Goal: Task Accomplishment & Management: Use online tool/utility

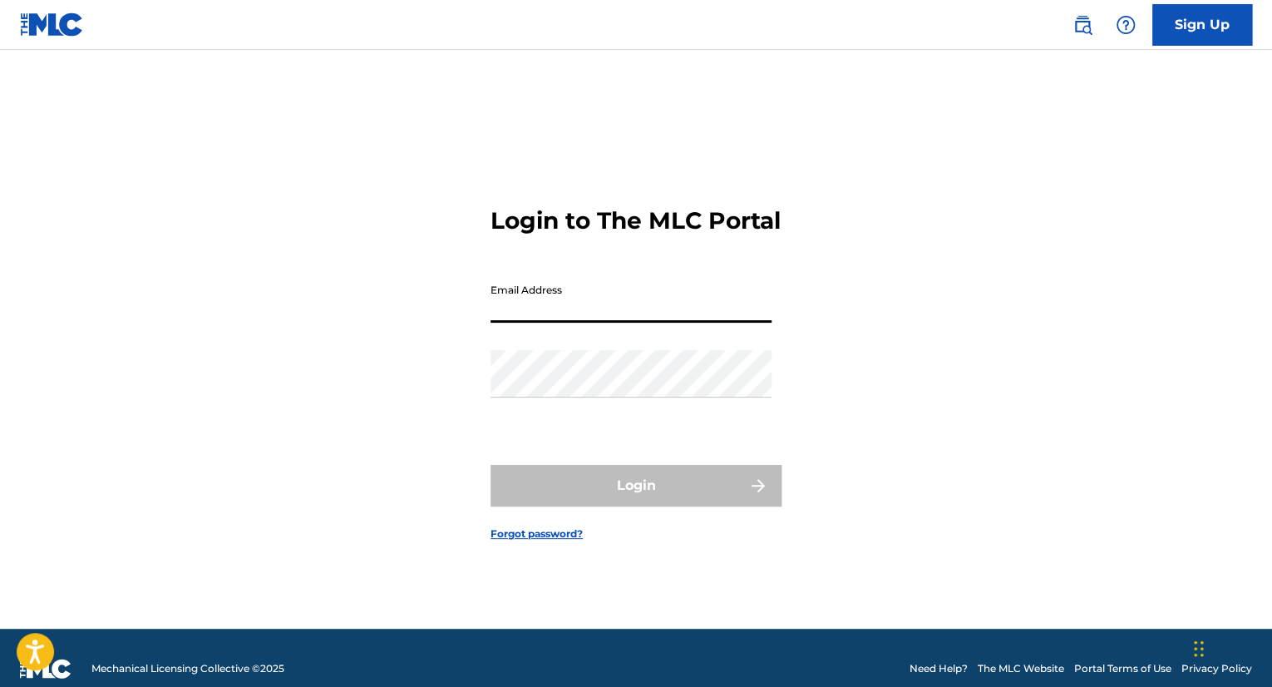
drag, startPoint x: 0, startPoint y: 0, endPoint x: 541, endPoint y: 313, distance: 624.9
click at [541, 313] on input "Email Address" at bounding box center [630, 298] width 281 height 47
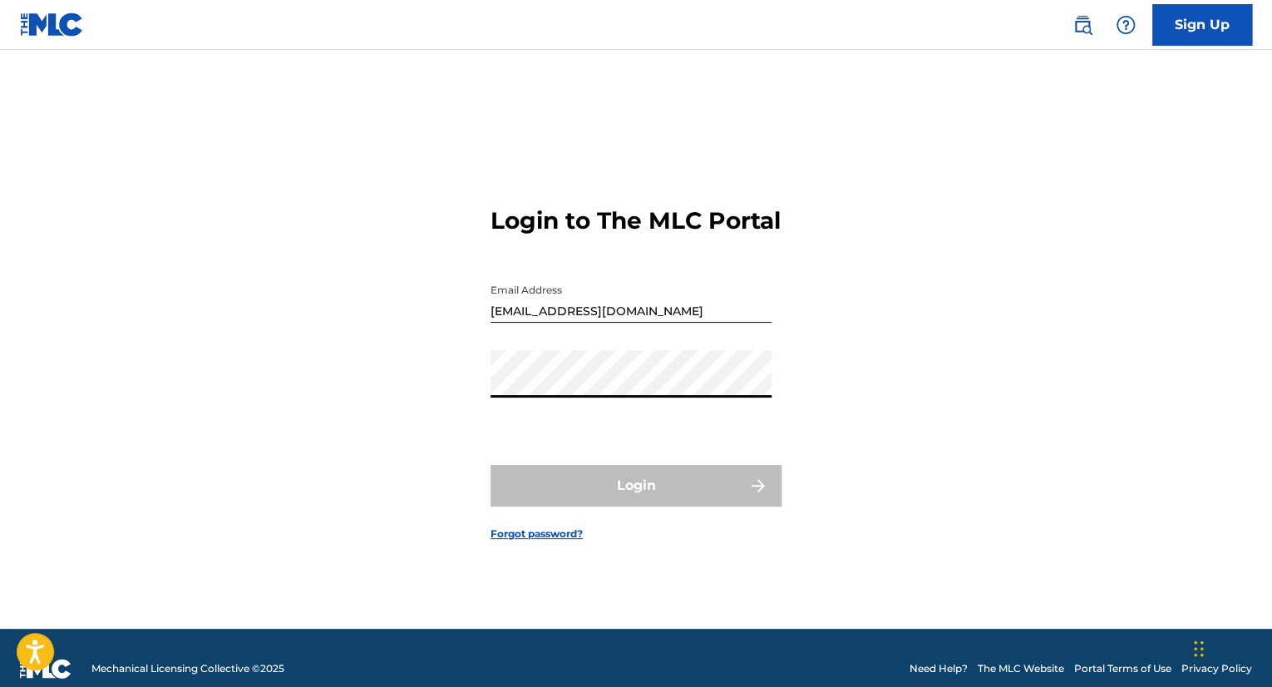
type input "[EMAIL_ADDRESS][PERSON_NAME][DOMAIN_NAME]"
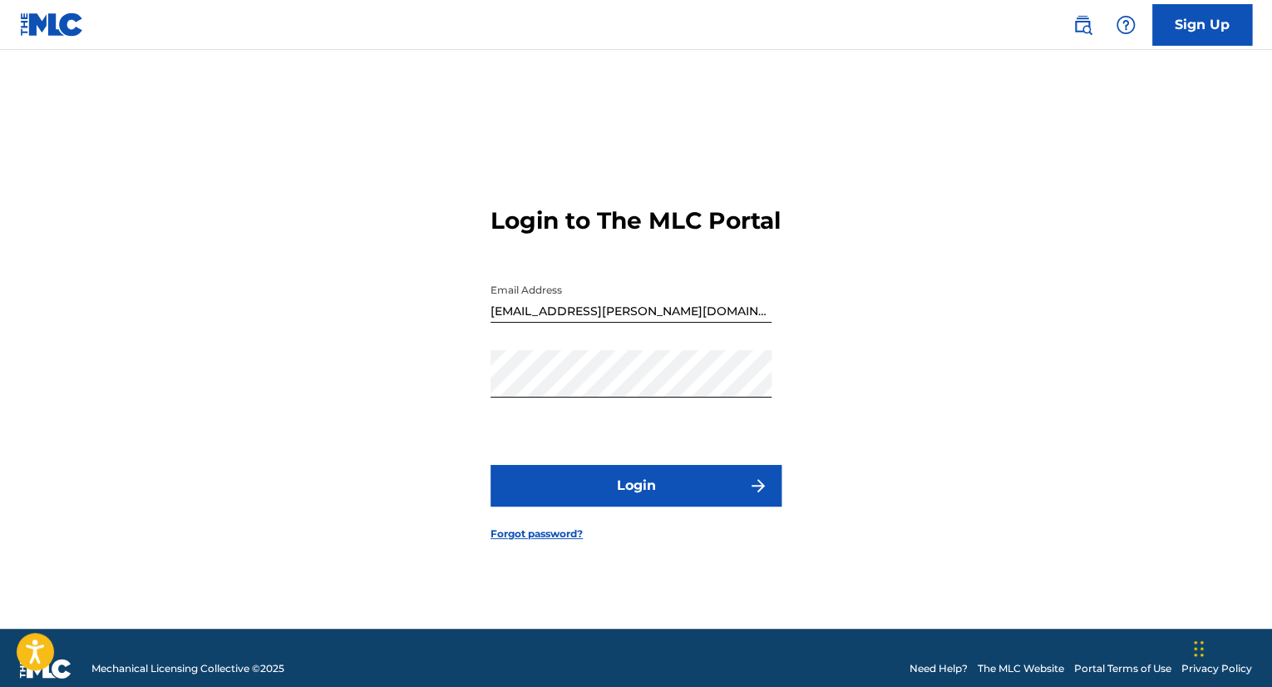
click at [598, 503] on button "Login" at bounding box center [635, 486] width 291 height 42
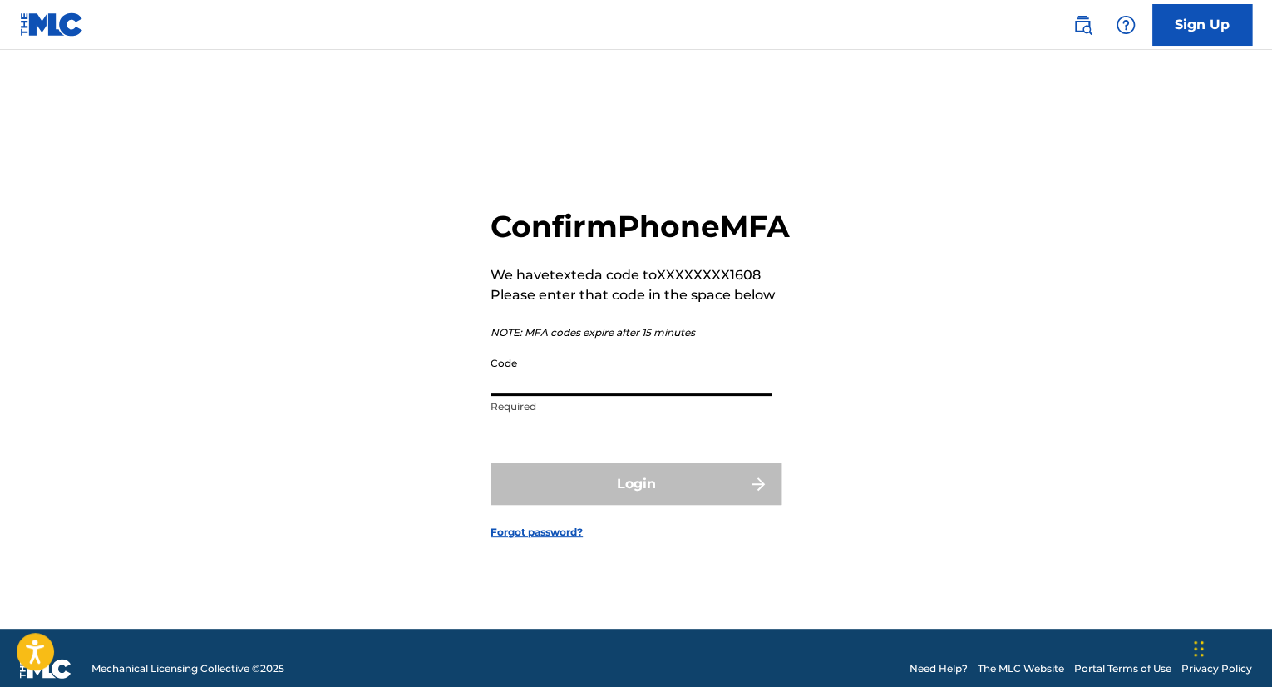
click at [544, 396] on input "Code" at bounding box center [630, 371] width 281 height 47
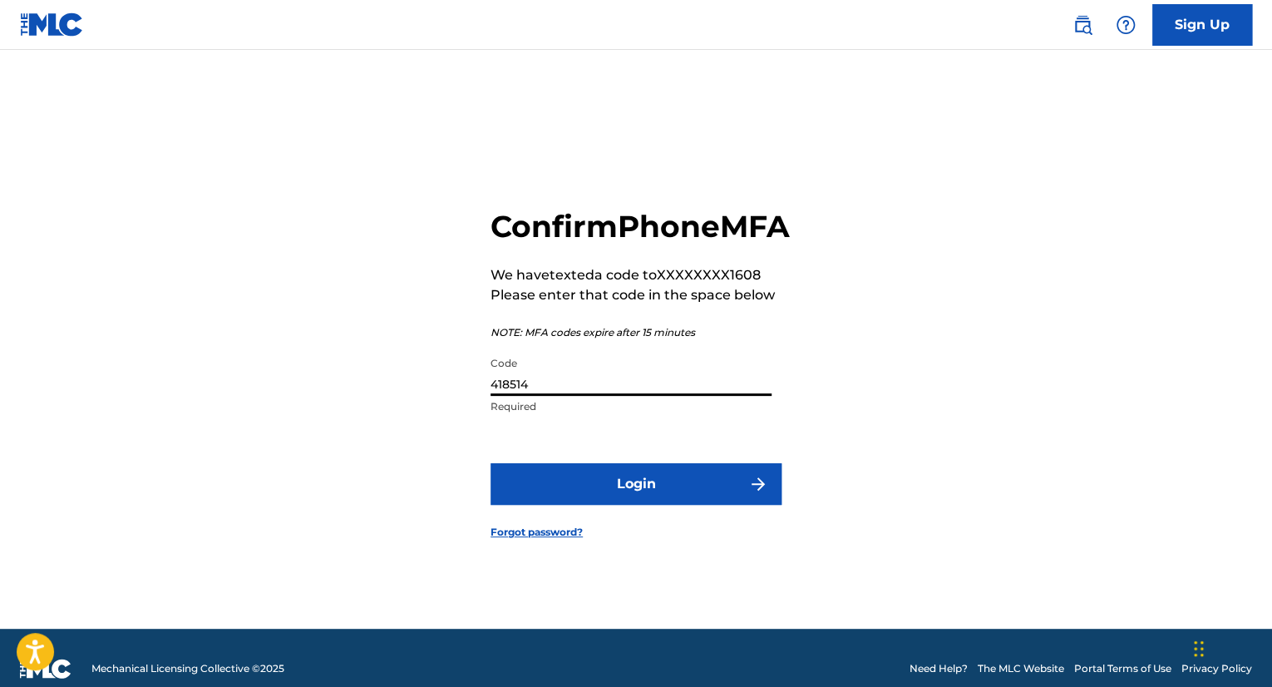
type input "418514"
click at [581, 505] on button "Login" at bounding box center [635, 484] width 291 height 42
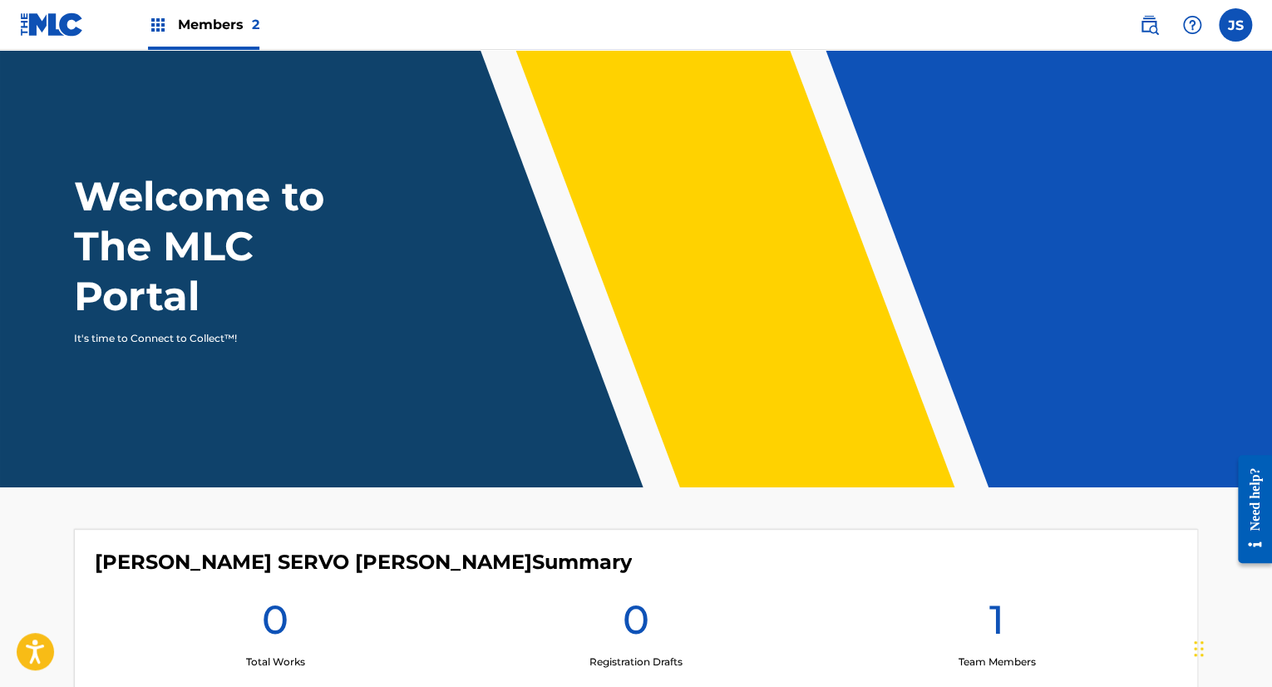
click at [180, 15] on span "Members 2" at bounding box center [218, 24] width 81 height 19
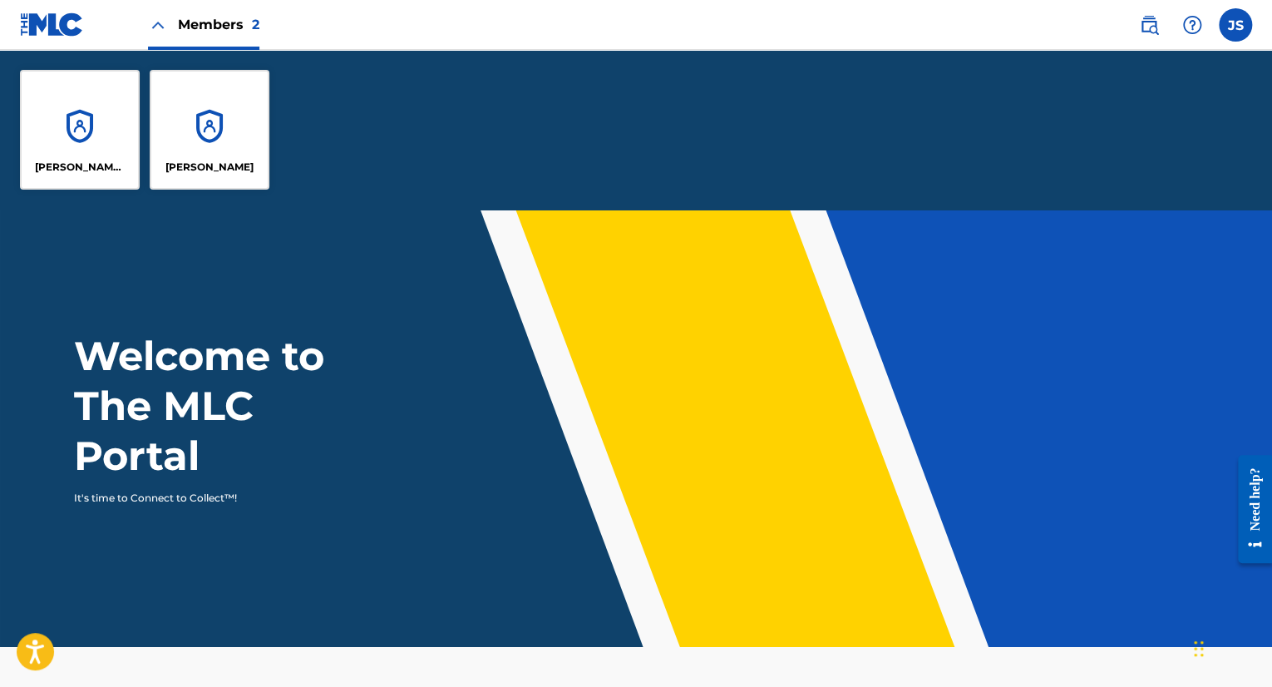
click at [231, 123] on div "[PERSON_NAME]" at bounding box center [210, 130] width 120 height 120
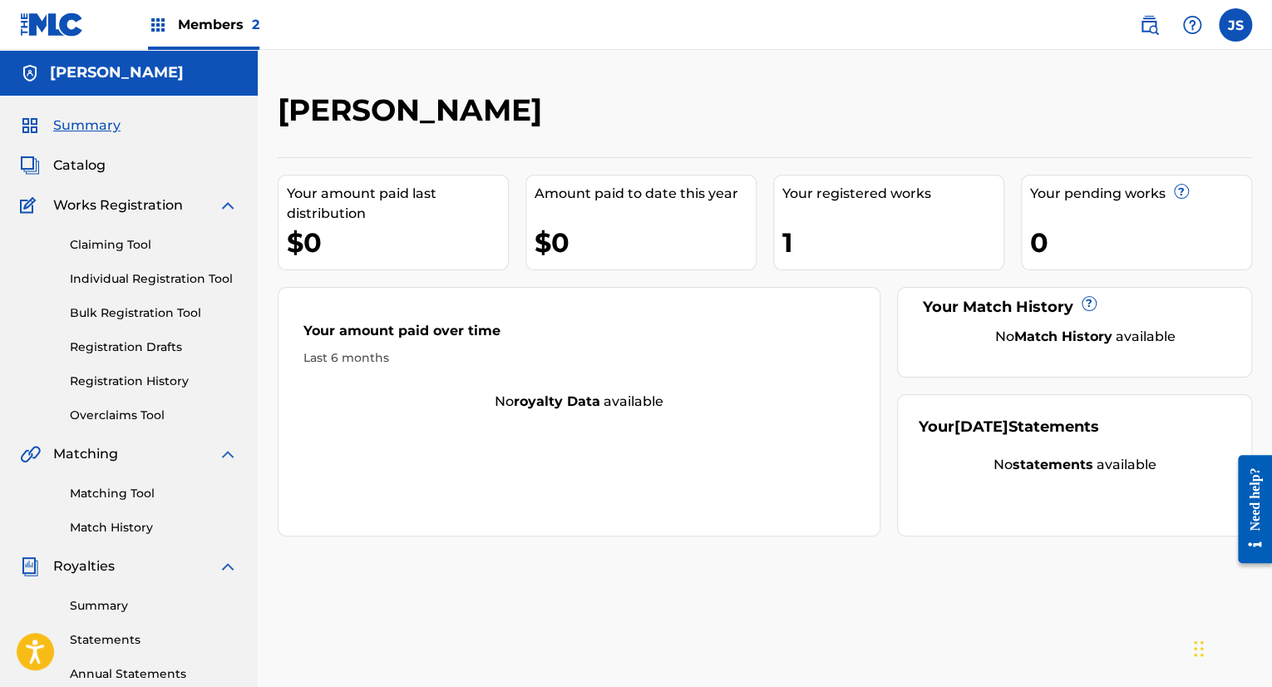
click at [119, 238] on link "Claiming Tool" at bounding box center [154, 244] width 168 height 17
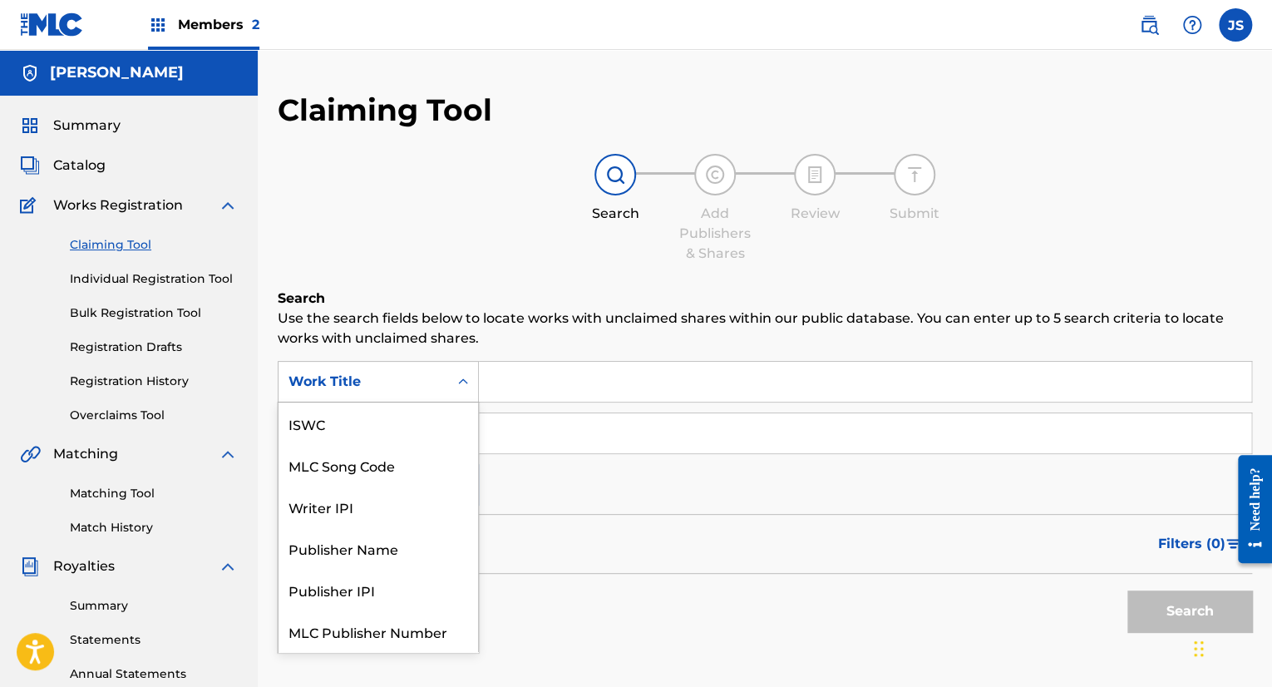
click at [462, 377] on icon "Search Form" at bounding box center [463, 381] width 17 height 17
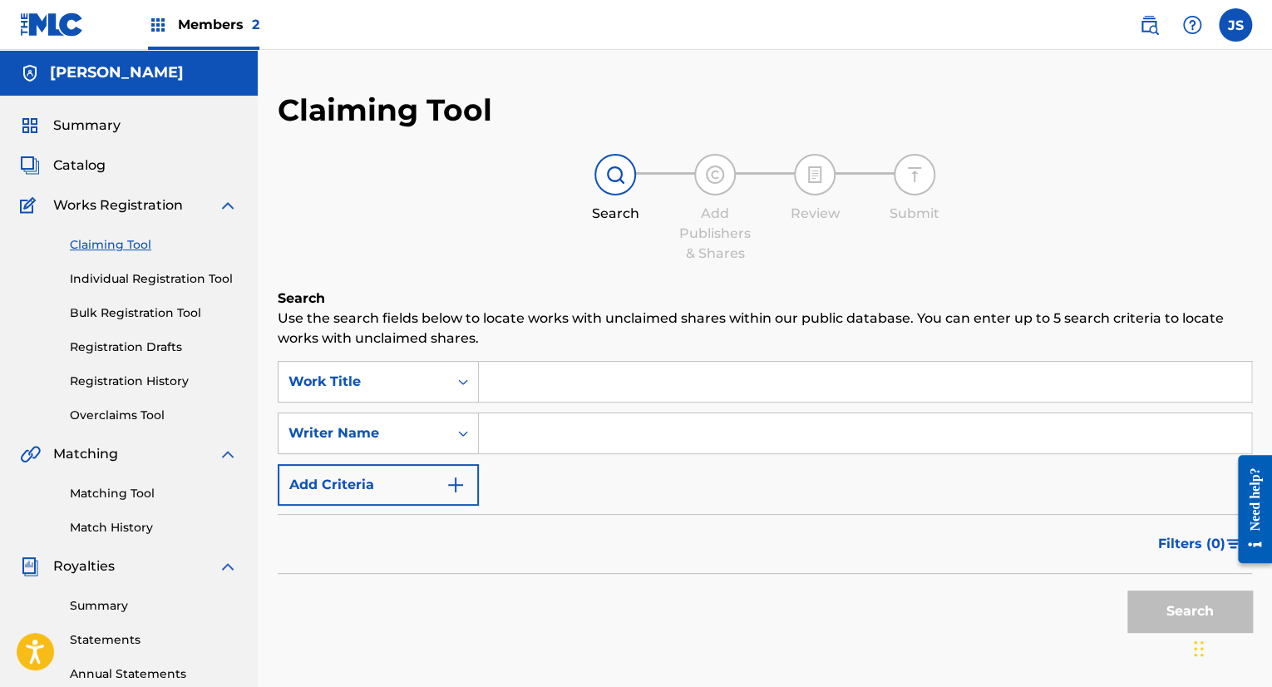
click at [462, 377] on icon "Search Form" at bounding box center [463, 381] width 17 height 17
click at [549, 391] on input "Search Form" at bounding box center [865, 382] width 772 height 40
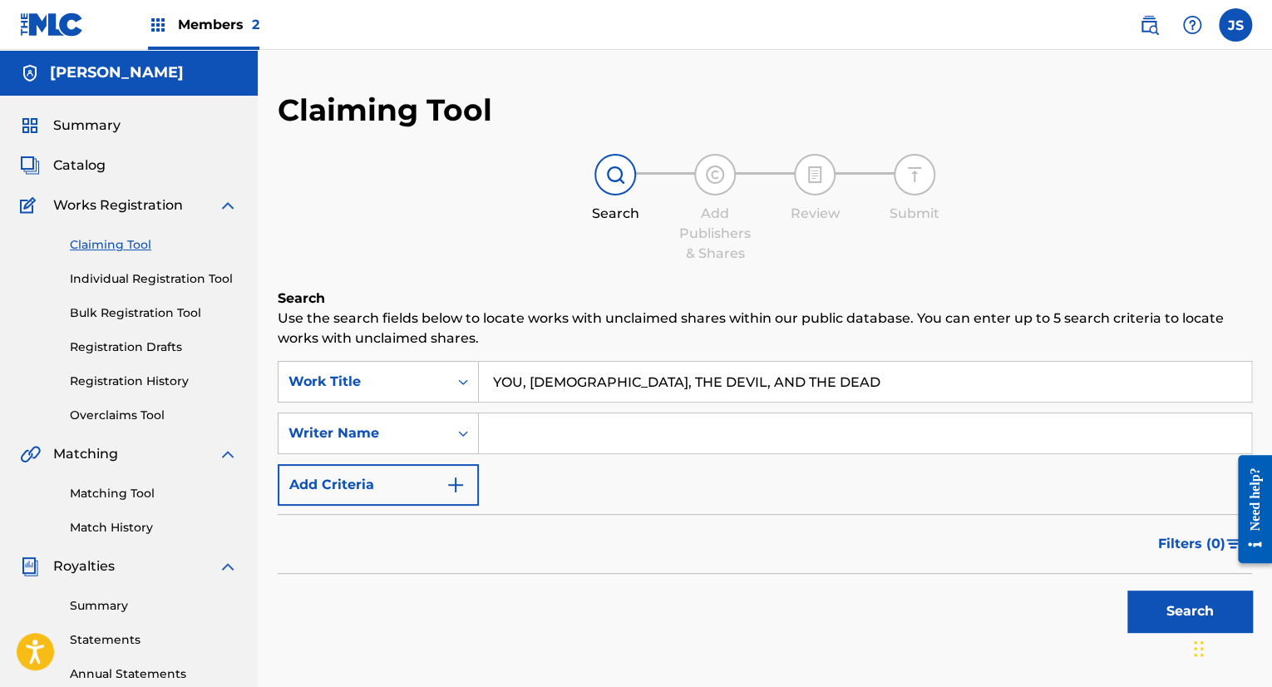
type input "YOU, [DEMOGRAPHIC_DATA], THE DEVIL, AND THE DEAD"
click at [529, 431] on input "Search Form" at bounding box center [865, 433] width 772 height 40
click at [558, 430] on input "Search Form" at bounding box center [865, 433] width 772 height 40
type input "j"
click at [1170, 617] on button "Search" at bounding box center [1189, 611] width 125 height 42
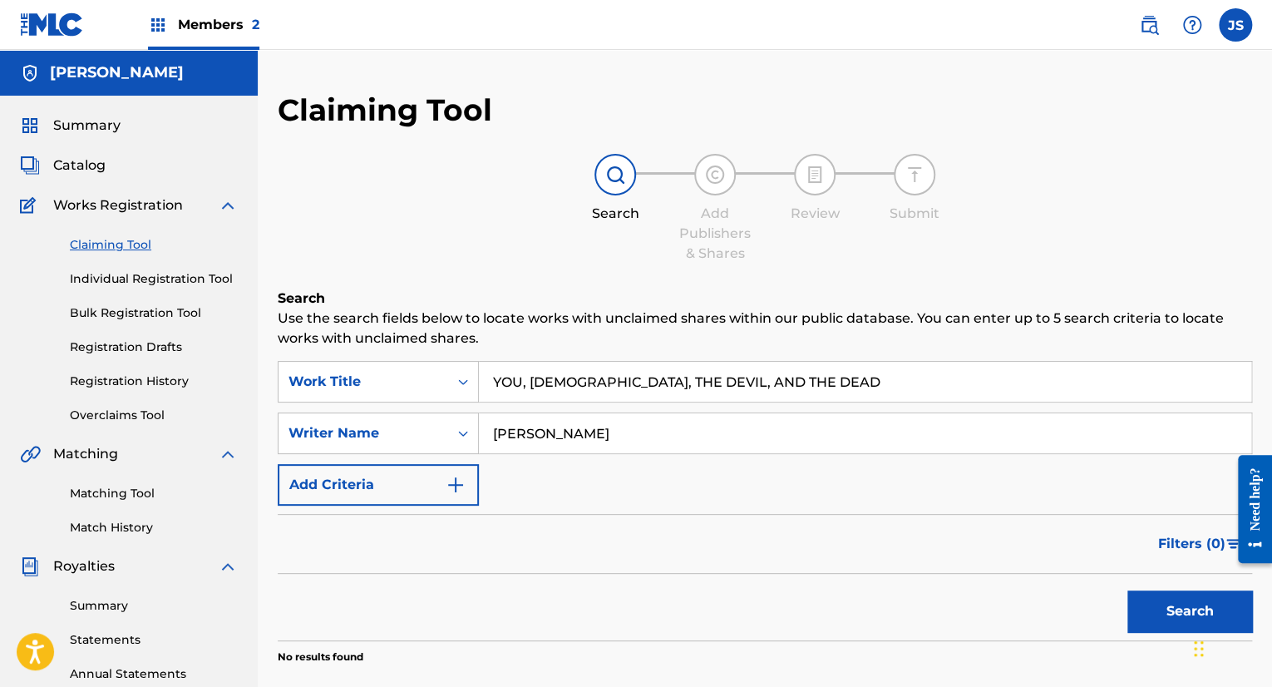
click at [1170, 617] on button "Search" at bounding box center [1189, 611] width 125 height 42
click at [598, 433] on input "[PERSON_NAME]" at bounding box center [865, 433] width 772 height 40
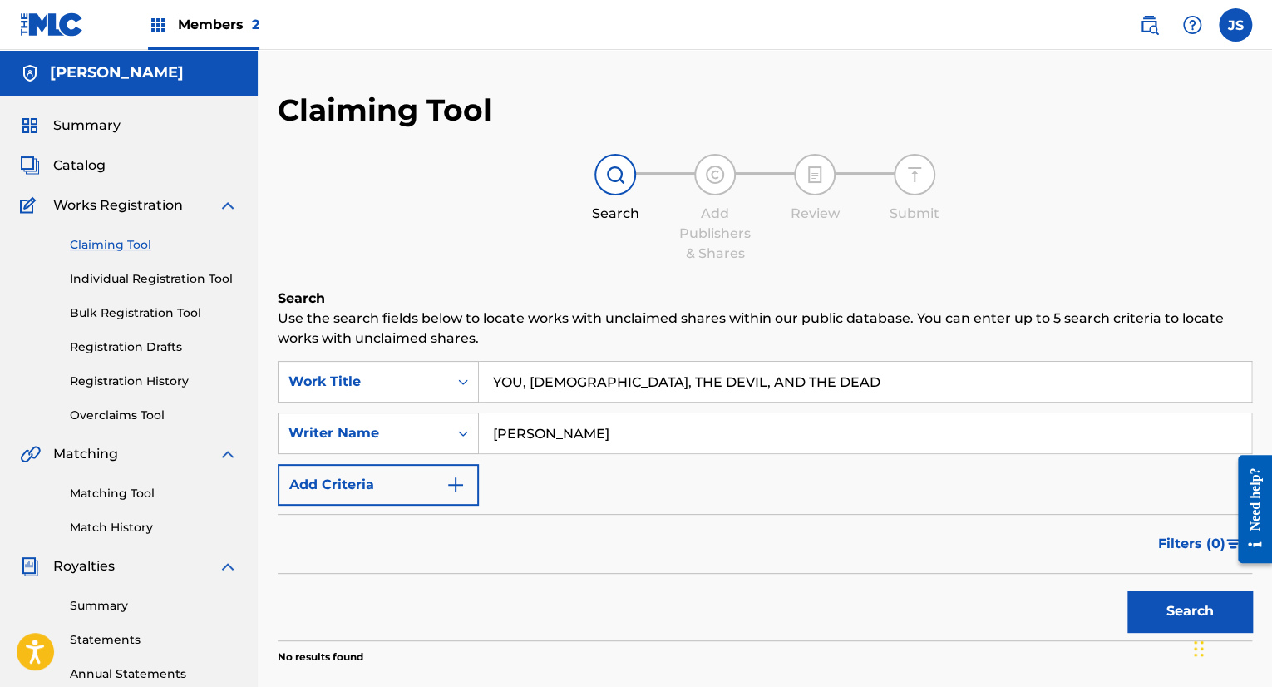
type input "[PERSON_NAME]"
click at [1127, 590] on button "Search" at bounding box center [1189, 611] width 125 height 42
click at [432, 473] on button "Add Criteria" at bounding box center [378, 485] width 201 height 42
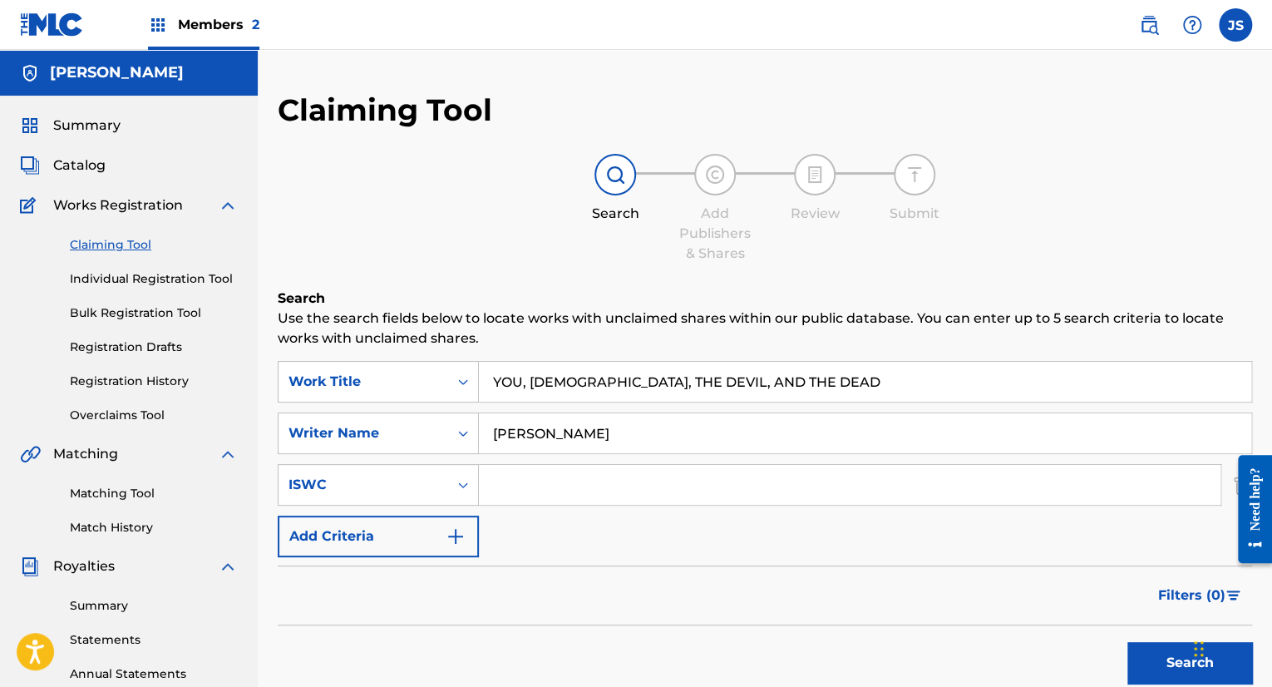
click at [406, 524] on button "Add Criteria" at bounding box center [378, 536] width 201 height 42
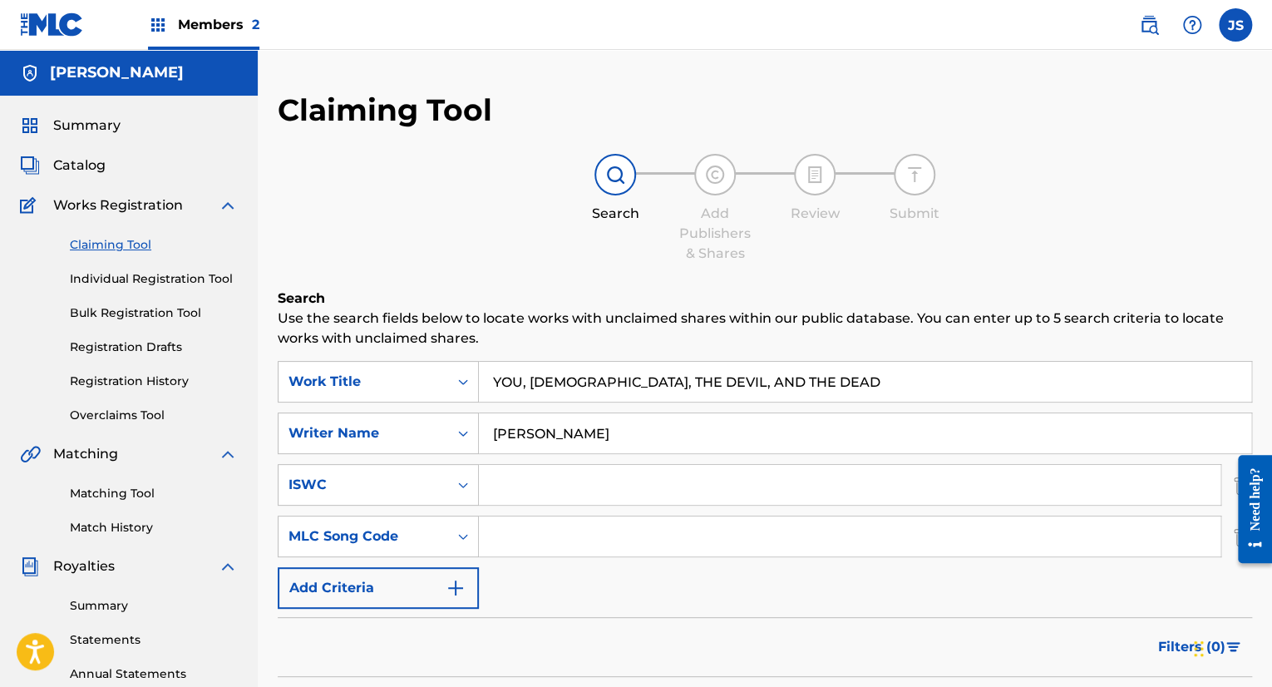
click at [436, 589] on button "Add Criteria" at bounding box center [378, 588] width 201 height 42
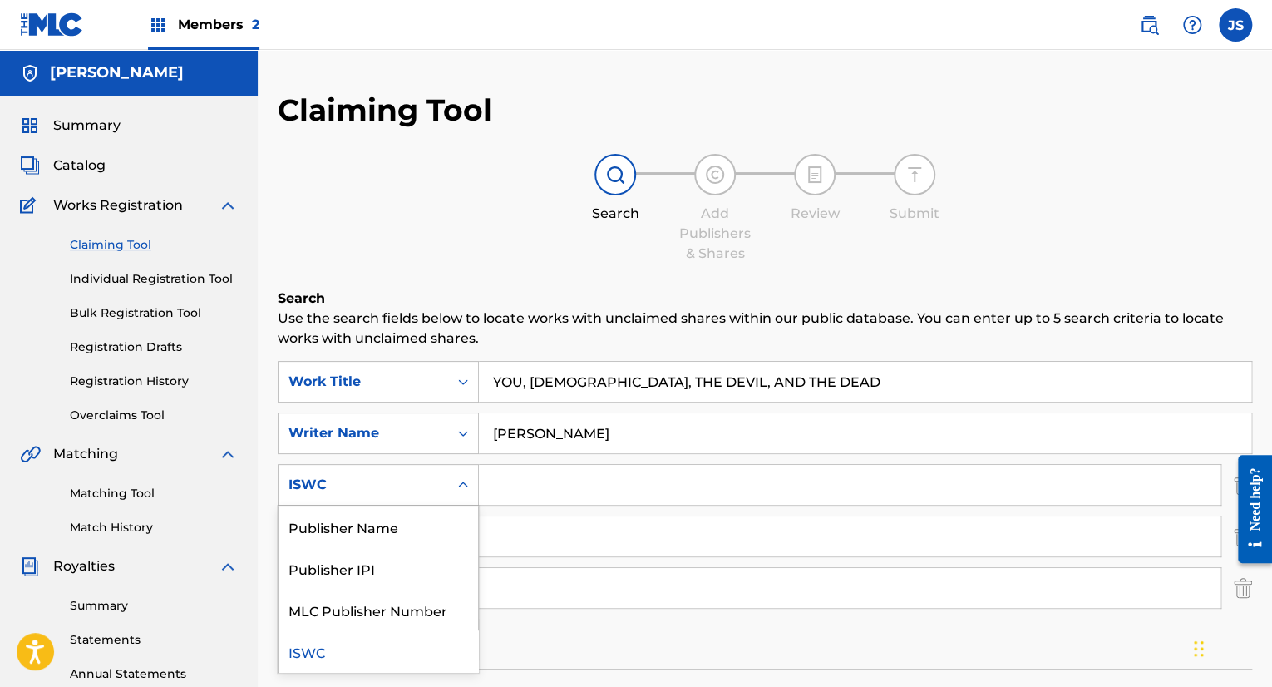
click at [463, 474] on div "Search Form" at bounding box center [463, 485] width 30 height 30
click at [375, 574] on div "Publisher IPI" at bounding box center [377, 568] width 199 height 42
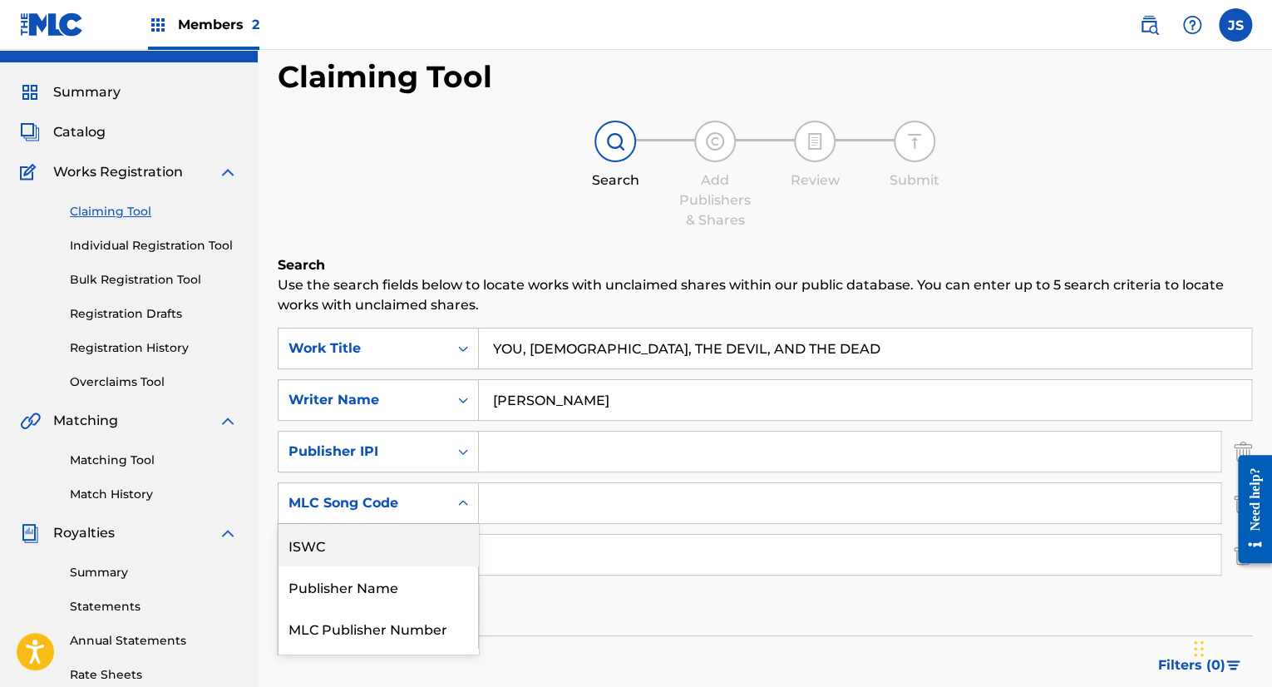
click at [463, 524] on div "4 results available. Use Up and Down to choose options, press Enter to select t…" at bounding box center [378, 503] width 201 height 42
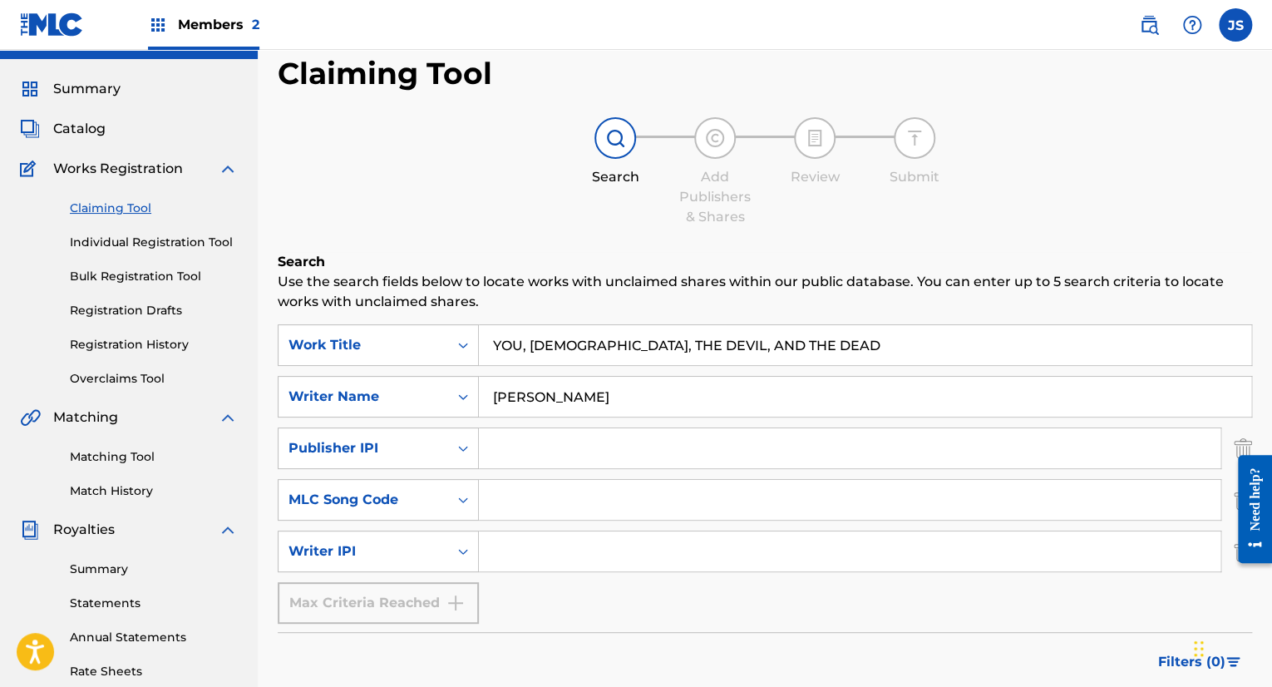
click at [497, 455] on input "Search Form" at bounding box center [849, 448] width 741 height 40
paste input "00642832350"
type input "00642832350"
click at [1020, 623] on div "SearchWithCriteria765f2b87-480c-4b9a-898a-78eef185d524 Work Title YOU, GOD, THE…" at bounding box center [765, 473] width 974 height 299
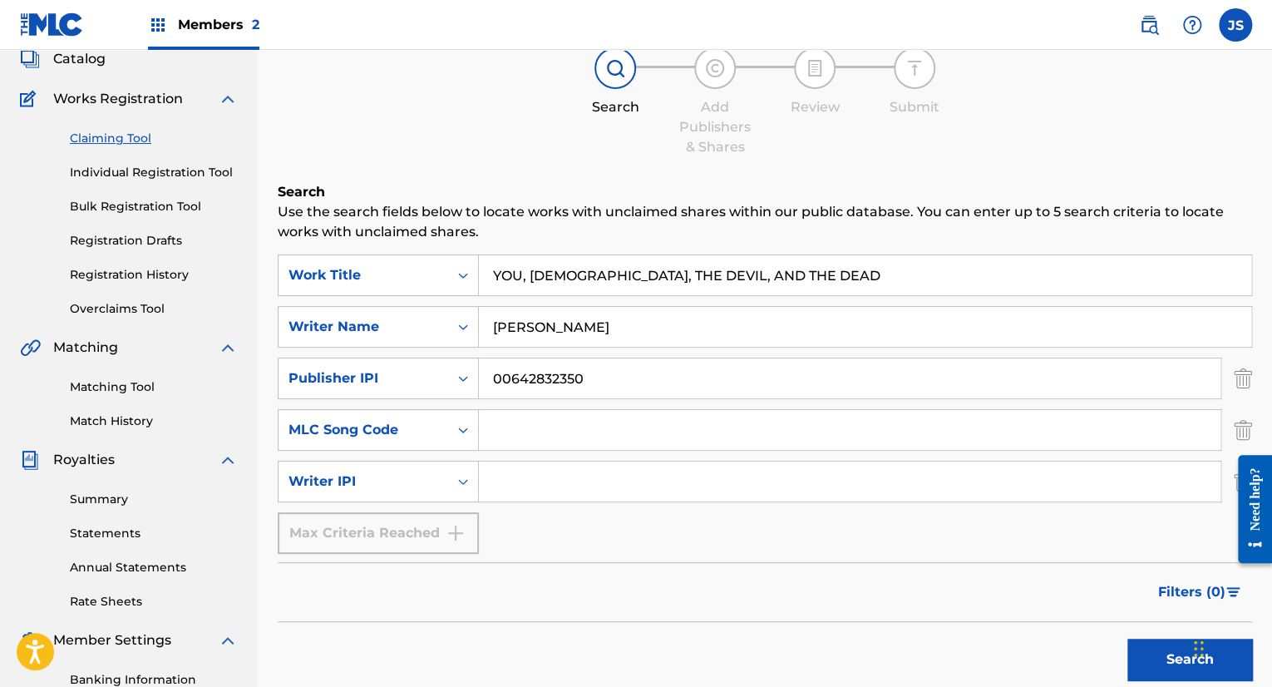
scroll to position [136, 0]
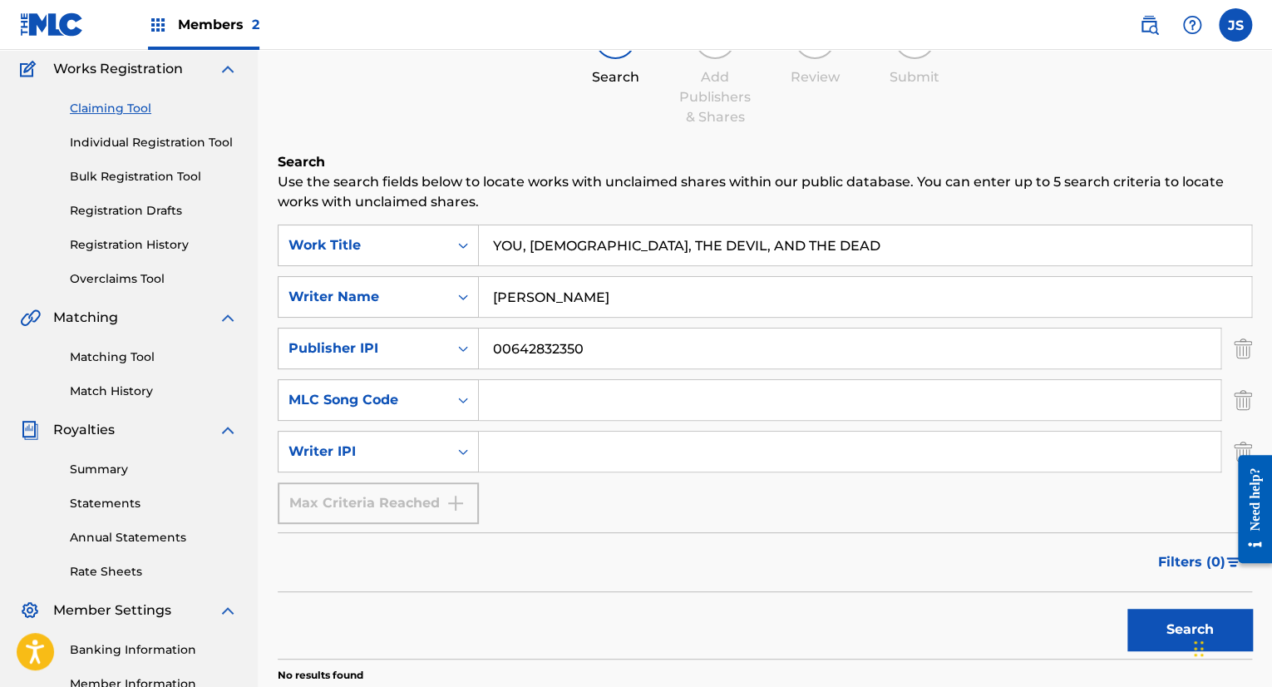
click at [1157, 623] on button "Search" at bounding box center [1189, 629] width 125 height 42
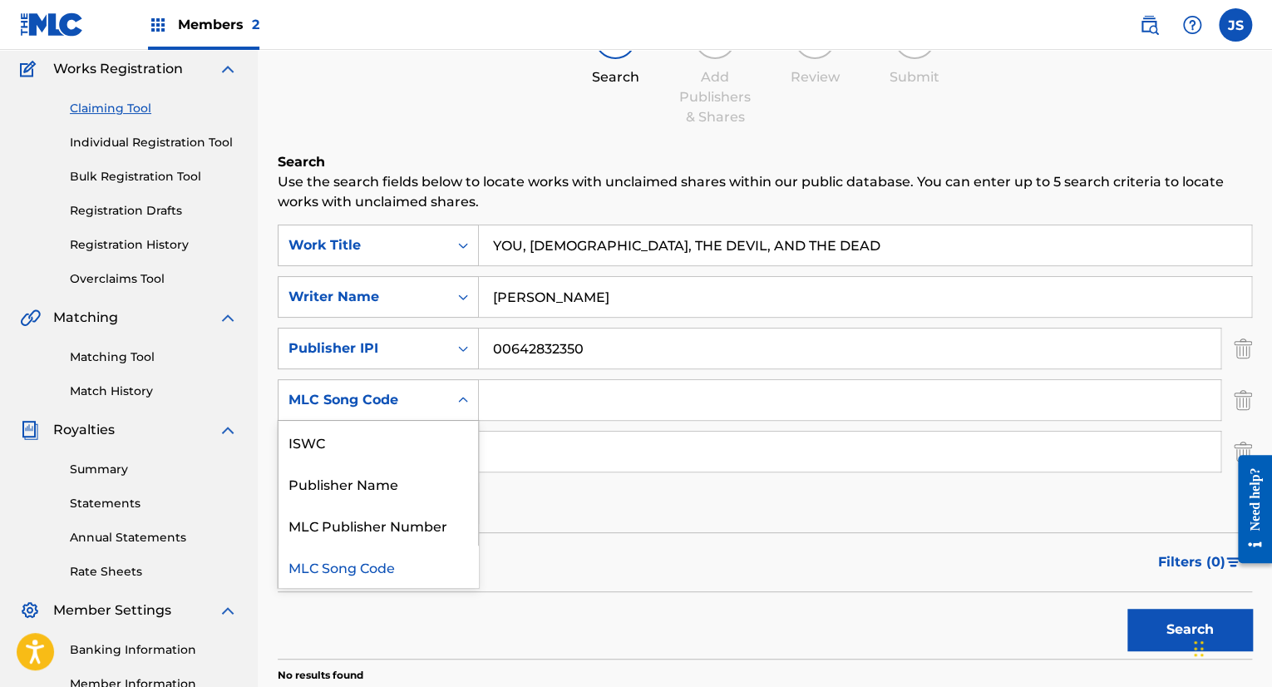
click at [459, 402] on icon "Search Form" at bounding box center [463, 399] width 17 height 17
click at [413, 475] on div "Publisher Name" at bounding box center [377, 483] width 199 height 42
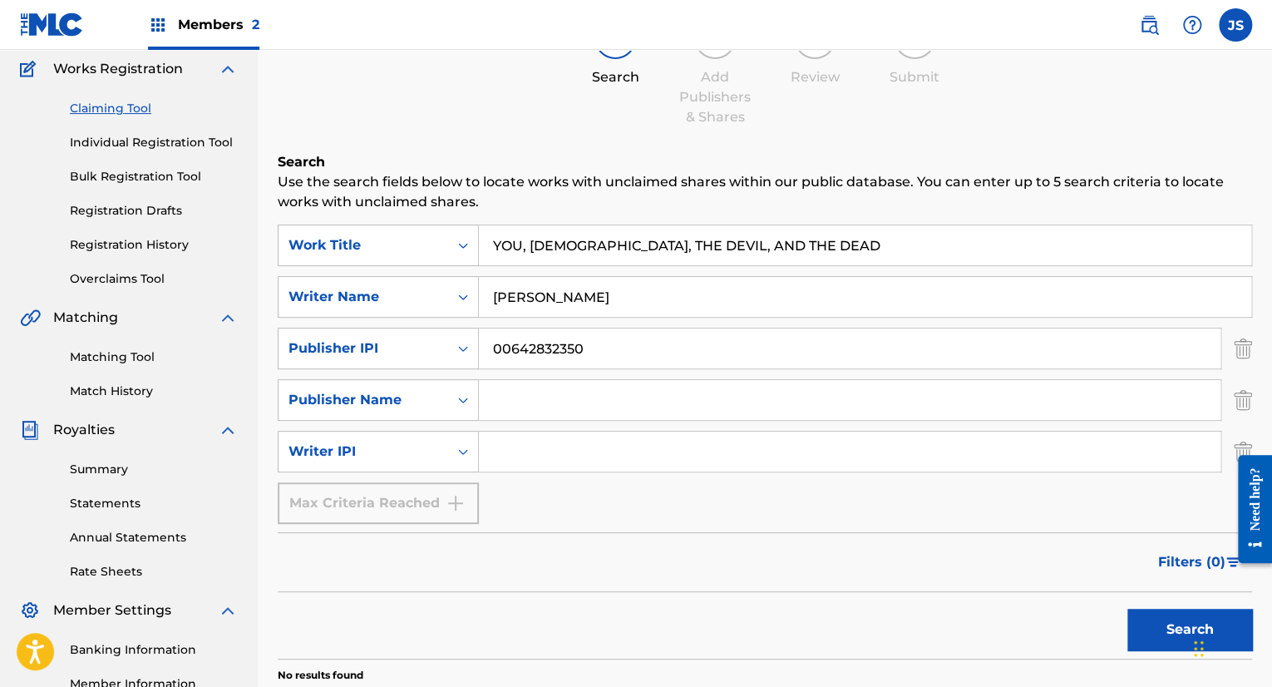
click at [539, 403] on input "Search Form" at bounding box center [849, 400] width 741 height 40
type input "[PERSON_NAME]"
click at [1140, 637] on button "Search" at bounding box center [1189, 629] width 125 height 42
click at [159, 180] on link "Bulk Registration Tool" at bounding box center [154, 176] width 168 height 17
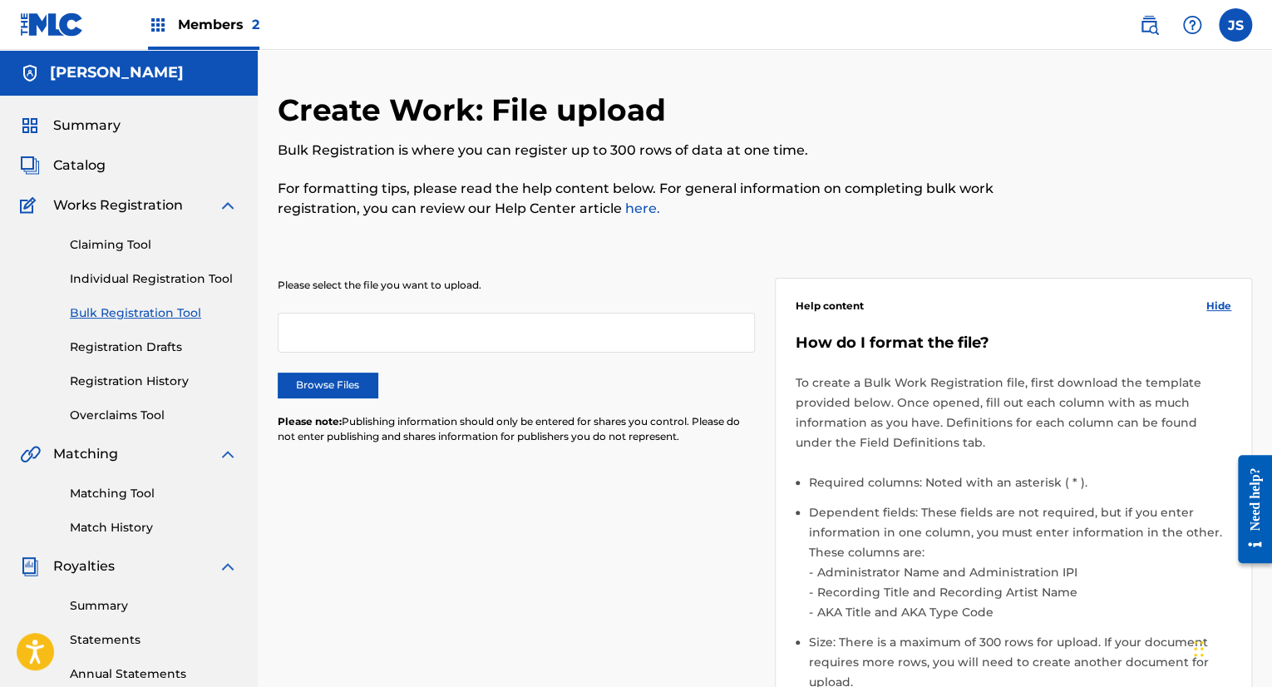
click at [129, 486] on link "Matching Tool" at bounding box center [154, 493] width 168 height 17
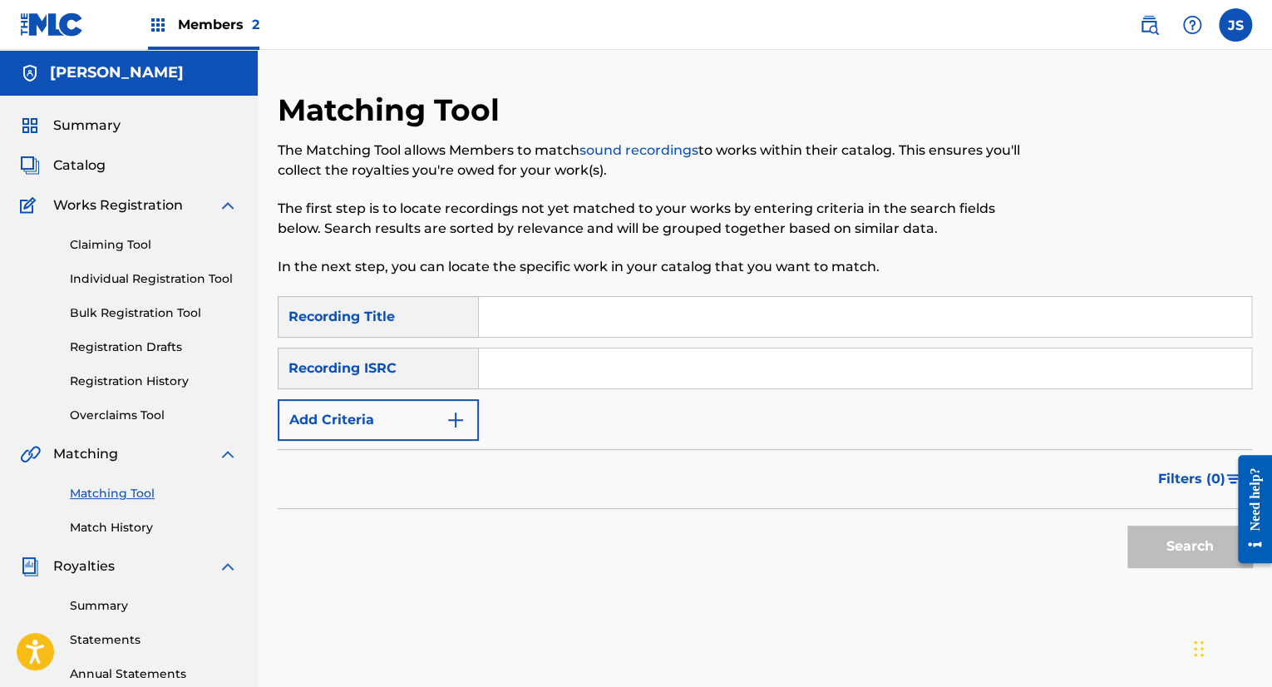
click at [546, 326] on input "Search Form" at bounding box center [865, 317] width 772 height 40
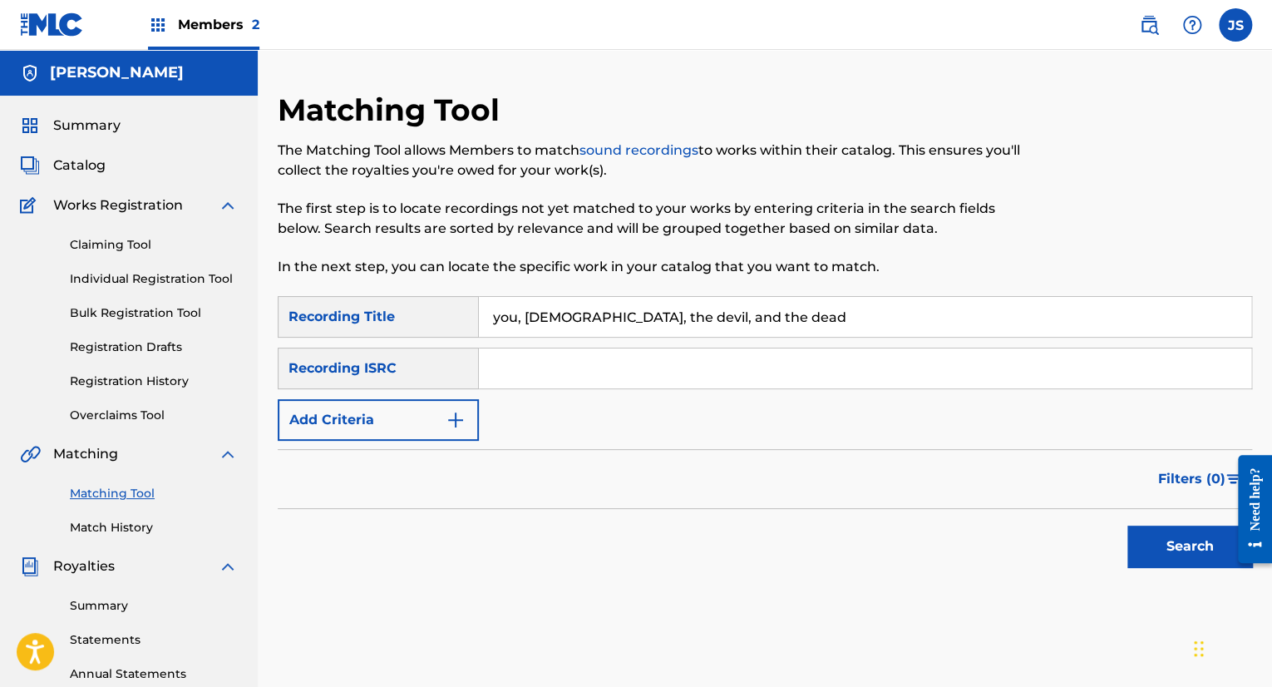
click at [554, 317] on input "you, [DEMOGRAPHIC_DATA], the devil, and the dead" at bounding box center [865, 317] width 772 height 40
type input "YOU, [DEMOGRAPHIC_DATA] THE DEVIL, AND THE DEAD"
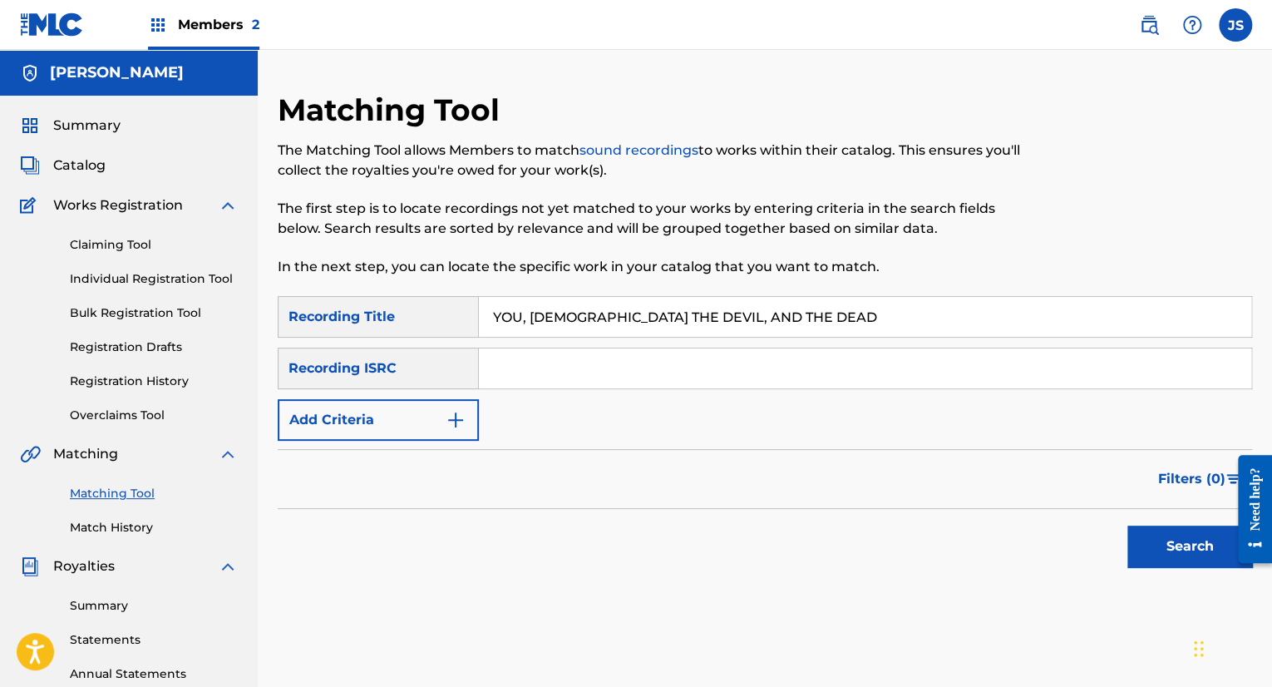
click at [559, 368] on input "Search Form" at bounding box center [865, 368] width 772 height 40
paste input "QZNMW2193397"
type input "QZNMW2193397"
click at [643, 317] on input "YOU, [DEMOGRAPHIC_DATA] THE DEVIL, AND THE DEAD" at bounding box center [865, 317] width 772 height 40
click at [562, 317] on input "YOU, [DEMOGRAPHIC_DATA] THE DEVIL AND THE DEAD" at bounding box center [865, 317] width 772 height 40
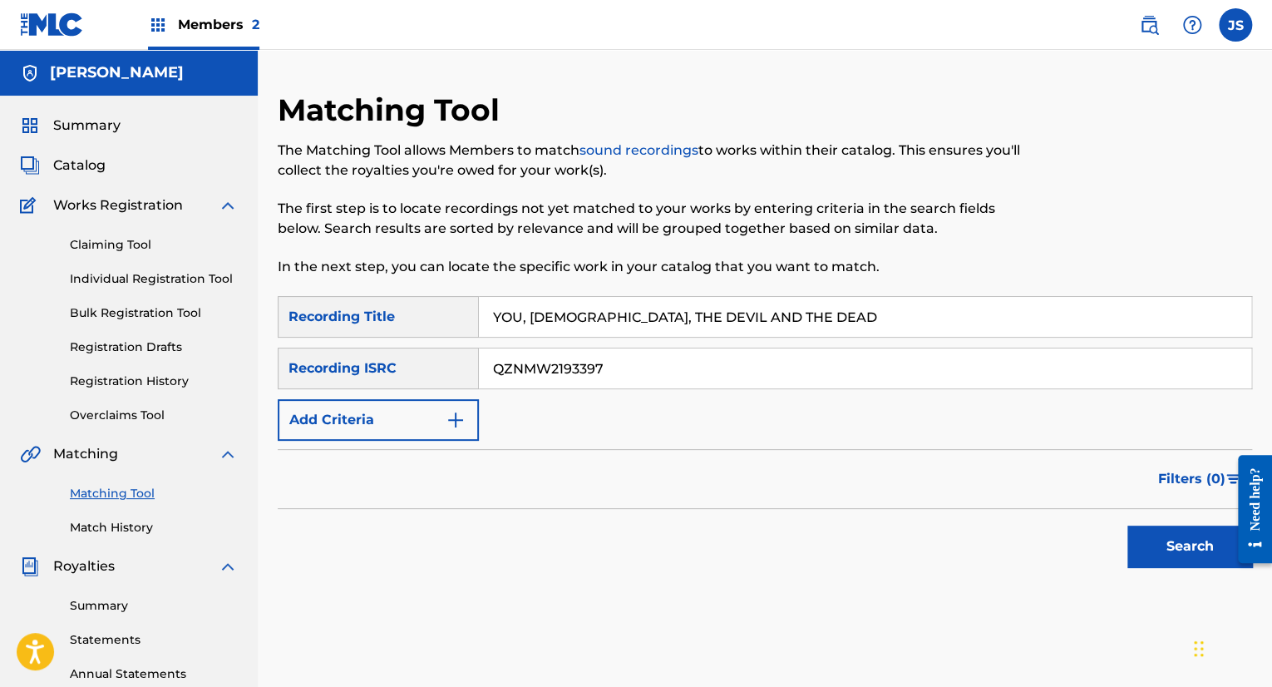
type input "YOU, [DEMOGRAPHIC_DATA], THE DEVIL AND THE DEAD"
click at [1160, 542] on button "Search" at bounding box center [1189, 546] width 125 height 42
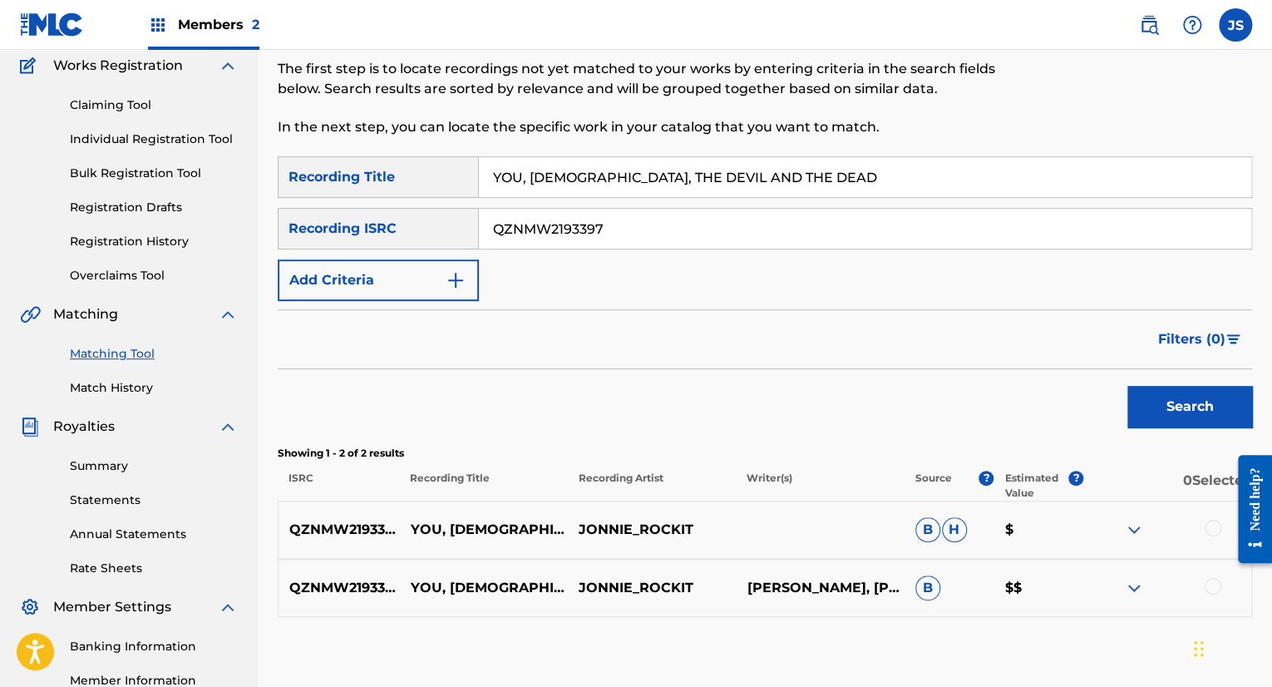
scroll to position [144, 0]
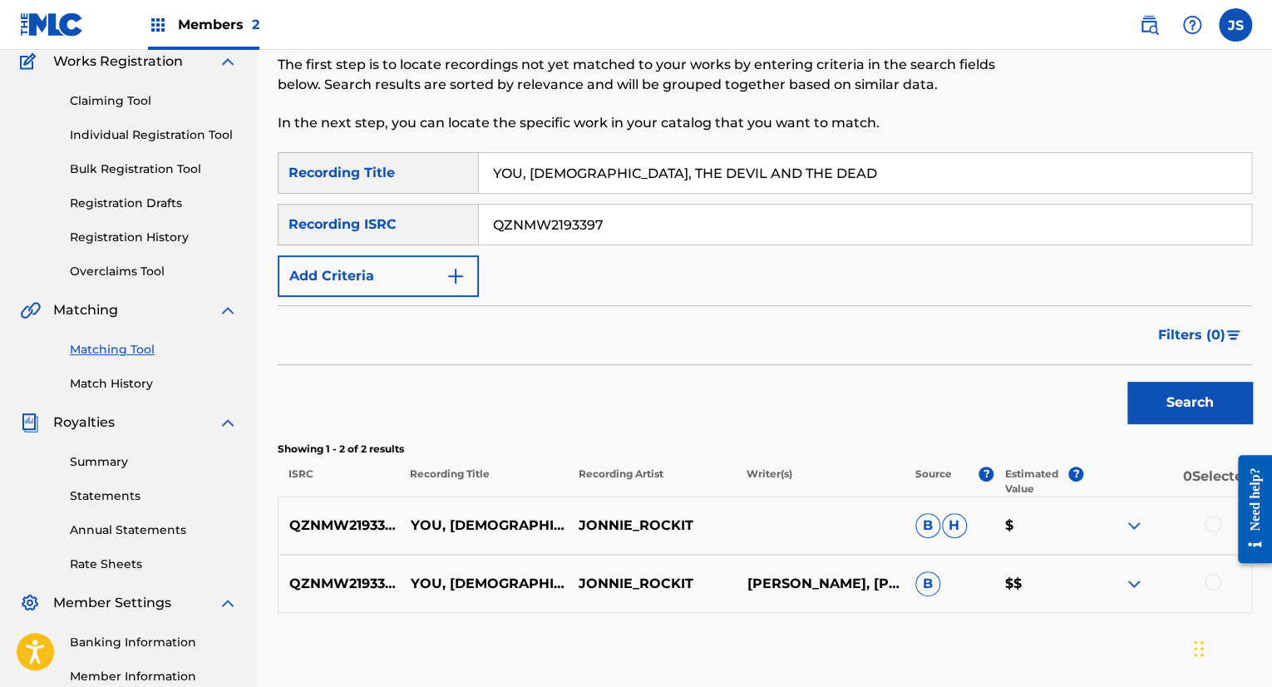
click at [1133, 584] on img at bounding box center [1134, 584] width 20 height 20
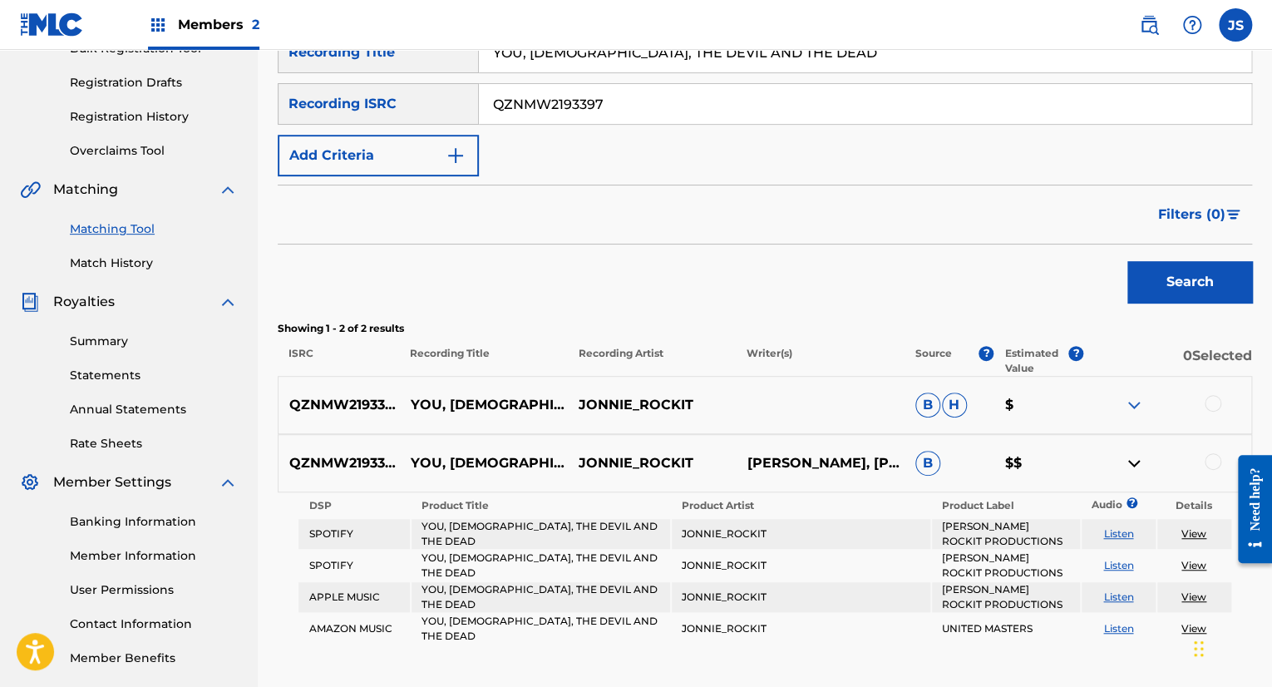
scroll to position [266, 0]
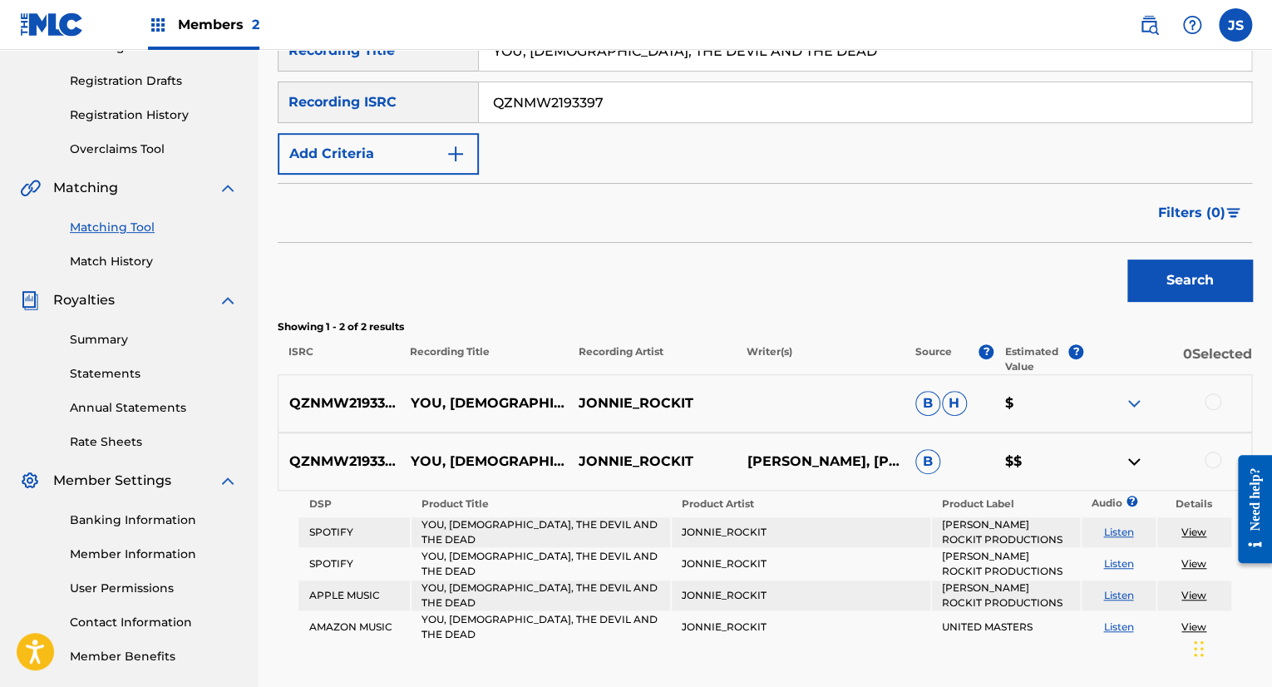
click at [1194, 527] on link "View" at bounding box center [1193, 531] width 25 height 12
click at [1128, 401] on img at bounding box center [1134, 403] width 20 height 20
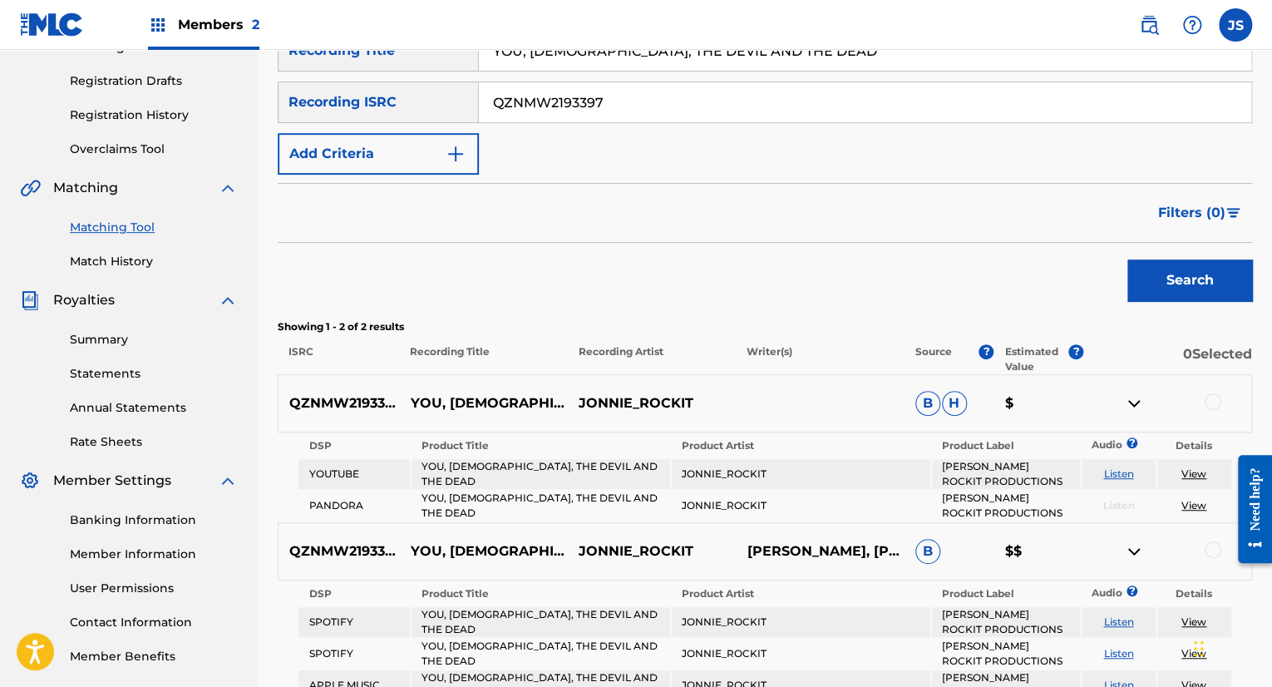
click at [1128, 401] on img at bounding box center [1134, 403] width 20 height 20
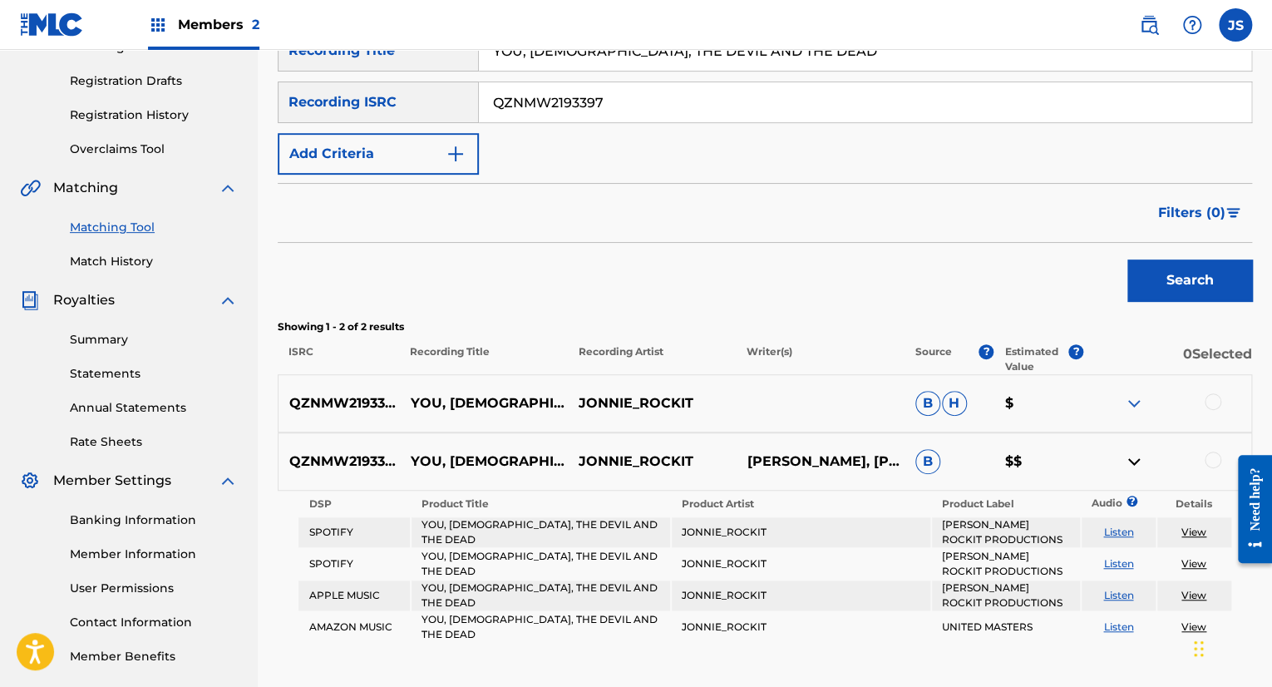
click at [336, 403] on p "QZNMW2193397" at bounding box center [338, 403] width 121 height 20
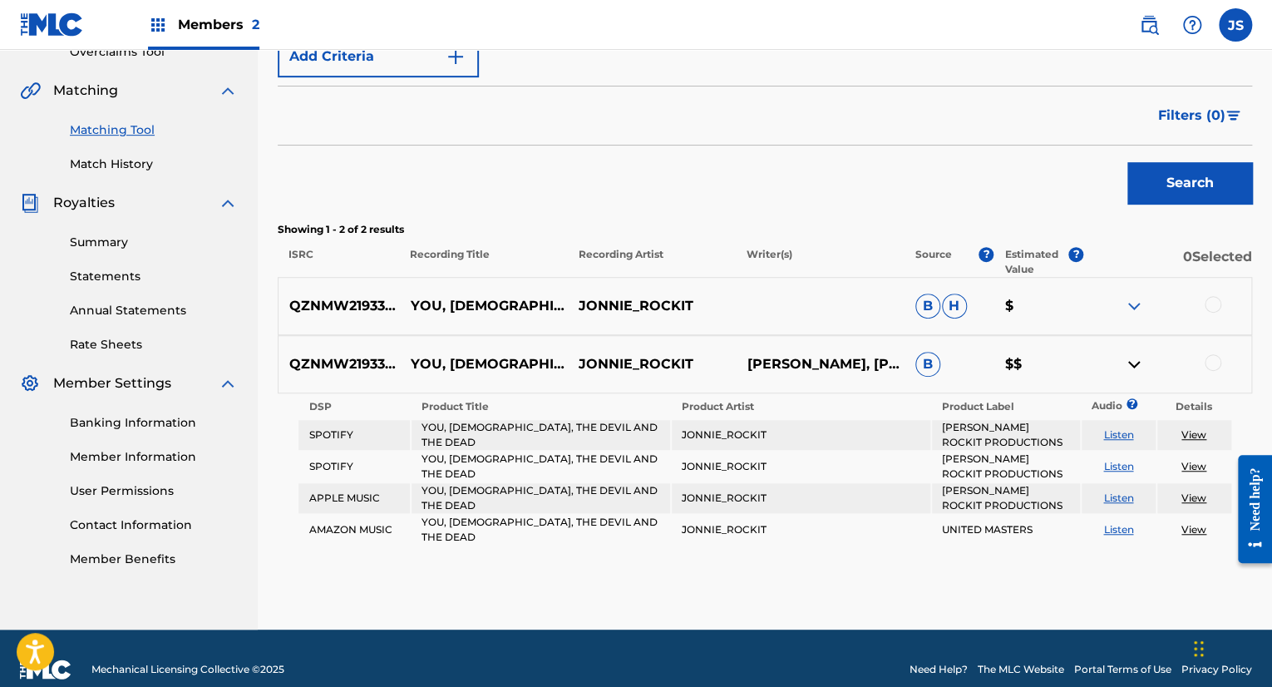
scroll to position [377, 0]
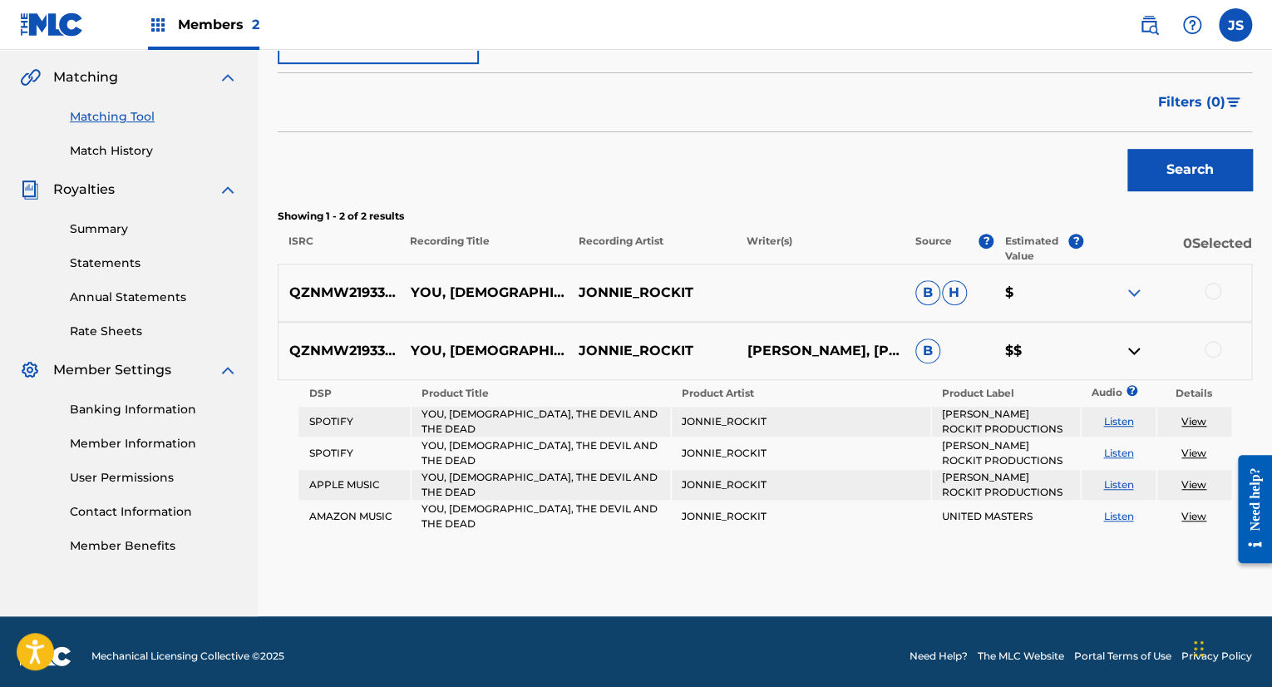
click at [1214, 297] on div at bounding box center [1212, 291] width 17 height 17
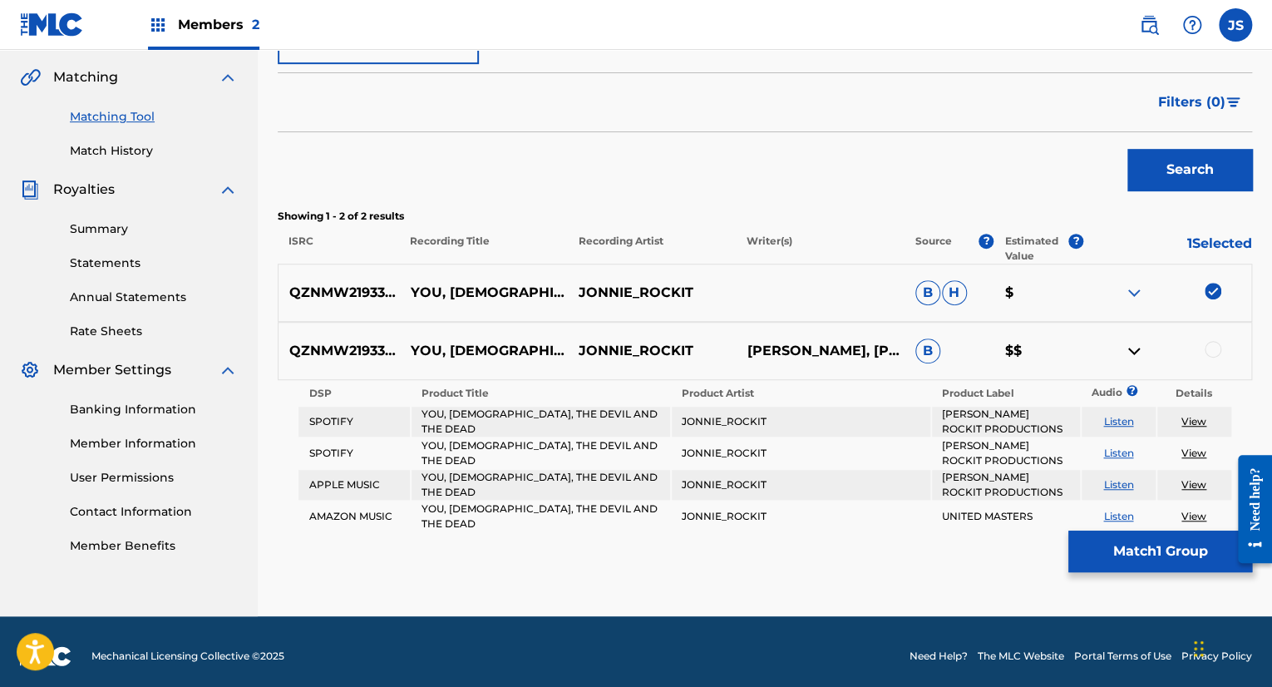
click at [1214, 297] on img at bounding box center [1212, 291] width 17 height 17
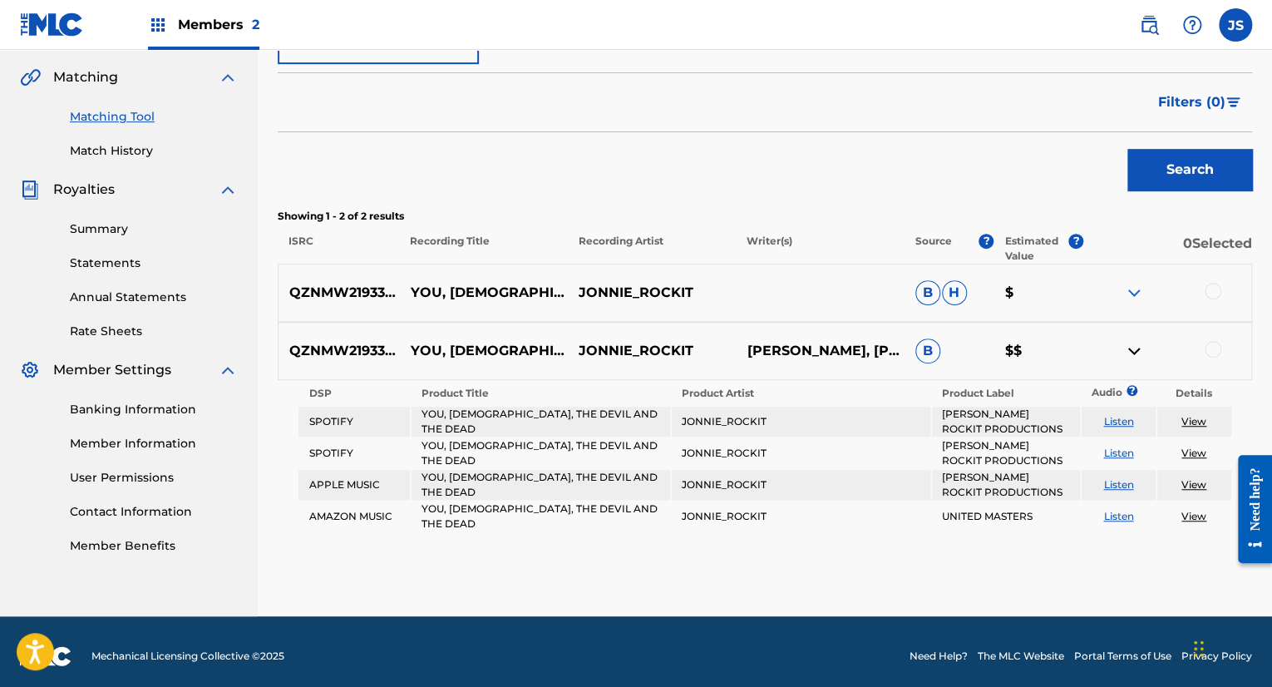
click at [1209, 346] on div at bounding box center [1212, 349] width 17 height 17
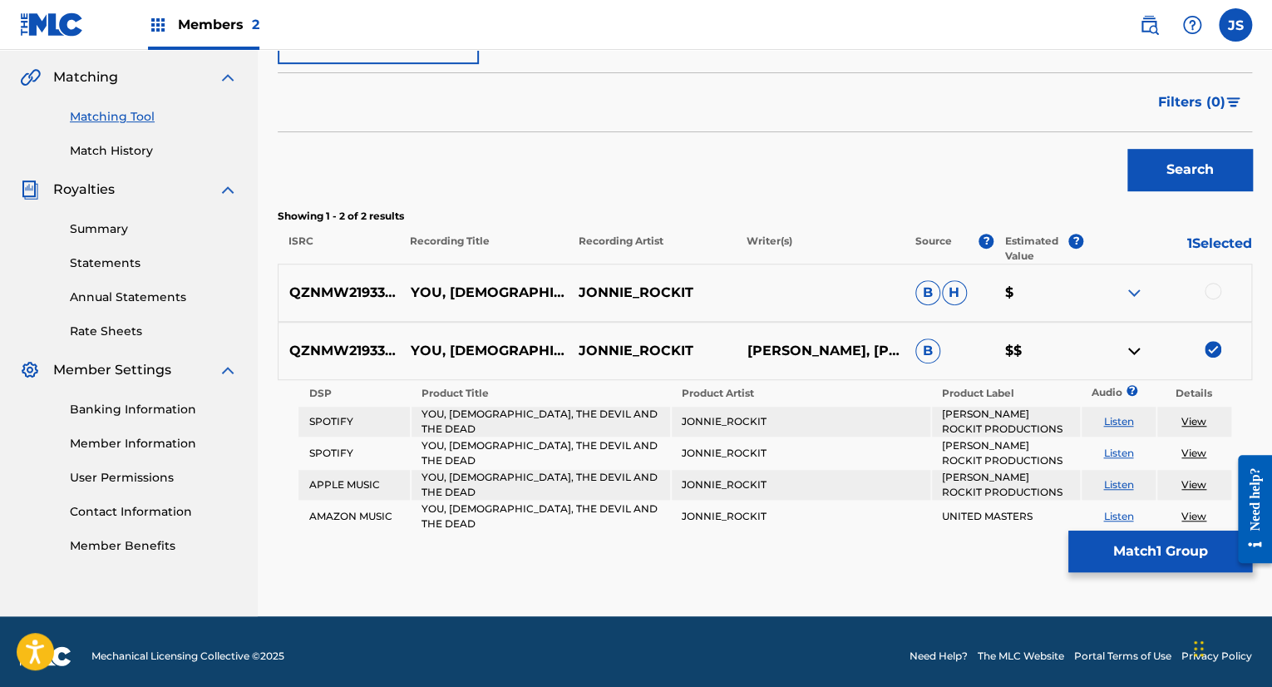
click at [1214, 285] on div at bounding box center [1212, 291] width 17 height 17
click at [1105, 563] on button "Match 2 Groups" at bounding box center [1160, 551] width 184 height 42
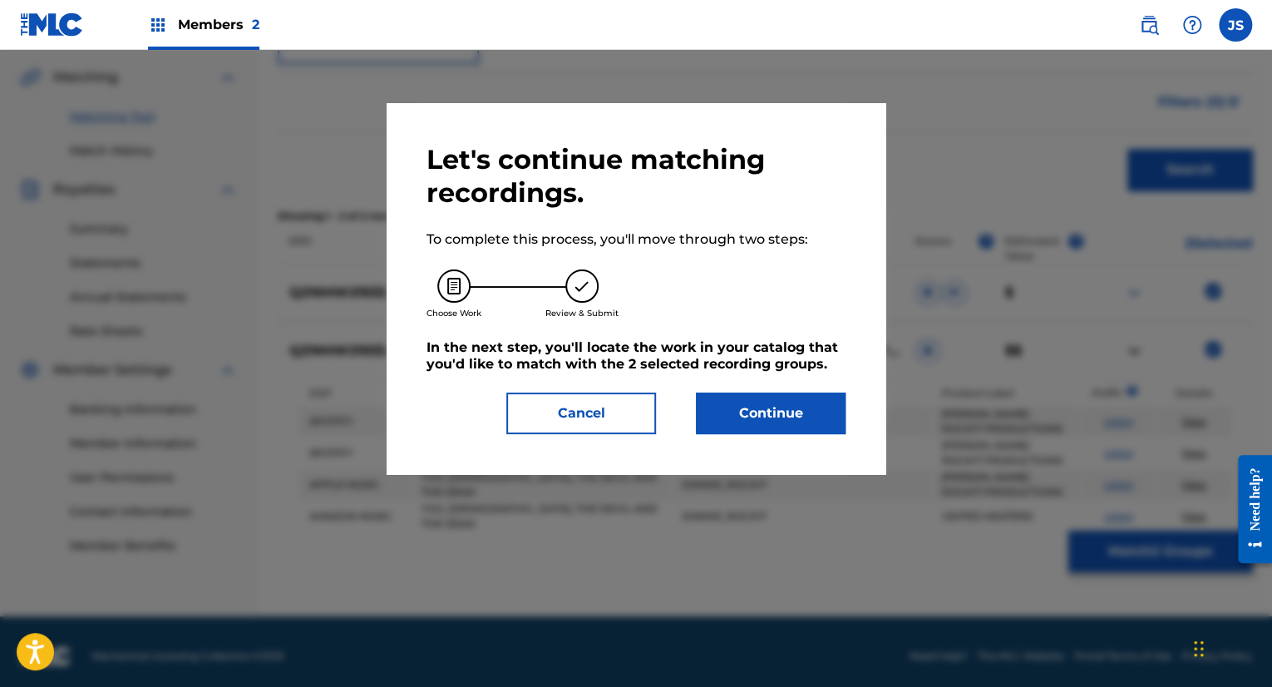
click at [771, 423] on button "Continue" at bounding box center [771, 413] width 150 height 42
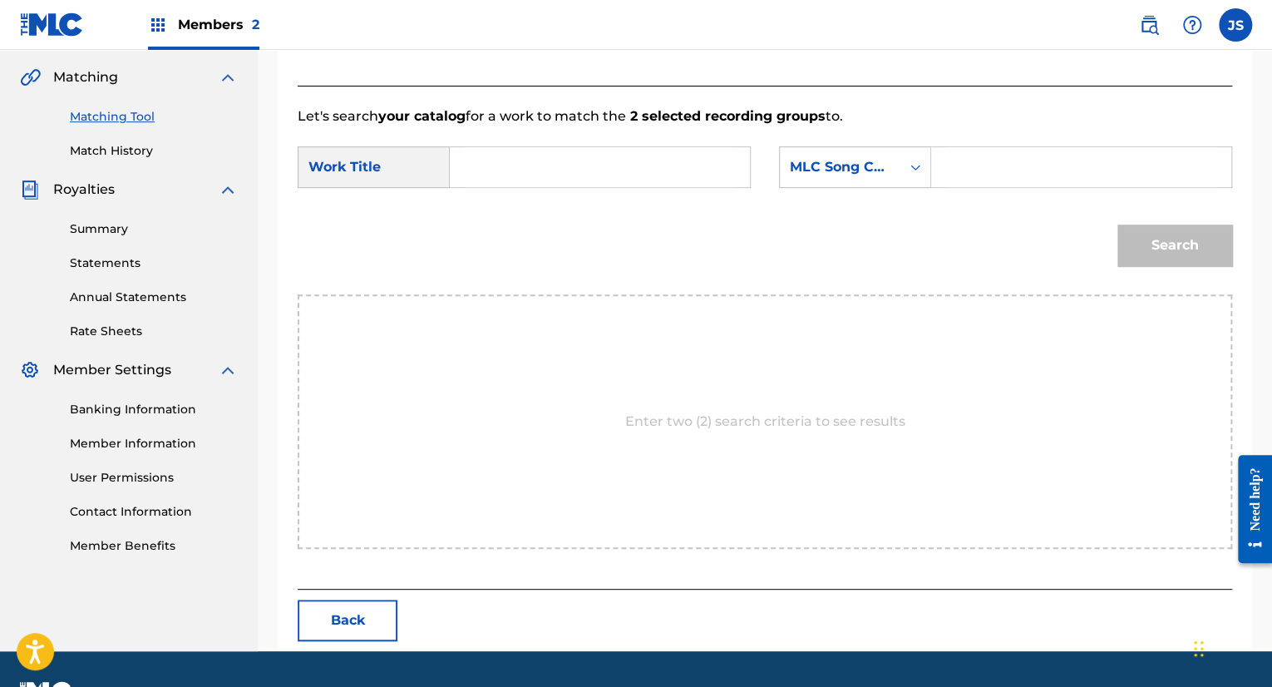
click at [492, 167] on input "Search Form" at bounding box center [600, 167] width 272 height 40
type input "y"
type input "YOU, [DEMOGRAPHIC_DATA], THE DEVIL AND THE DEAD"
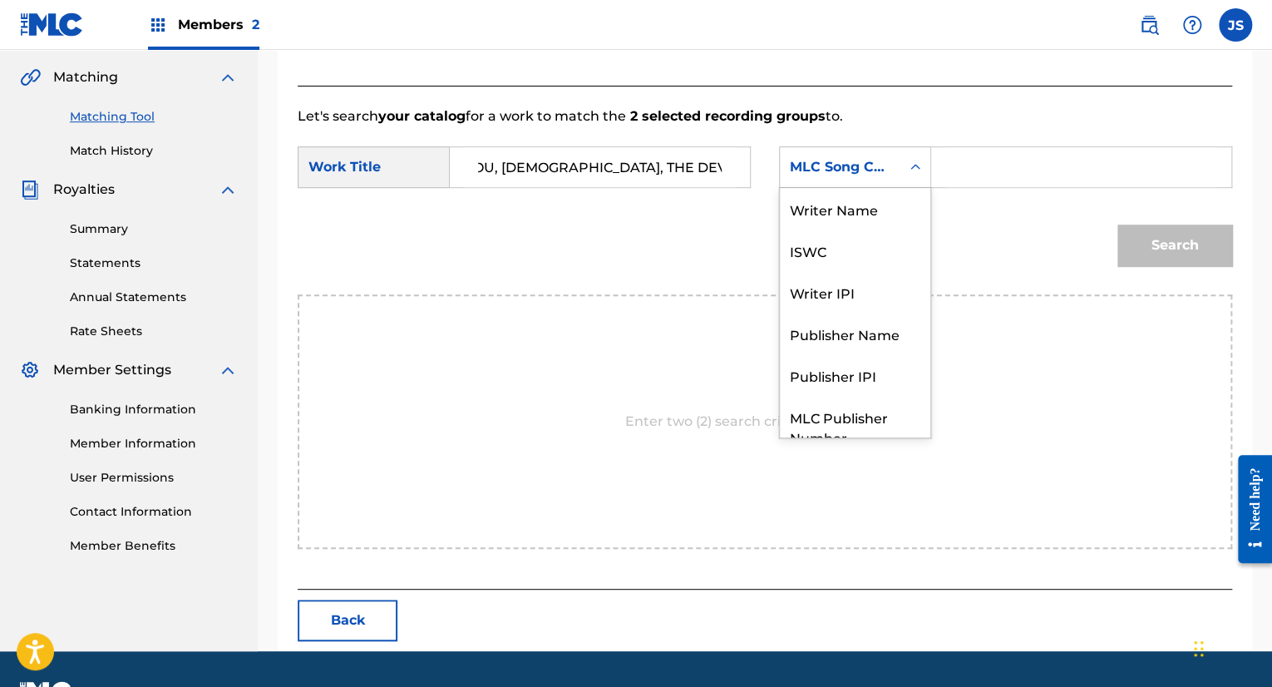
scroll to position [62, 0]
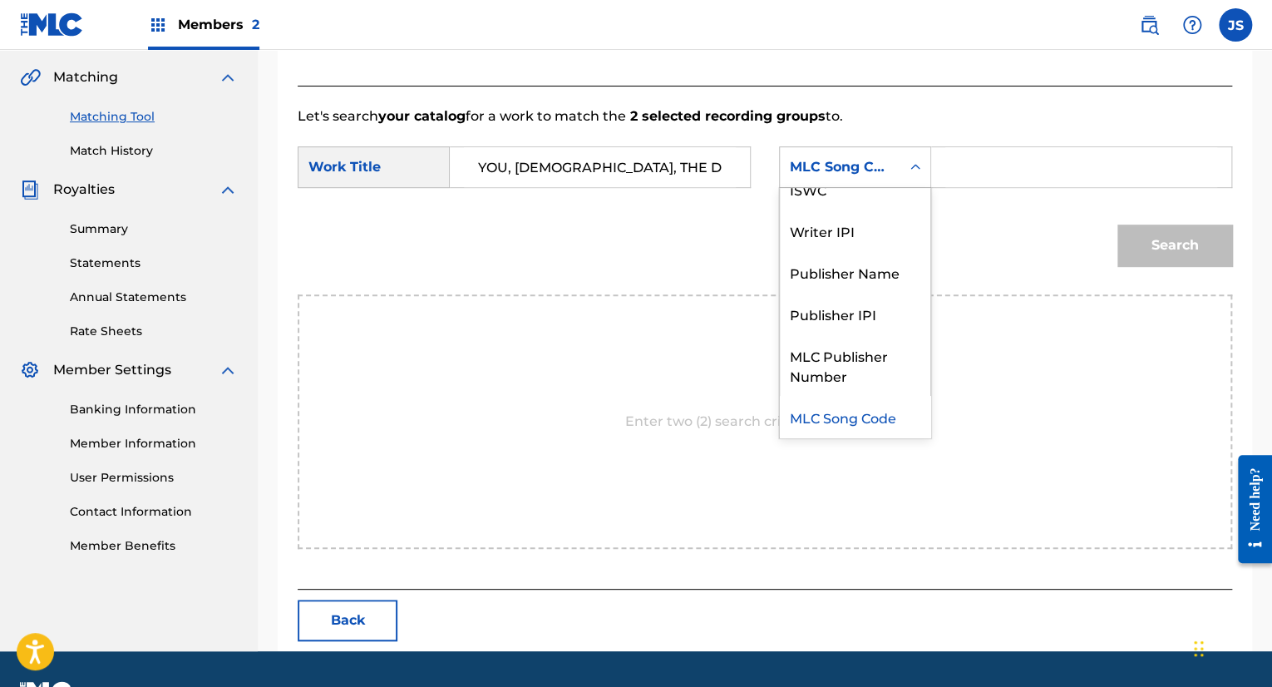
click at [906, 168] on div "Search Form" at bounding box center [915, 167] width 30 height 30
click at [844, 194] on div "ISWC" at bounding box center [855, 189] width 150 height 42
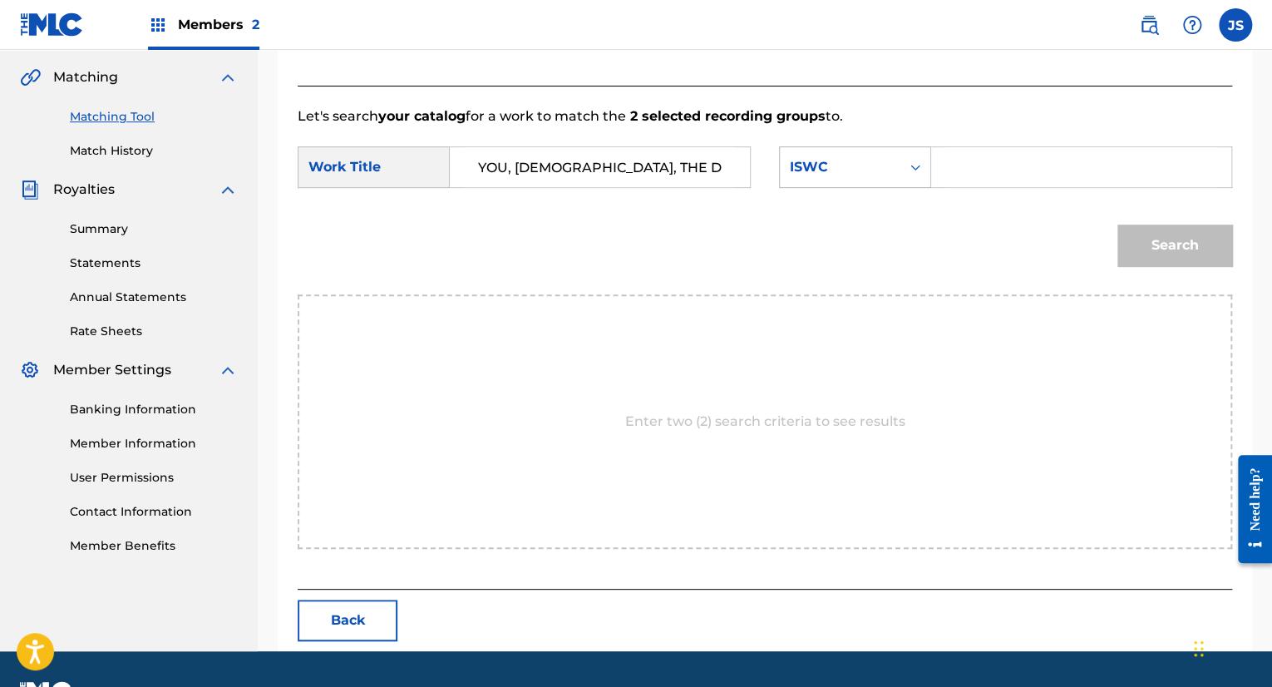
click at [904, 166] on div "Search Form" at bounding box center [915, 167] width 30 height 30
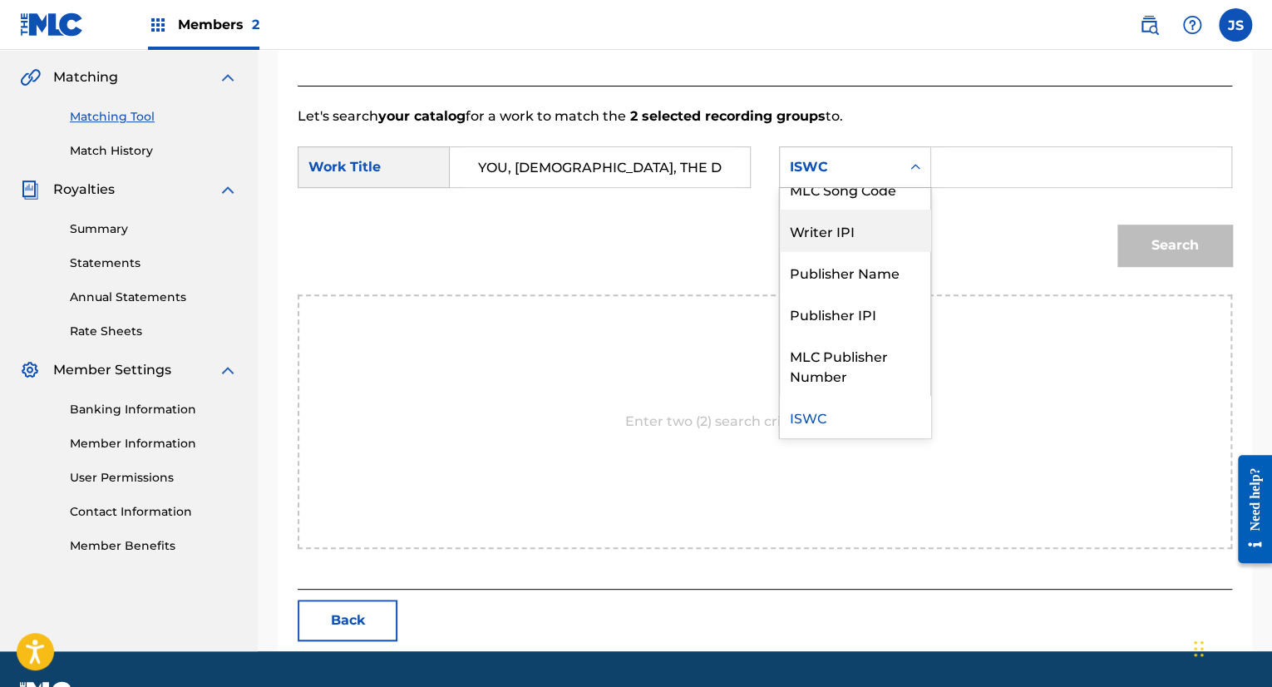
click at [848, 225] on div "Writer IPI" at bounding box center [855, 230] width 150 height 42
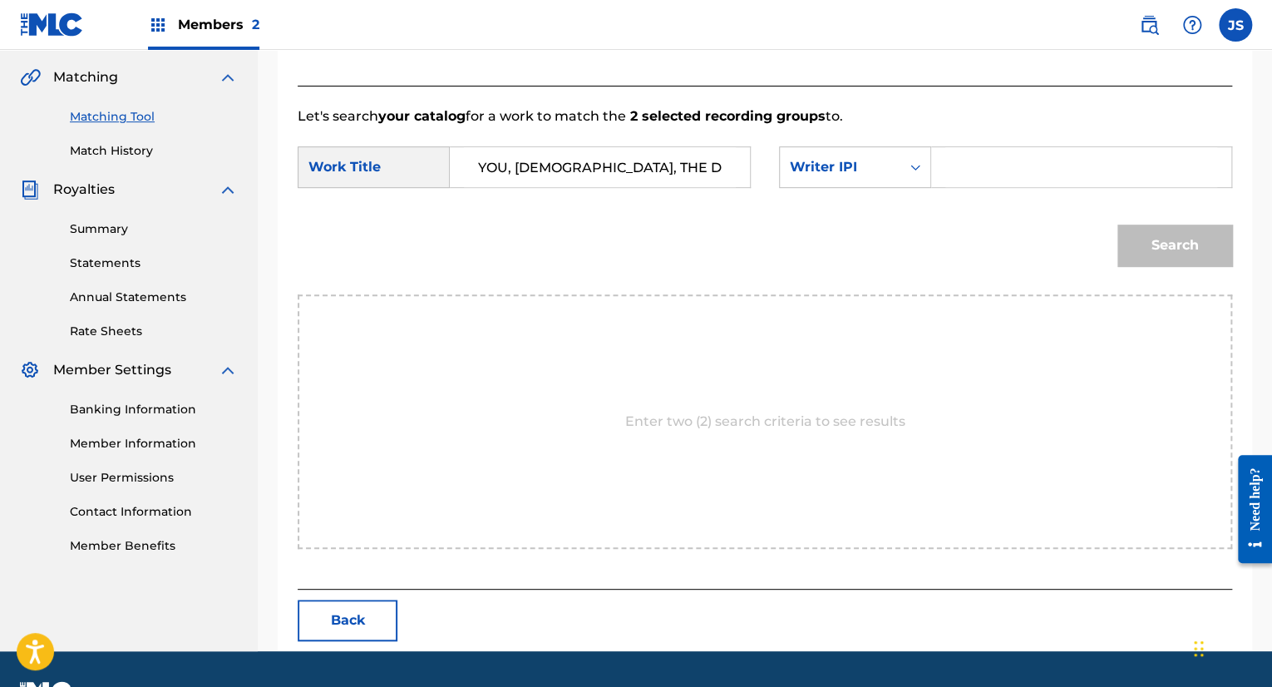
click at [992, 169] on input "Search Form" at bounding box center [1081, 167] width 272 height 40
paste input "00642832350"
type input "00642832350"
click at [1173, 244] on button "Search" at bounding box center [1174, 245] width 115 height 42
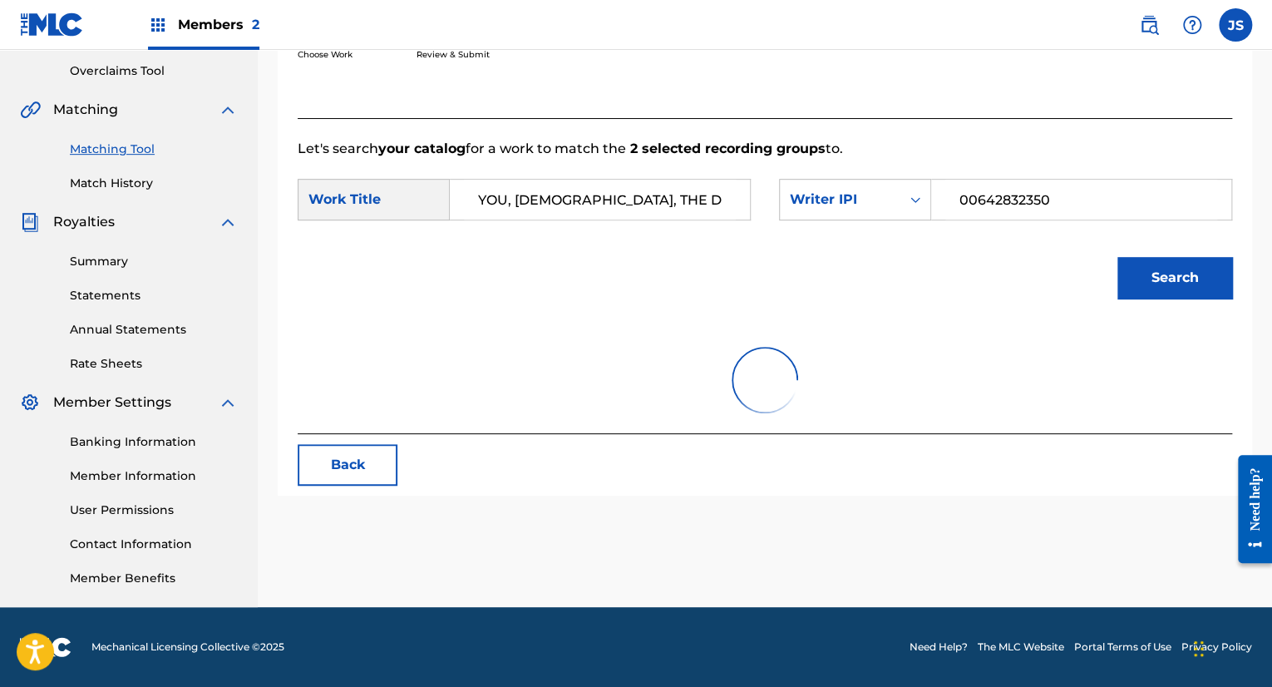
scroll to position [344, 0]
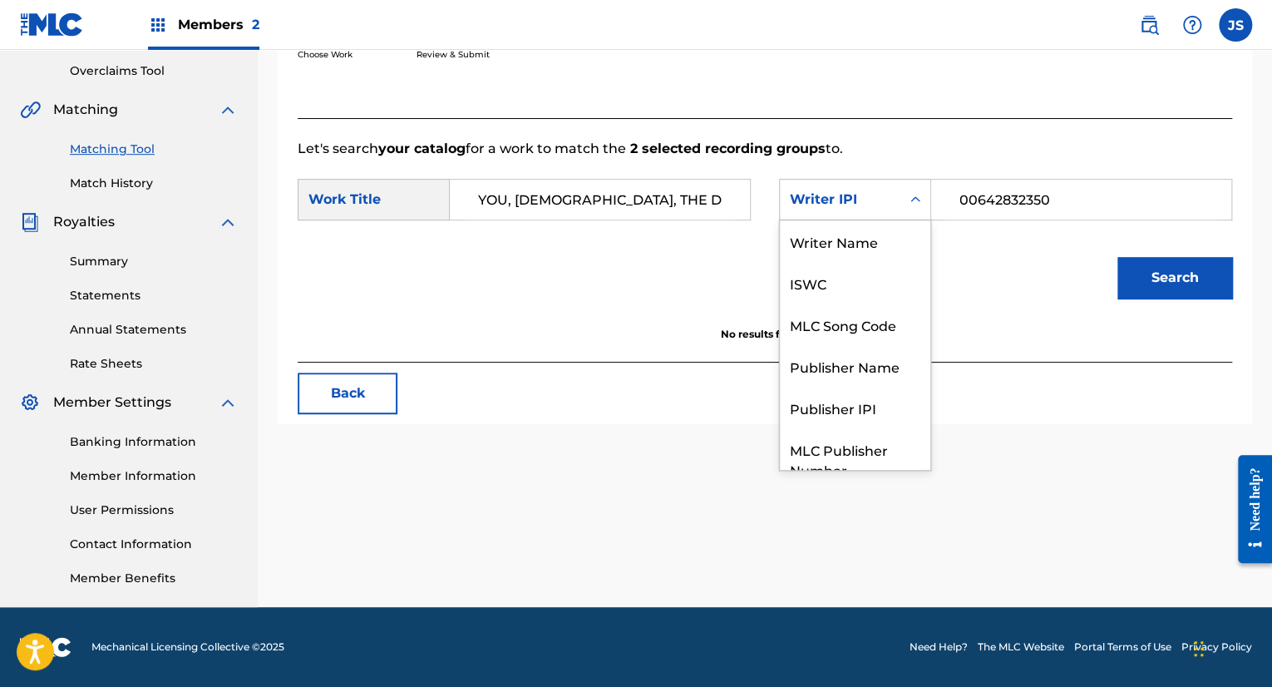
click at [841, 199] on div "Writer IPI" at bounding box center [840, 200] width 101 height 20
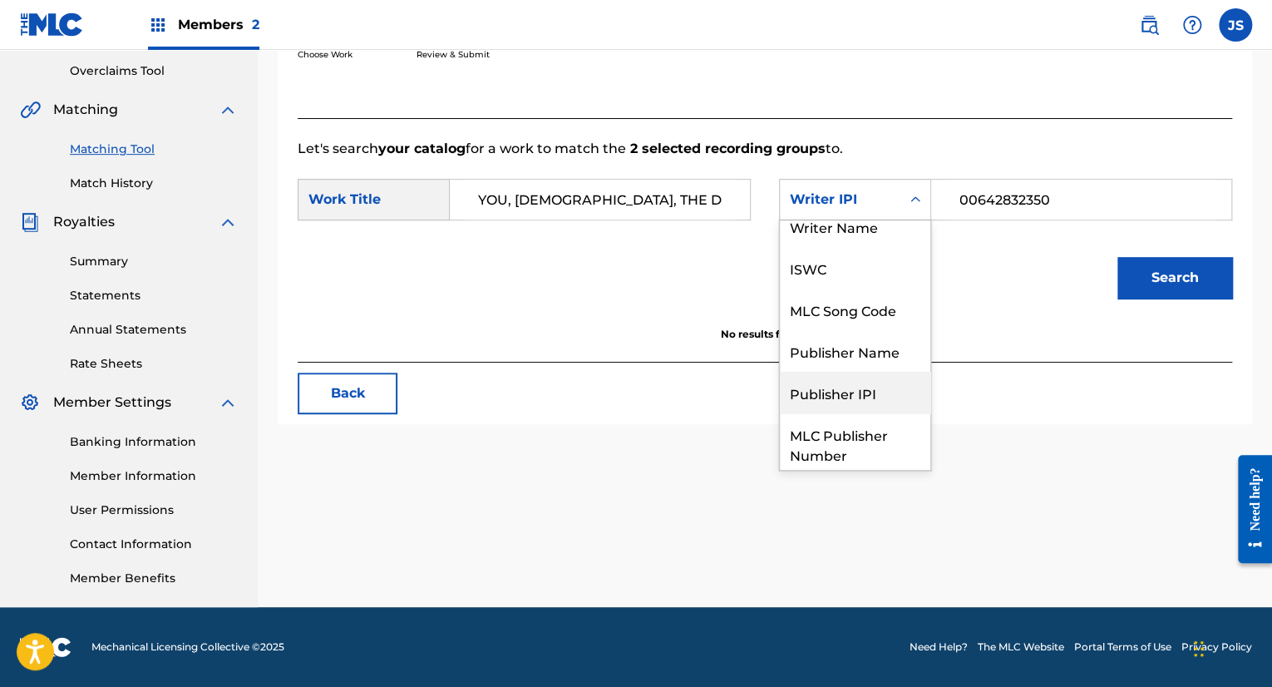
scroll to position [0, 0]
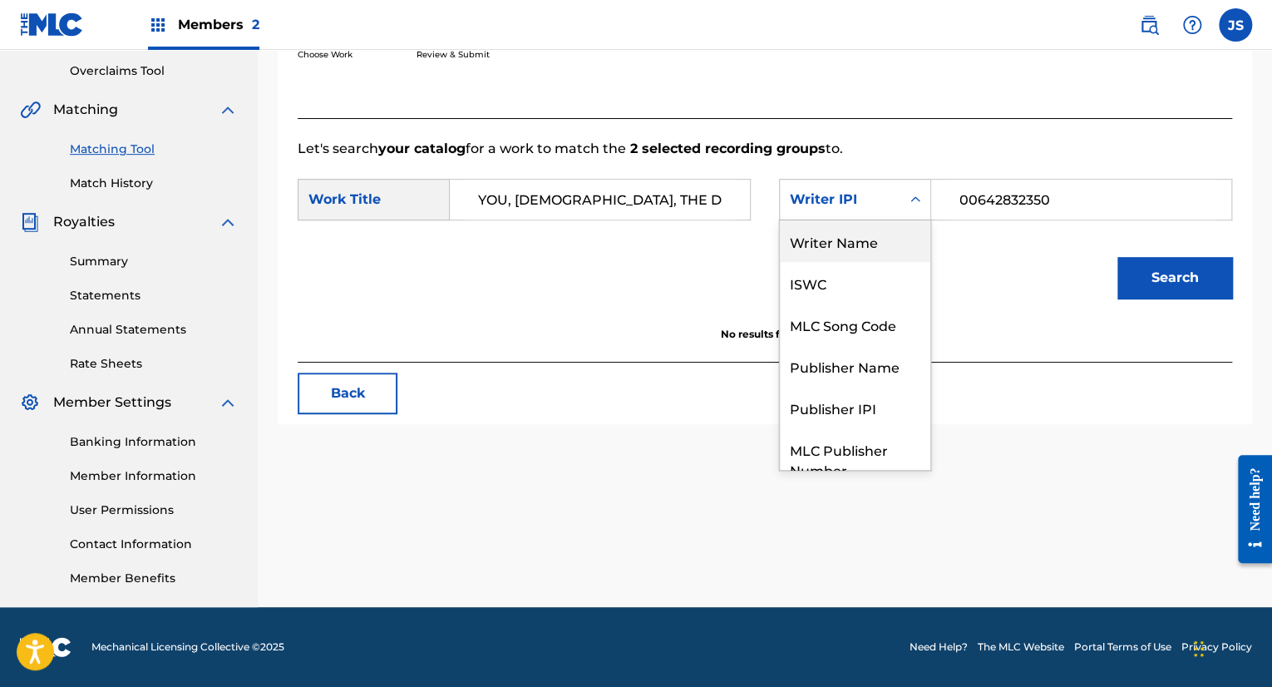
click at [869, 240] on div "Writer Name" at bounding box center [855, 241] width 150 height 42
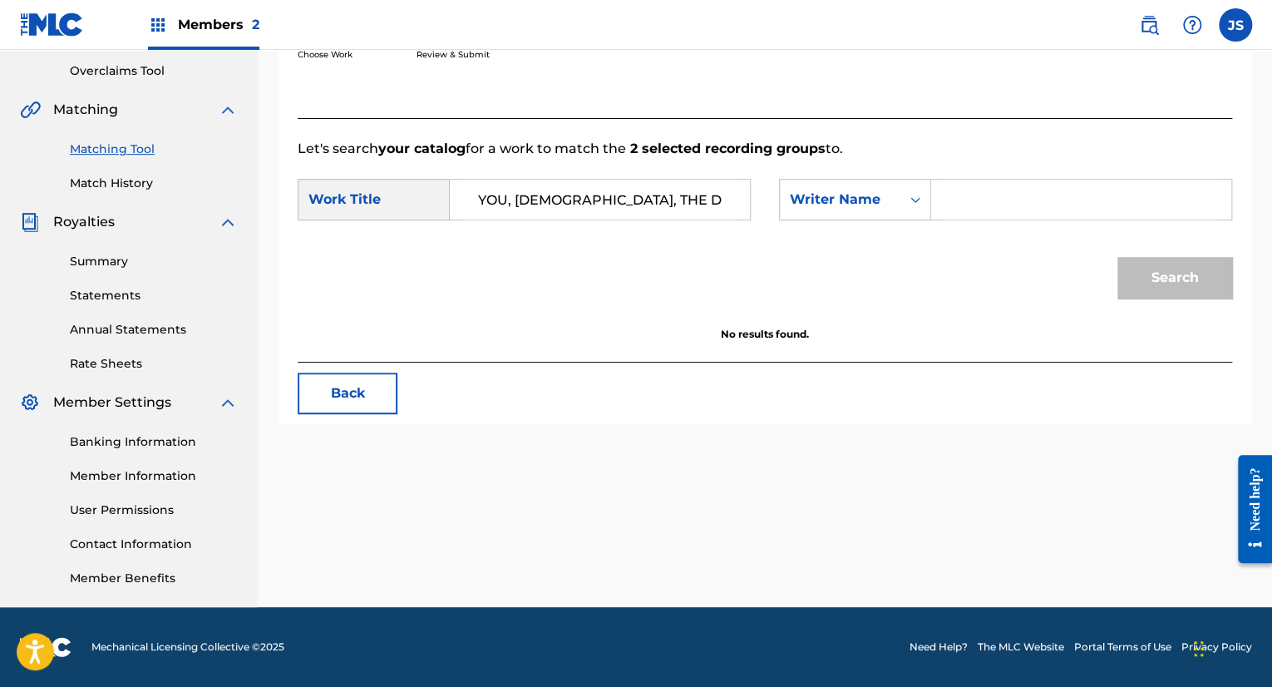
click at [979, 199] on input "Search Form" at bounding box center [1081, 200] width 272 height 40
click at [1177, 284] on button "Search" at bounding box center [1174, 278] width 115 height 42
click at [1043, 201] on input "[PERSON_NAME]" at bounding box center [1081, 200] width 272 height 40
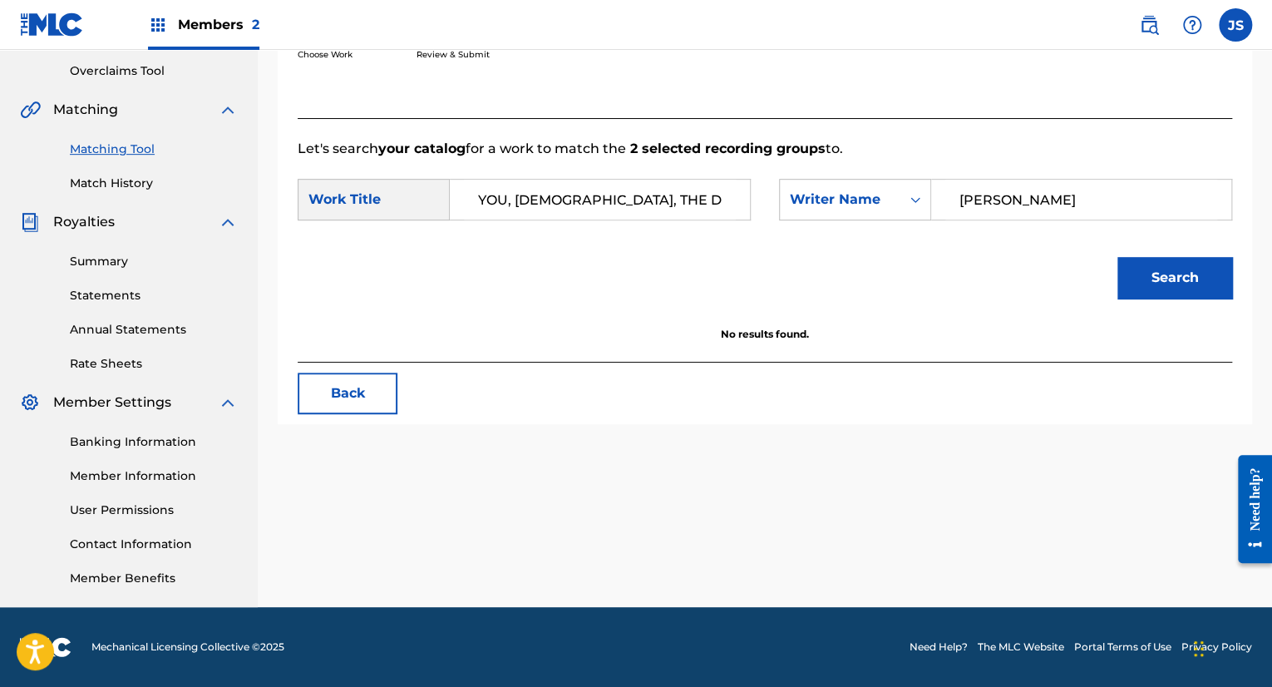
click at [1043, 201] on input "[PERSON_NAME]" at bounding box center [1081, 200] width 272 height 40
type input "[PERSON_NAME]"
click at [1156, 278] on button "Search" at bounding box center [1174, 278] width 115 height 42
click at [369, 381] on button "Back" at bounding box center [348, 393] width 100 height 42
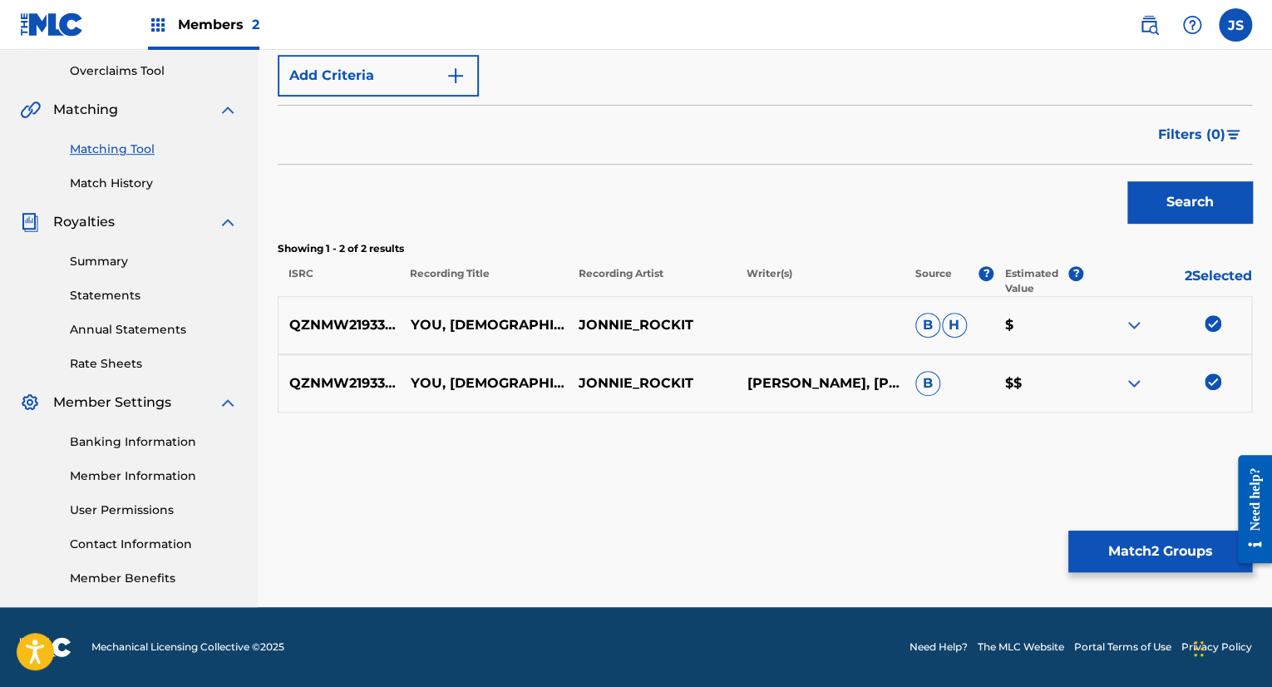
click at [1157, 556] on button "Match 2 Groups" at bounding box center [1160, 551] width 184 height 42
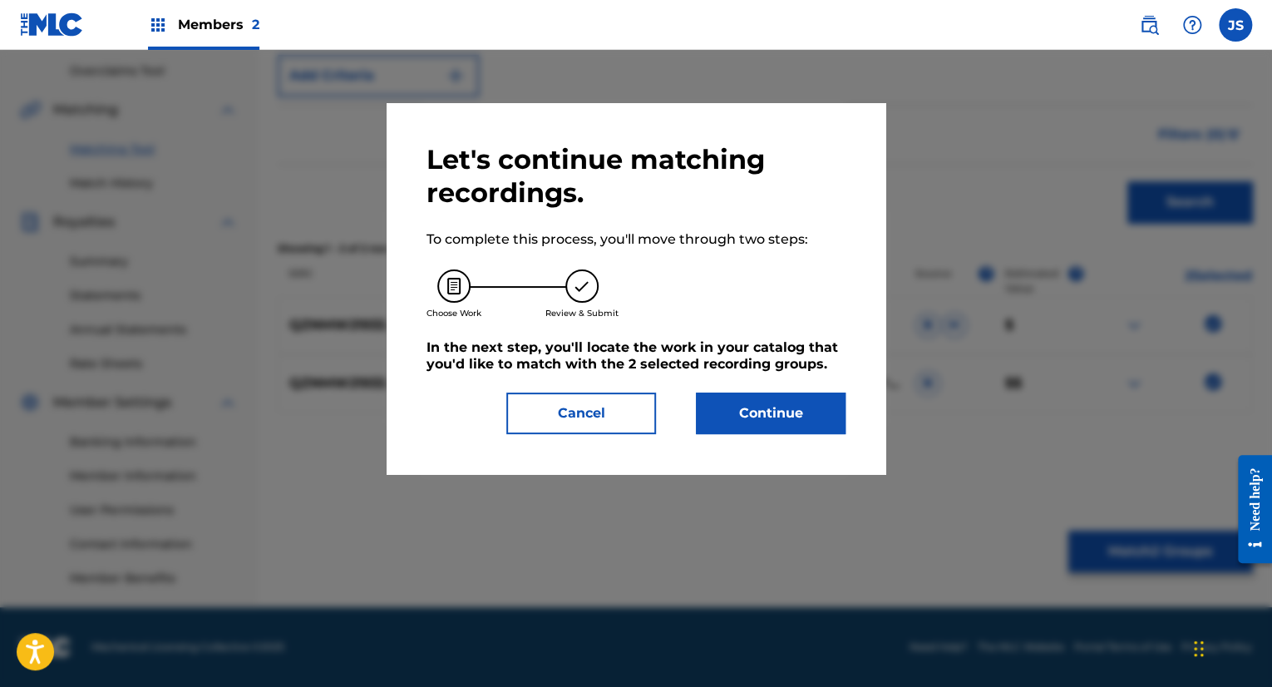
click at [815, 416] on button "Continue" at bounding box center [771, 413] width 150 height 42
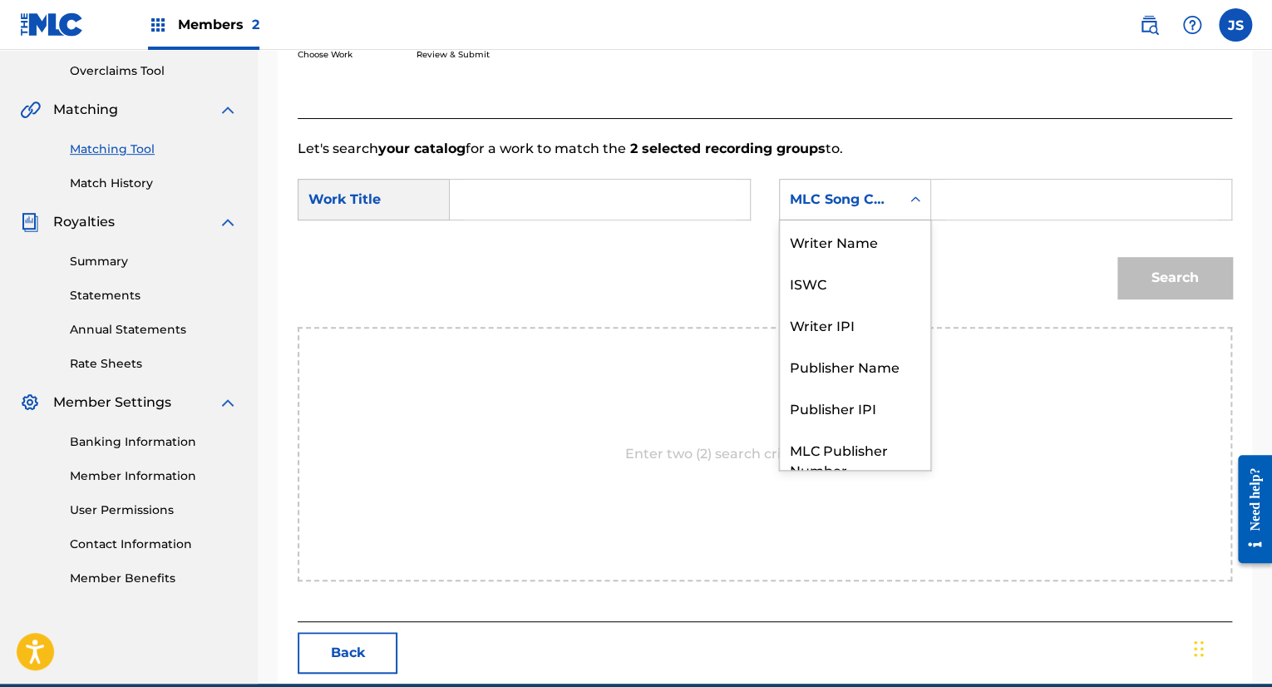
click at [894, 213] on div "MLC Song Code" at bounding box center [840, 200] width 121 height 32
click at [846, 252] on div "Writer Name" at bounding box center [855, 241] width 150 height 42
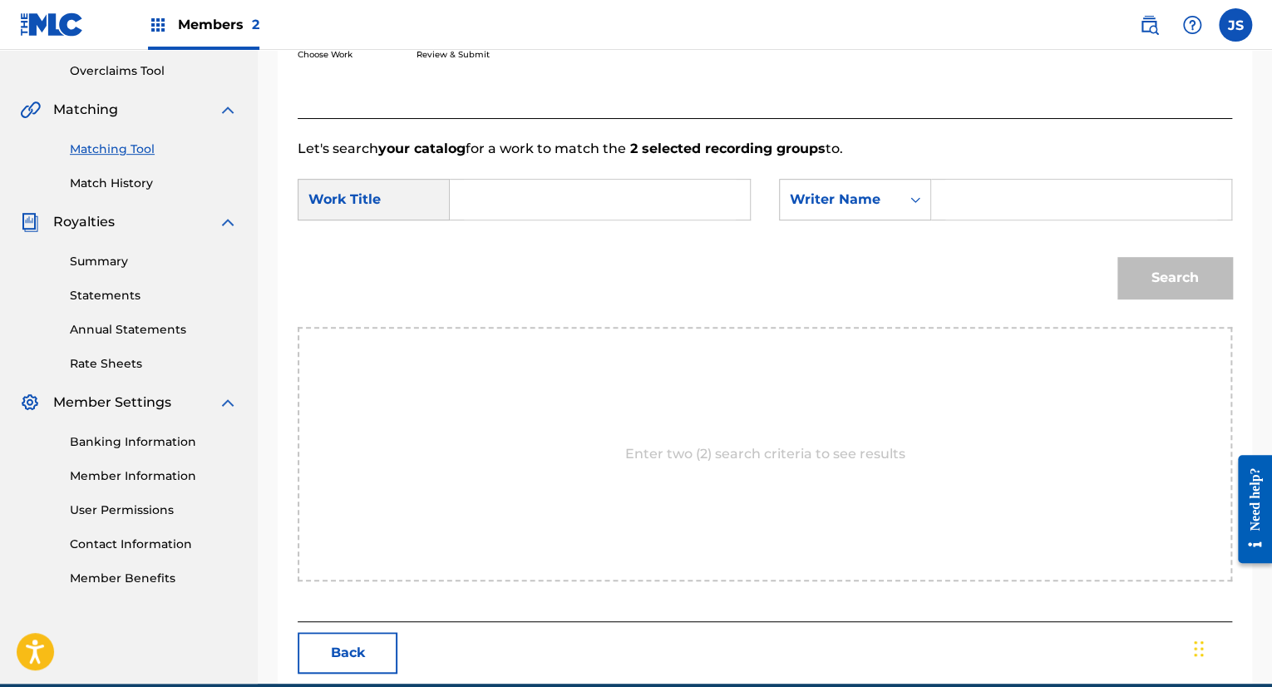
click at [960, 202] on input "Search Form" at bounding box center [1081, 200] width 272 height 40
type input "[PERSON_NAME]"
click at [641, 195] on input "Search Form" at bounding box center [600, 200] width 272 height 40
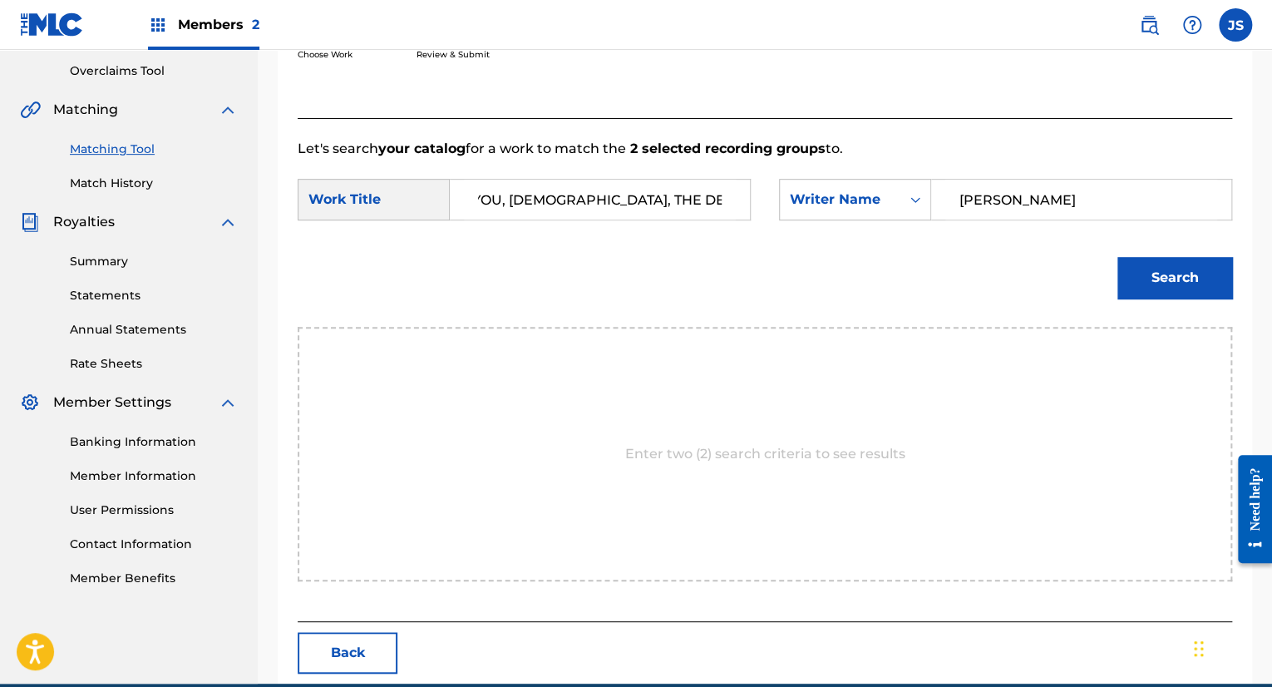
scroll to position [0, 17]
type input "YOU, [DEMOGRAPHIC_DATA], THE DEVIL, AND THE DEAD"
click at [1189, 293] on button "Search" at bounding box center [1174, 278] width 115 height 42
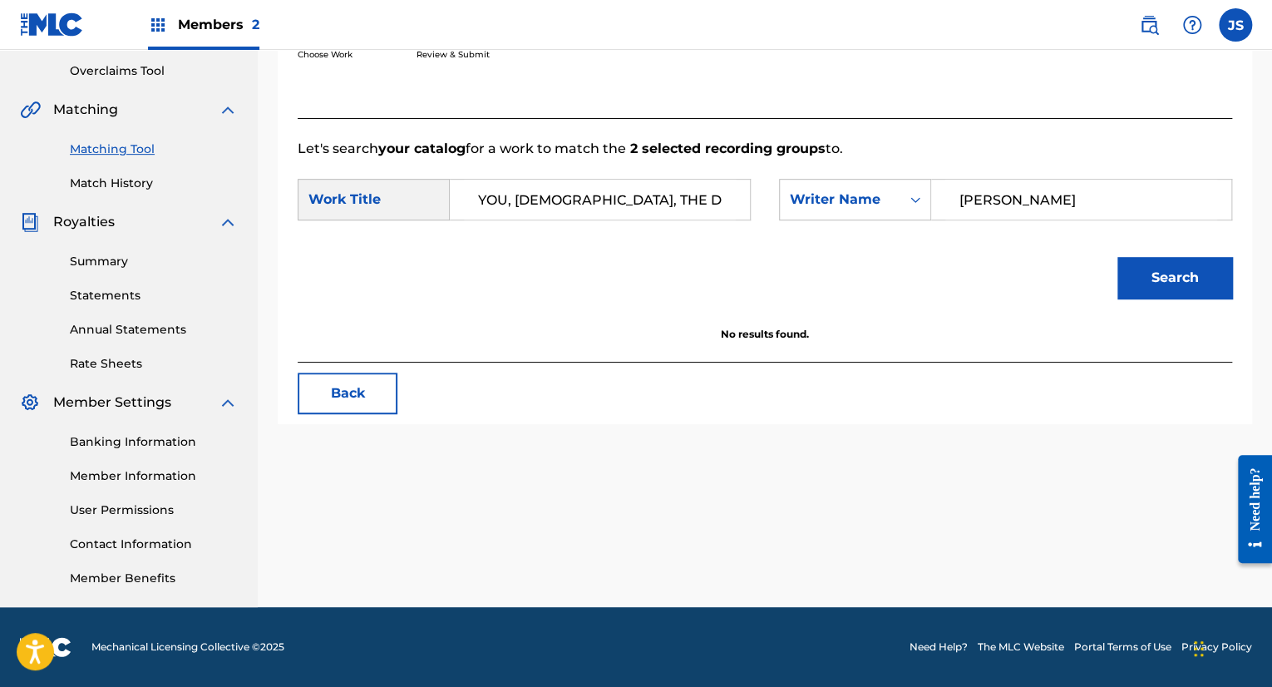
click at [1001, 197] on input "[PERSON_NAME]" at bounding box center [1081, 200] width 272 height 40
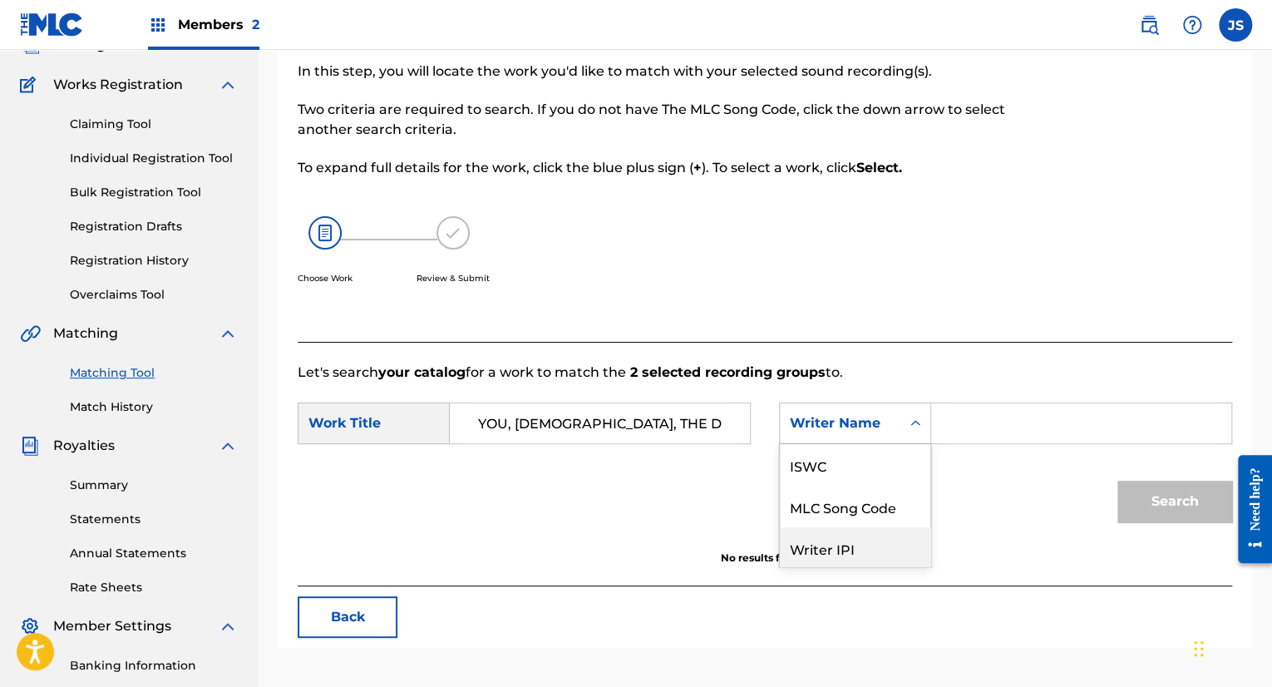
scroll to position [62, 0]
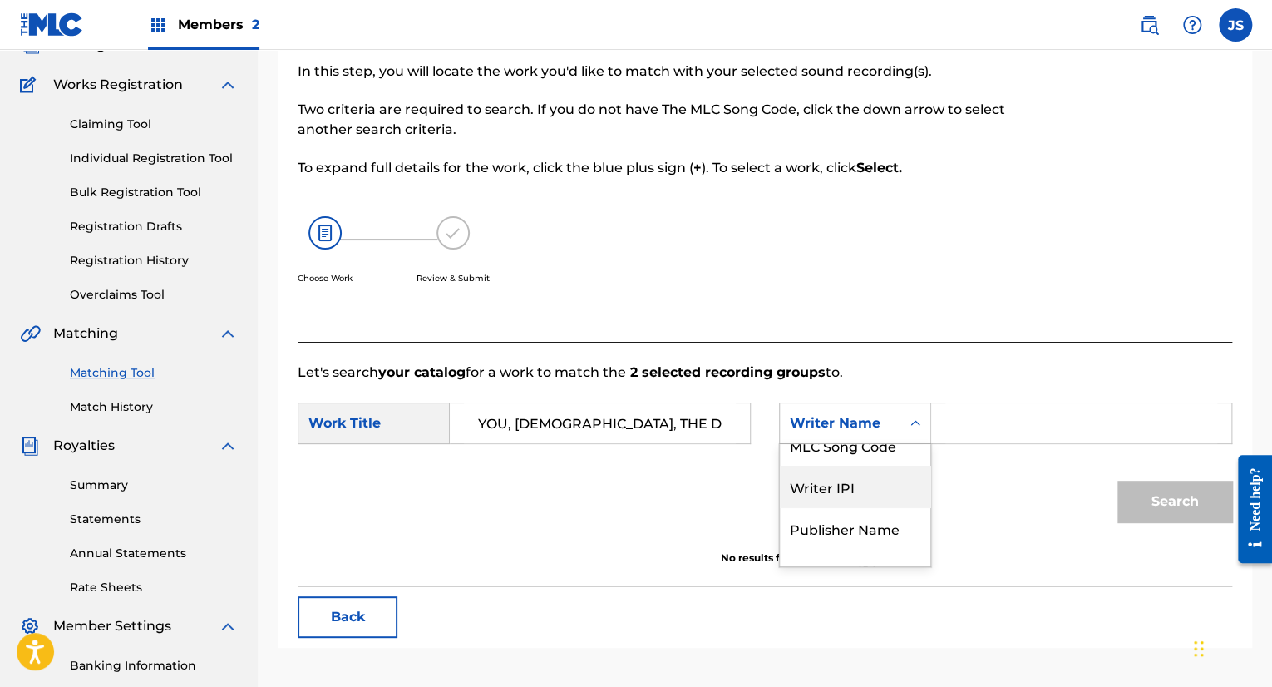
click at [908, 444] on div "7 results available. Use Up and Down to choose options, press Enter to select t…" at bounding box center [855, 423] width 152 height 42
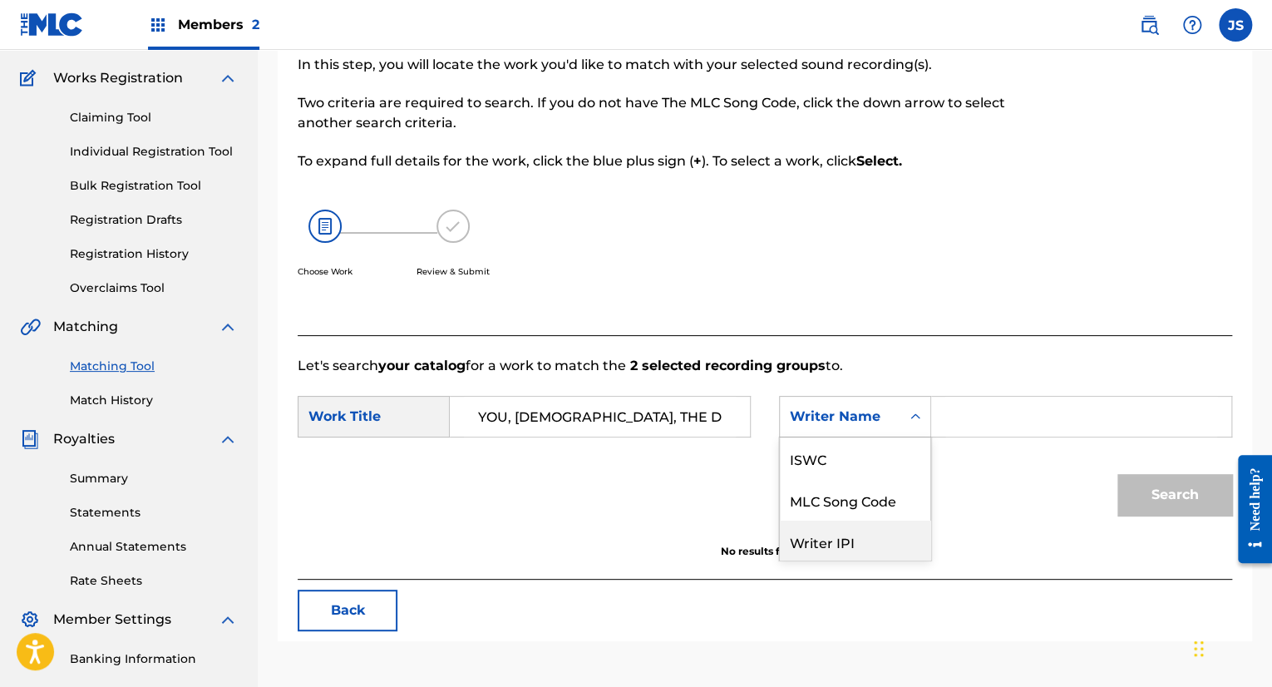
scroll to position [189, 0]
click at [859, 539] on div "Writer Name" at bounding box center [855, 539] width 150 height 42
click at [992, 421] on input "Search Form" at bounding box center [1081, 416] width 272 height 40
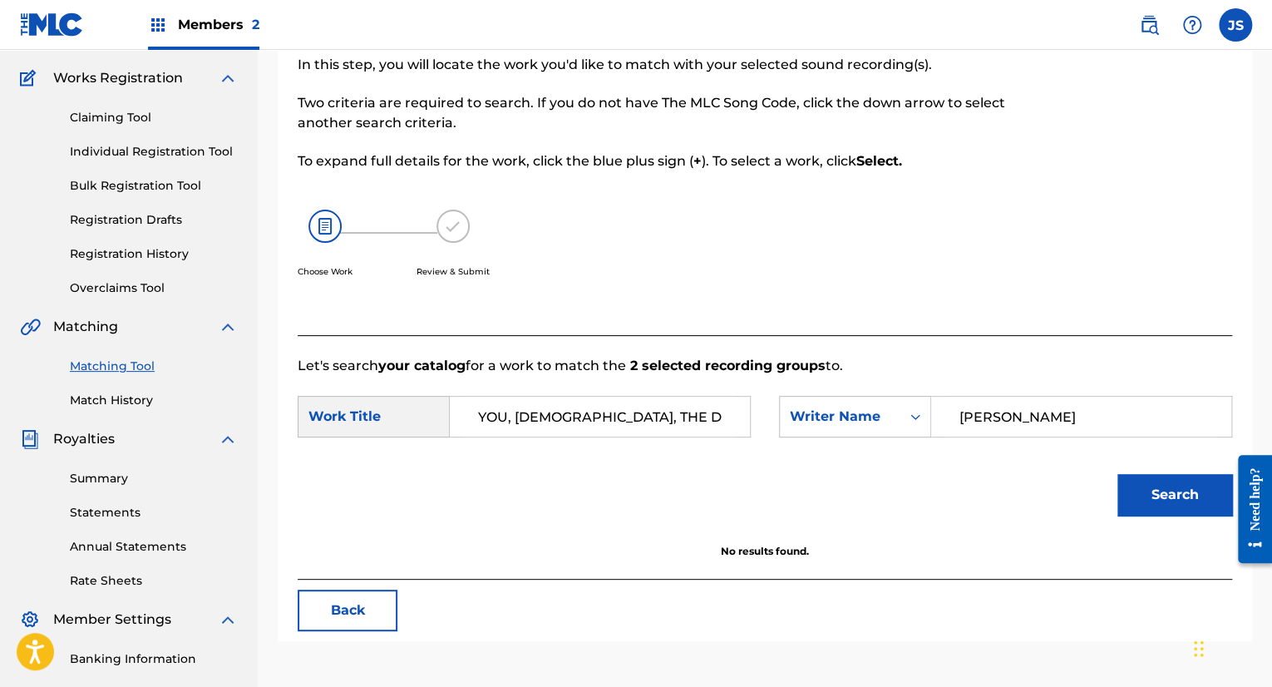
type input "[PERSON_NAME]"
click at [1174, 485] on button "Search" at bounding box center [1174, 495] width 115 height 42
click at [1197, 652] on div "Chat Widget" at bounding box center [1230, 647] width 83 height 80
drag, startPoint x: 1197, startPoint y: 652, endPoint x: 1194, endPoint y: 251, distance: 401.5
click at [1194, 251] on div "Chat Widget" at bounding box center [1221, 249] width 83 height 80
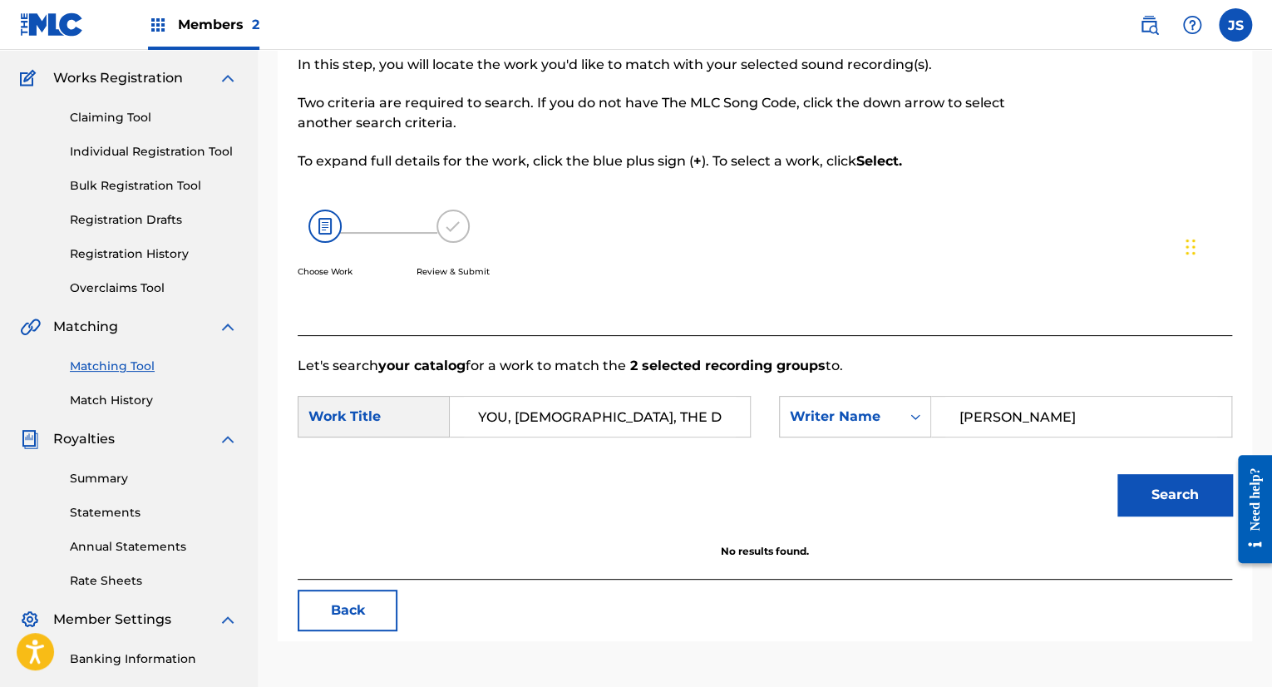
click at [1011, 416] on input "[PERSON_NAME]" at bounding box center [1081, 416] width 272 height 40
click at [1179, 486] on button "Search" at bounding box center [1174, 495] width 115 height 42
click at [1047, 406] on input "[PERSON_NAME]" at bounding box center [1081, 416] width 272 height 40
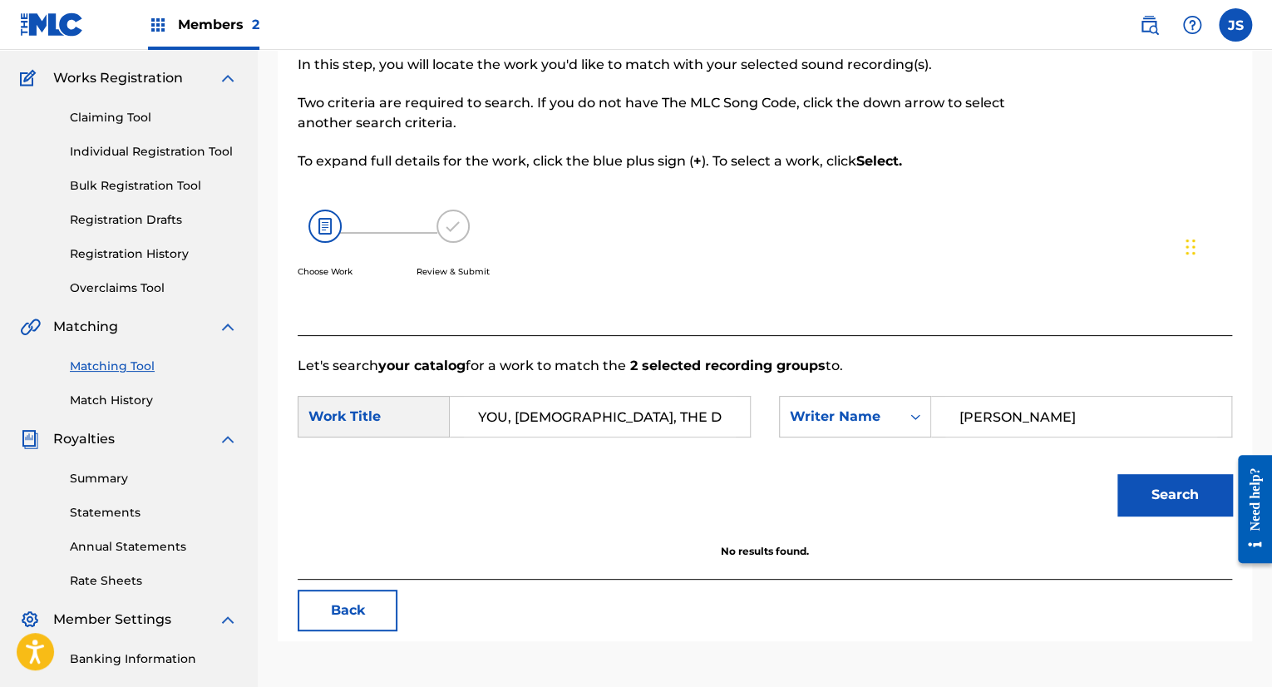
click at [1047, 406] on input "[PERSON_NAME]" at bounding box center [1081, 416] width 272 height 40
click at [1037, 410] on input "[PERSON_NAME]" at bounding box center [1081, 416] width 272 height 40
type input "[PERSON_NAME]"
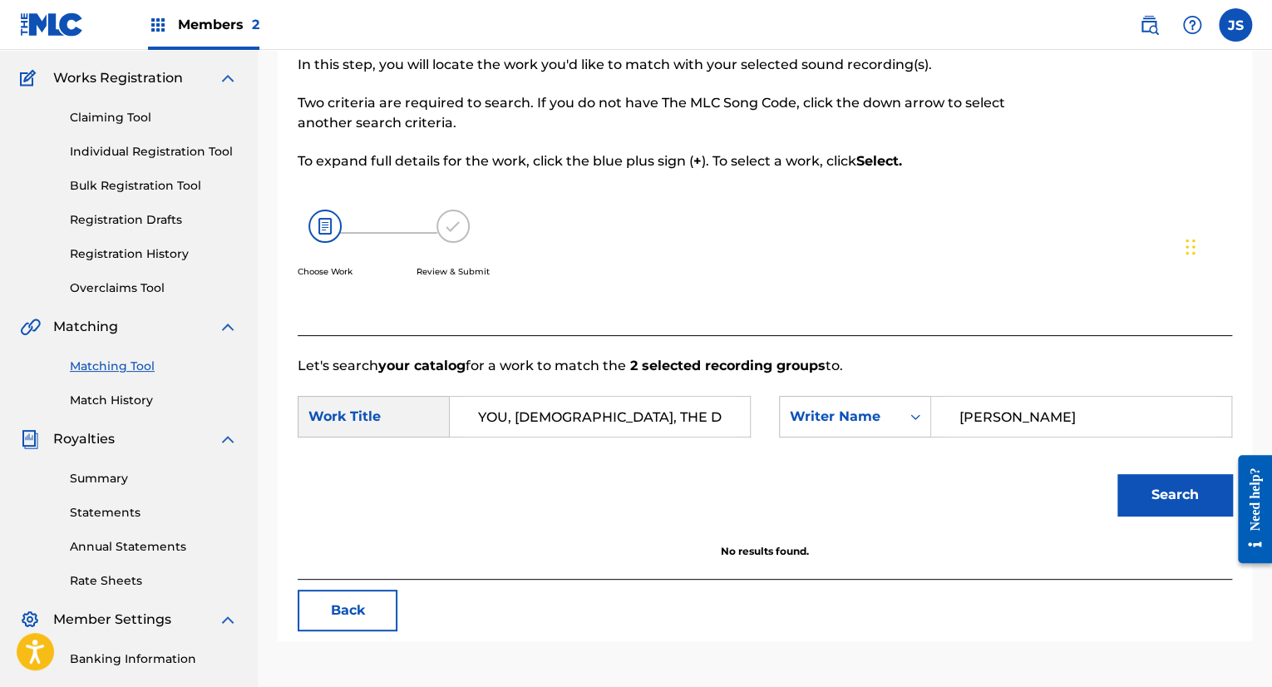
click at [1181, 509] on button "Search" at bounding box center [1174, 495] width 115 height 42
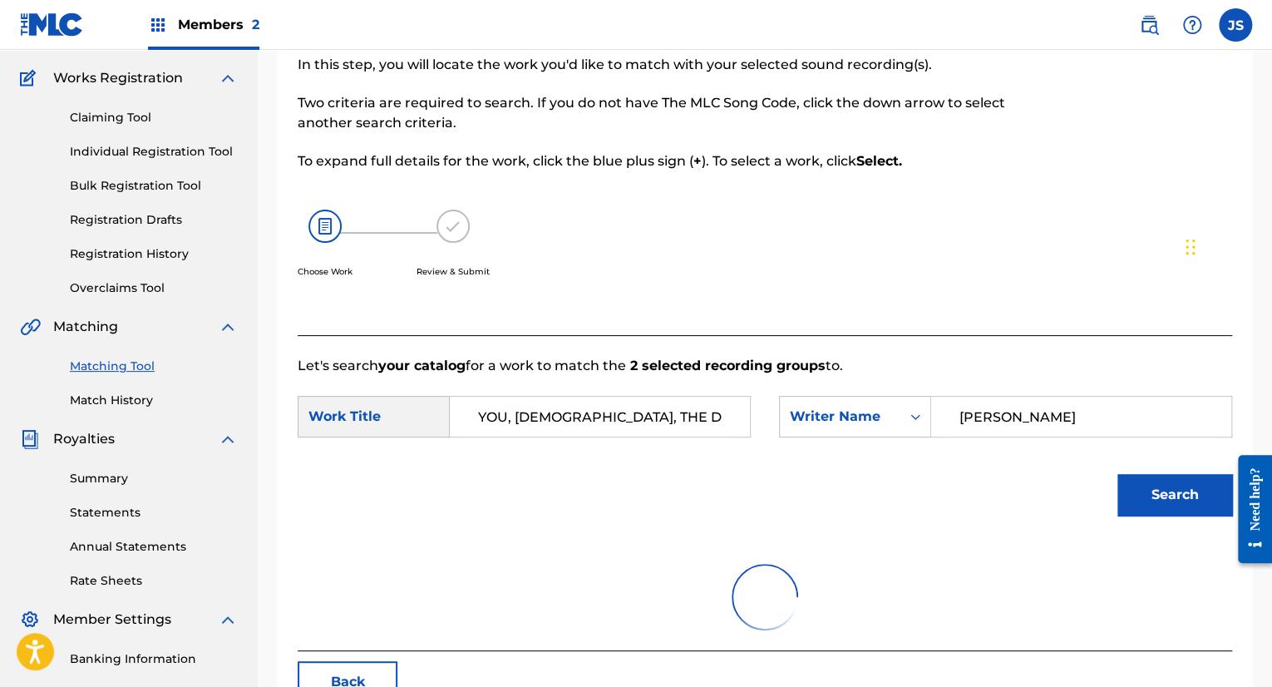
click at [1181, 509] on button "Search" at bounding box center [1174, 495] width 115 height 42
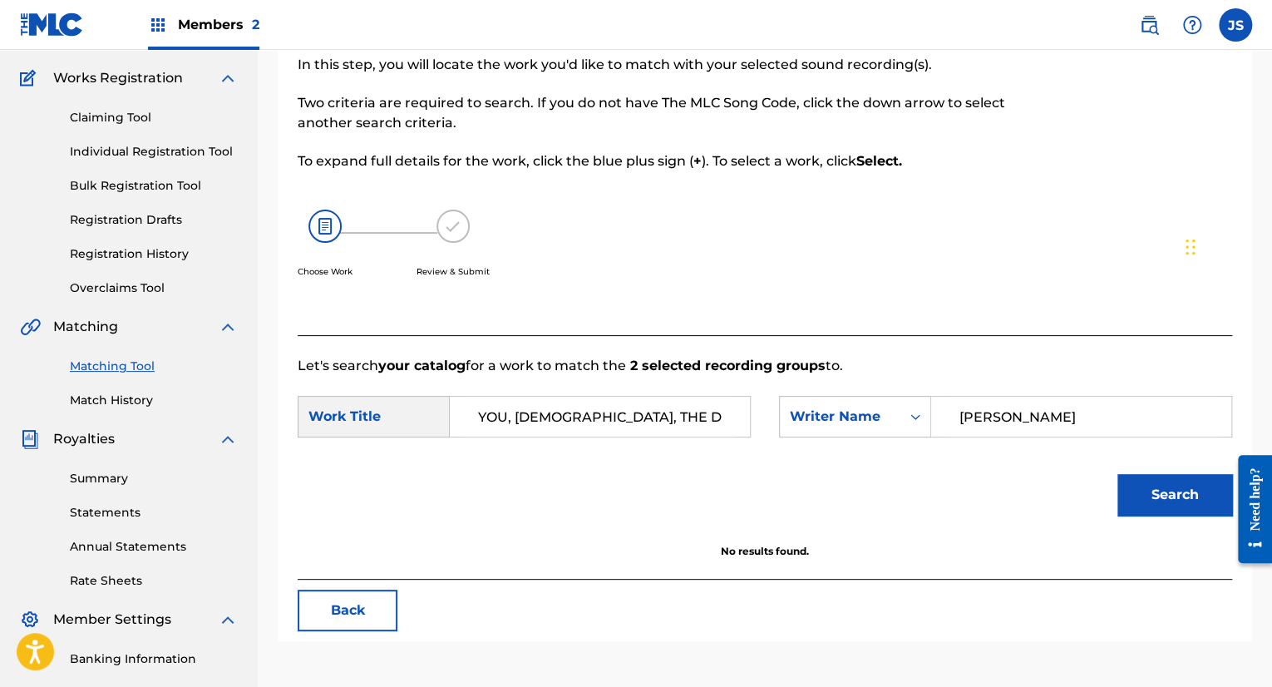
click at [327, 225] on img at bounding box center [324, 225] width 33 height 33
click at [226, 31] on span "Members 2" at bounding box center [218, 24] width 81 height 19
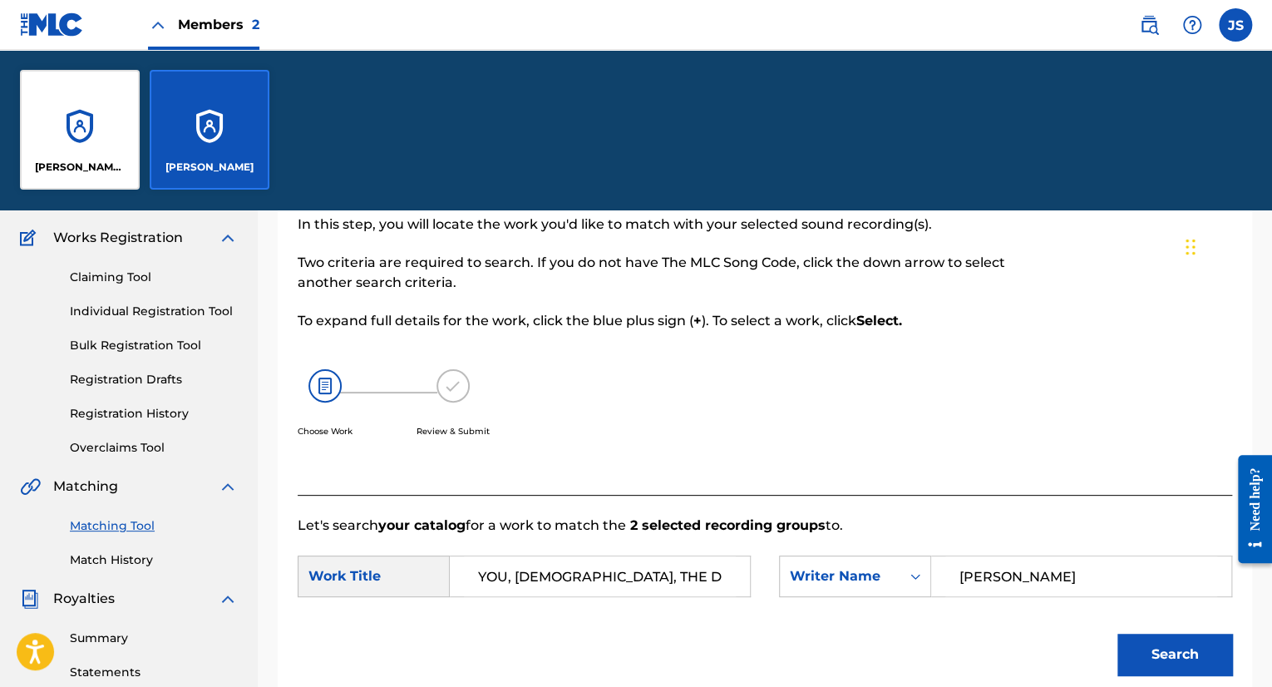
scroll to position [287, 0]
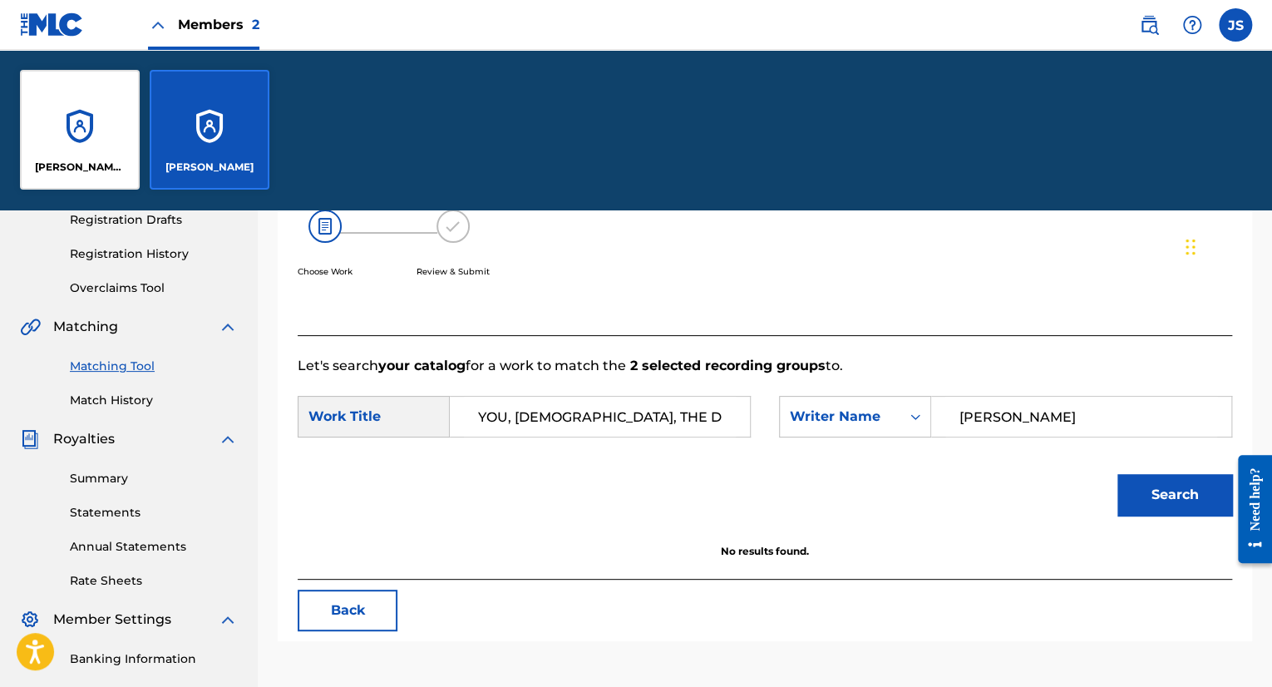
click at [127, 403] on link "Match History" at bounding box center [154, 399] width 168 height 17
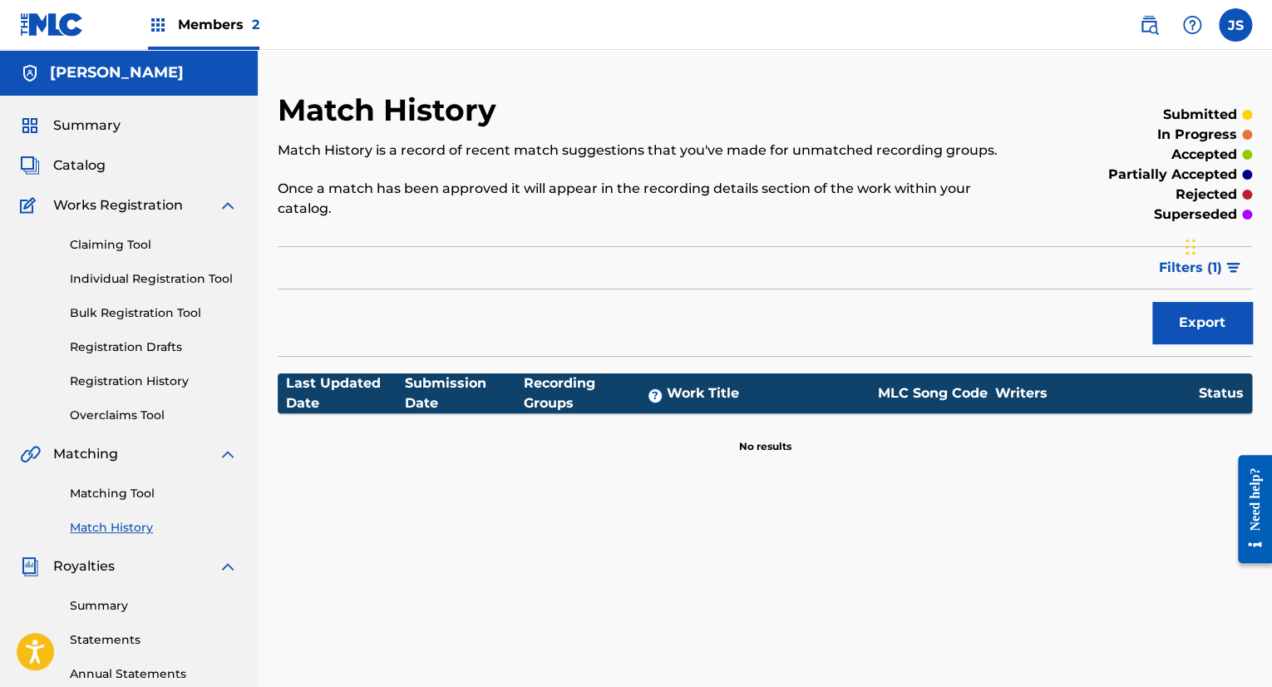
click at [129, 493] on link "Matching Tool" at bounding box center [154, 493] width 168 height 17
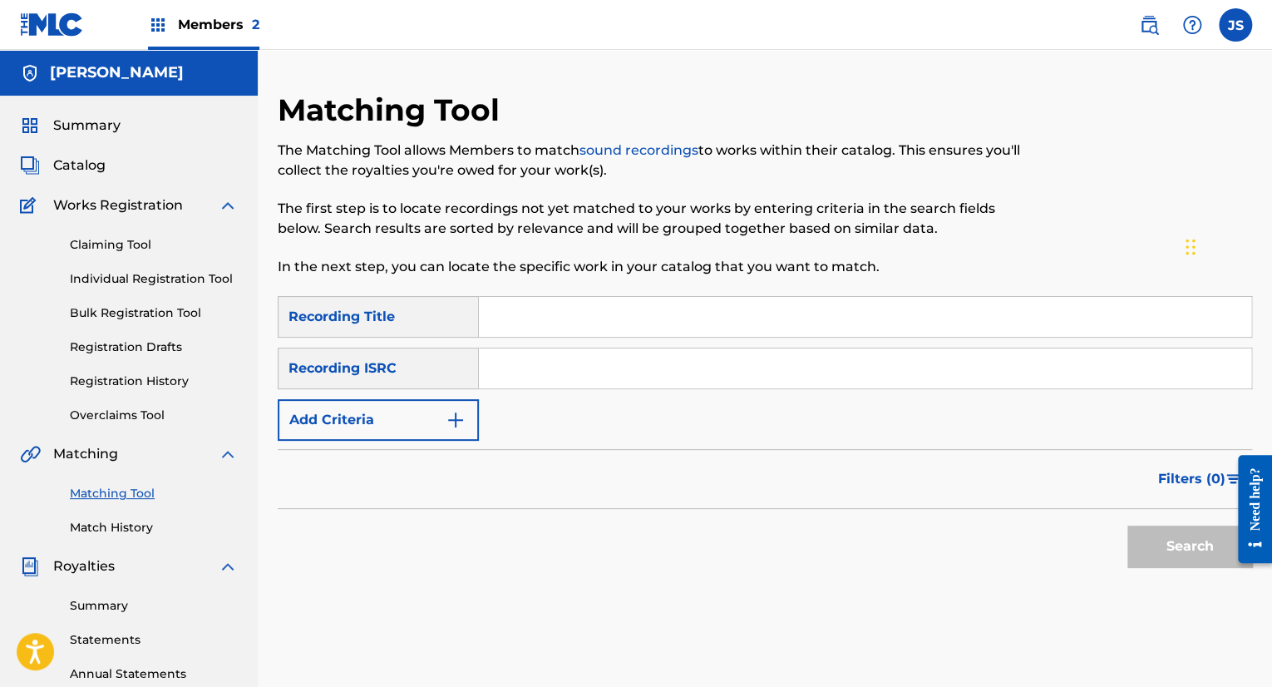
click at [507, 322] on input "Search Form" at bounding box center [865, 317] width 772 height 40
type input "YOU, [DEMOGRAPHIC_DATA], THE DEVIL AND THE DEAD"
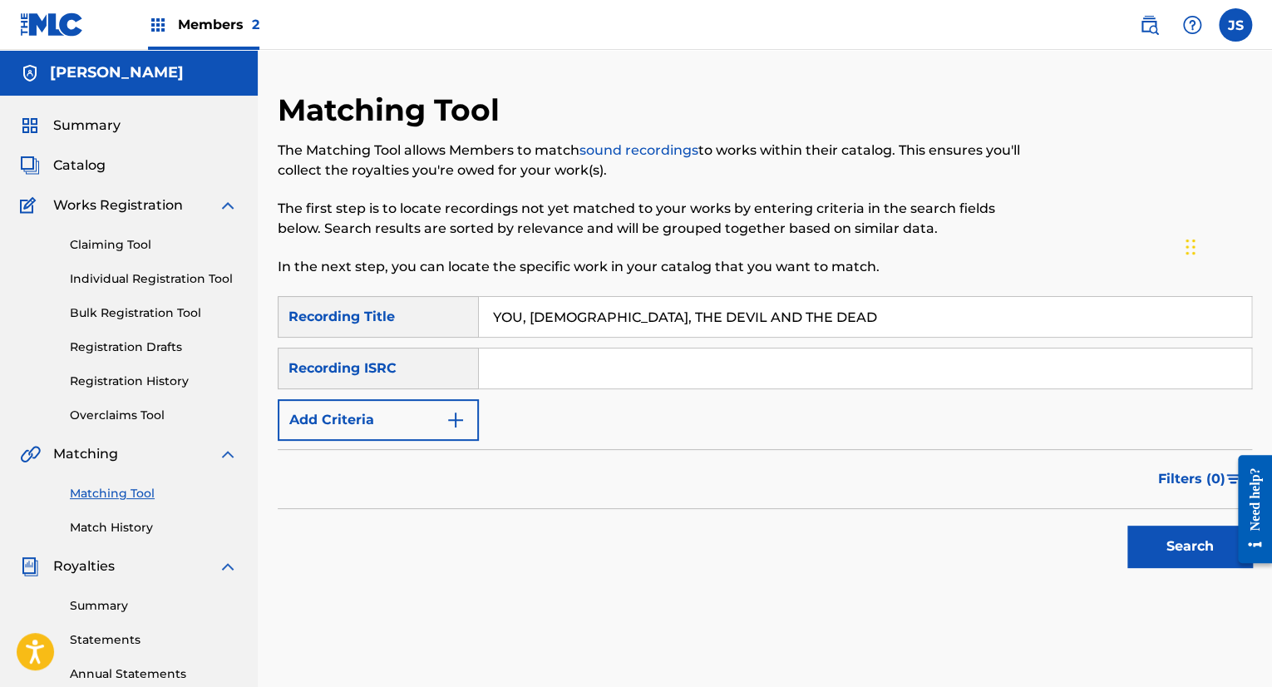
click at [542, 367] on input "Search Form" at bounding box center [865, 368] width 772 height 40
type input "QZNMW2193397"
click at [1159, 549] on button "Search" at bounding box center [1189, 546] width 125 height 42
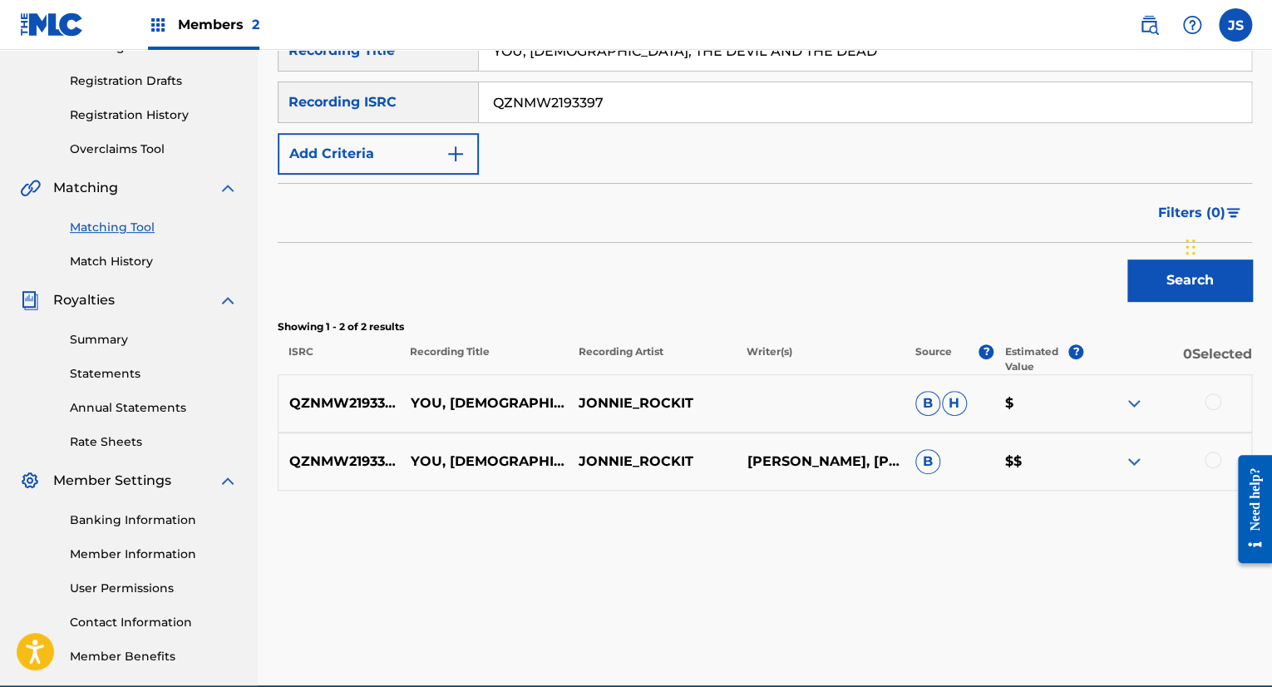
scroll to position [267, 0]
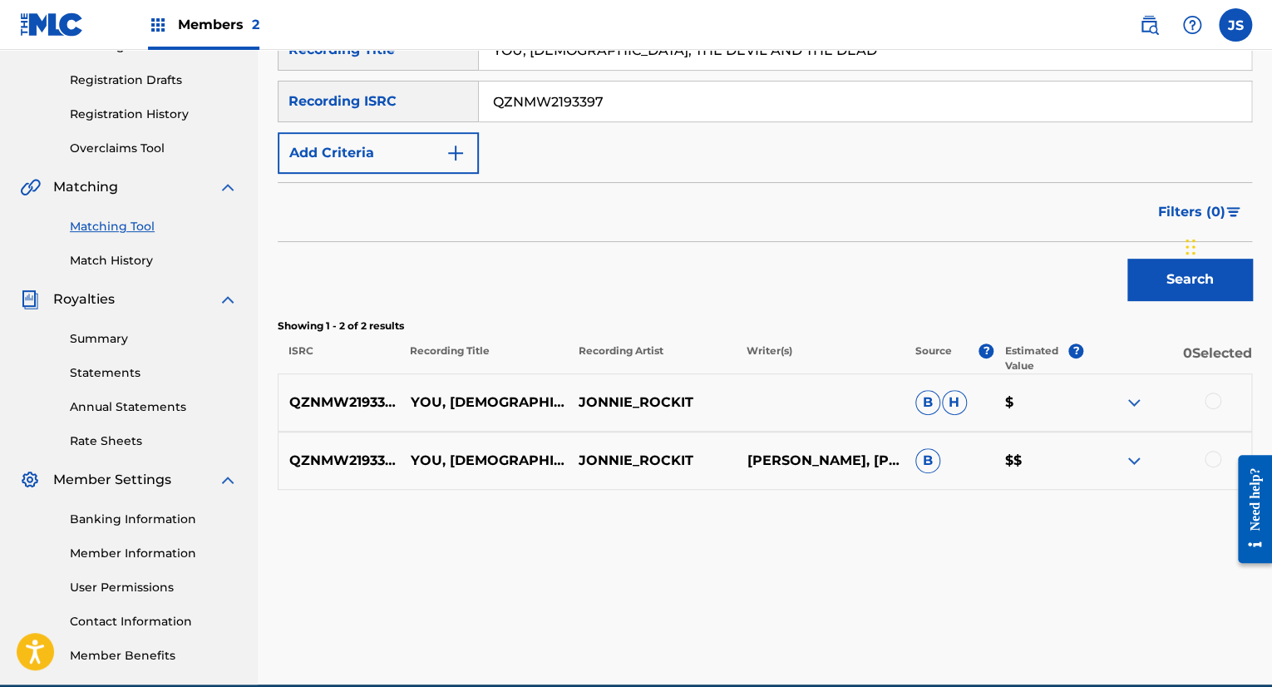
click at [1210, 456] on div at bounding box center [1212, 458] width 17 height 17
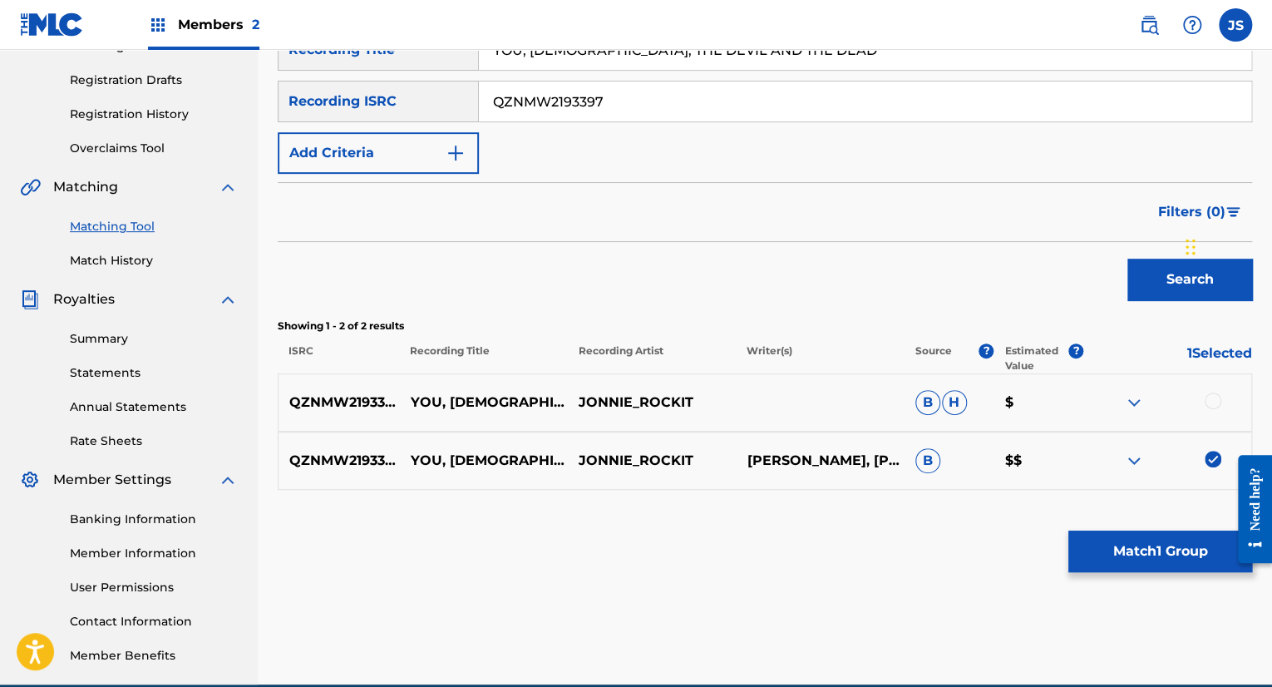
click at [1106, 541] on button "Match 1 Group" at bounding box center [1160, 551] width 184 height 42
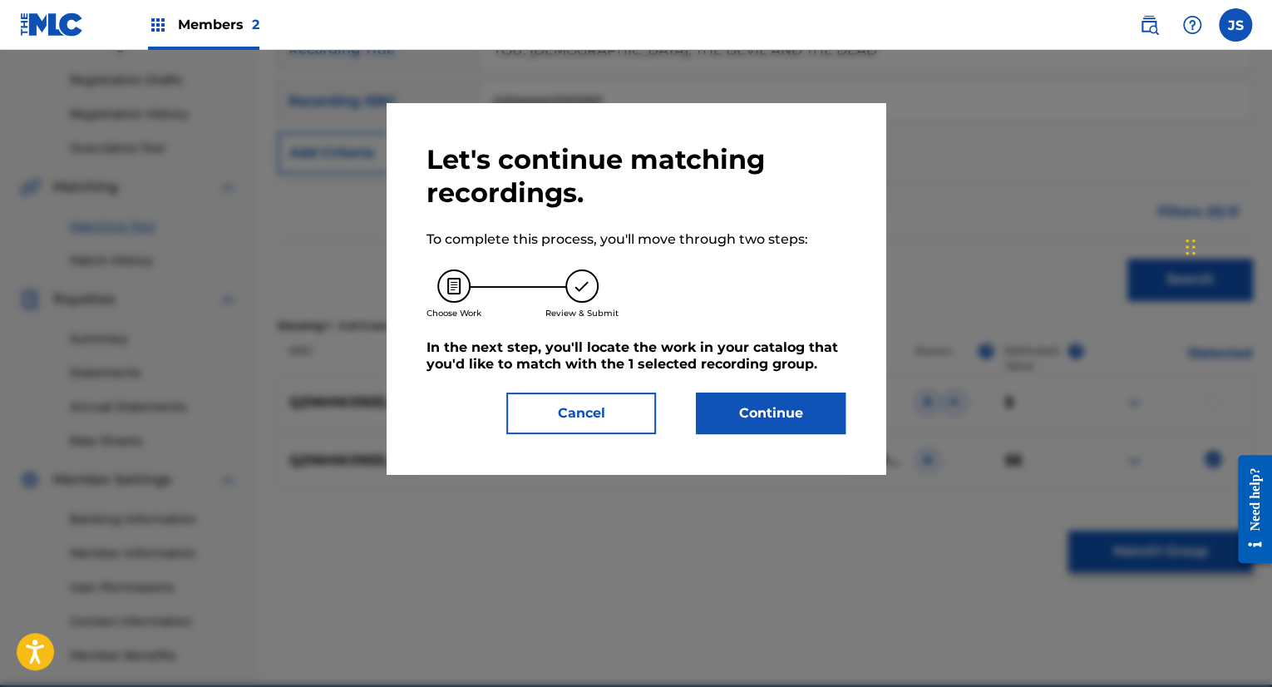
click at [758, 405] on button "Continue" at bounding box center [771, 413] width 150 height 42
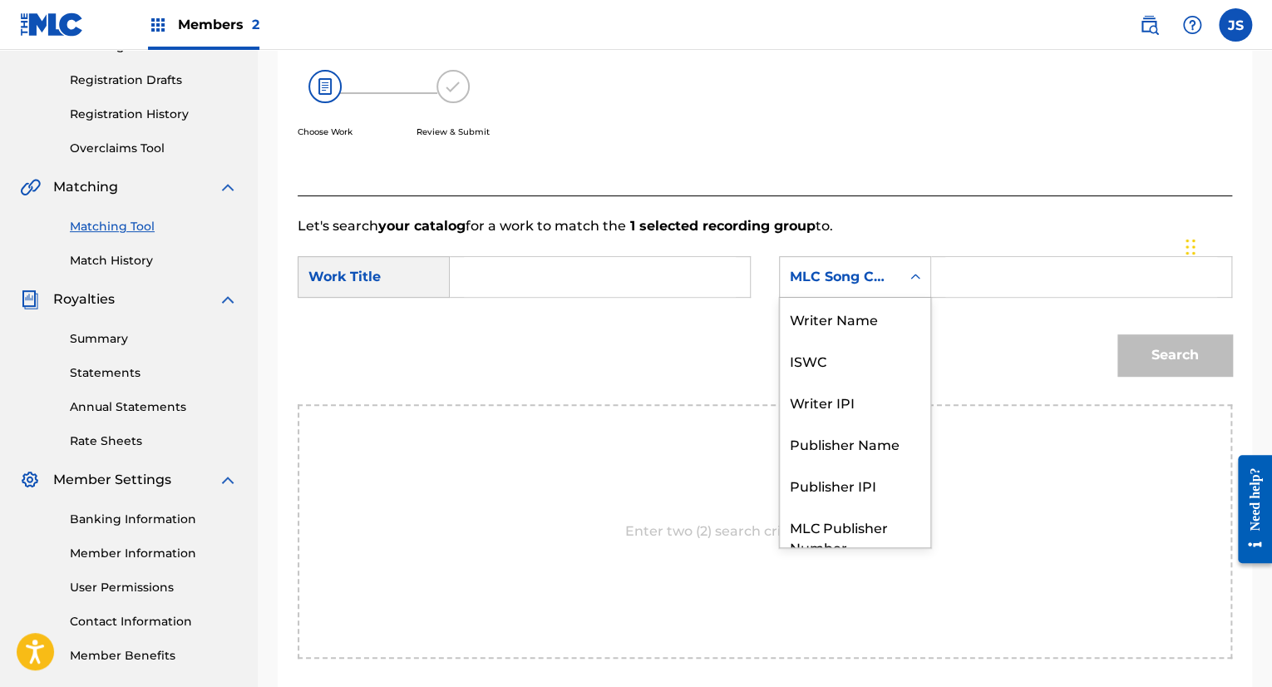
click at [914, 277] on icon "Search Form" at bounding box center [915, 276] width 17 height 17
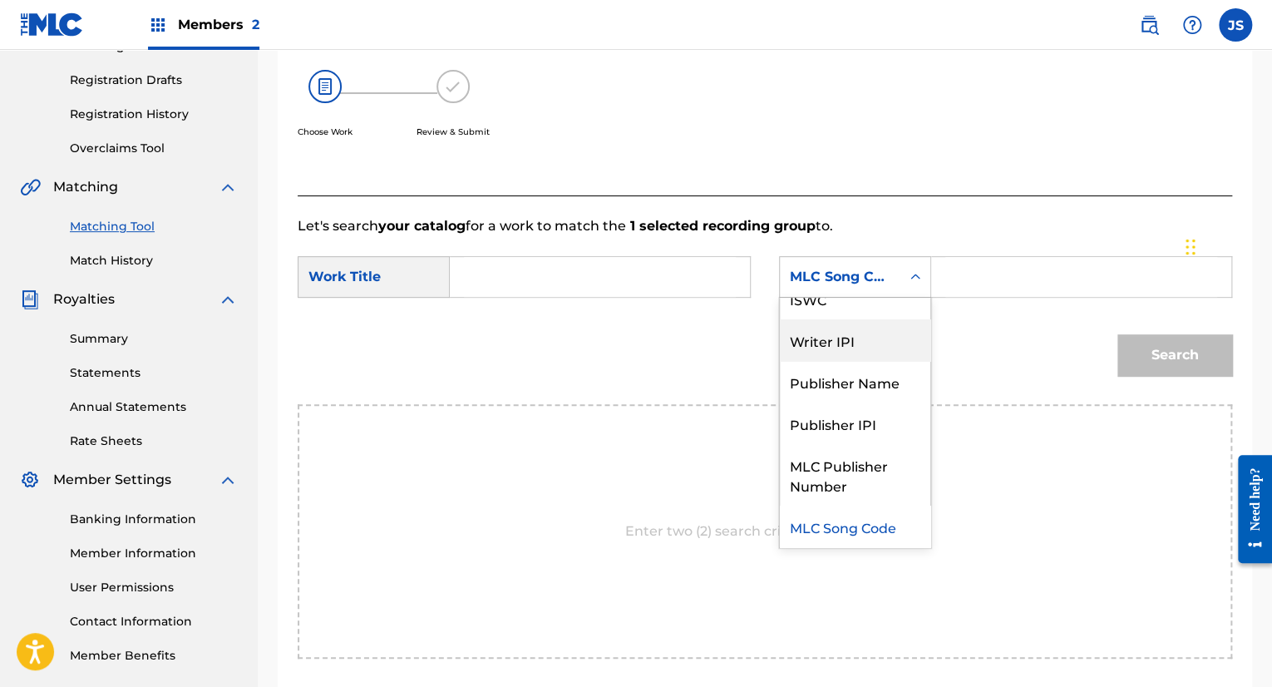
click at [856, 331] on div "Writer IPI" at bounding box center [855, 340] width 150 height 42
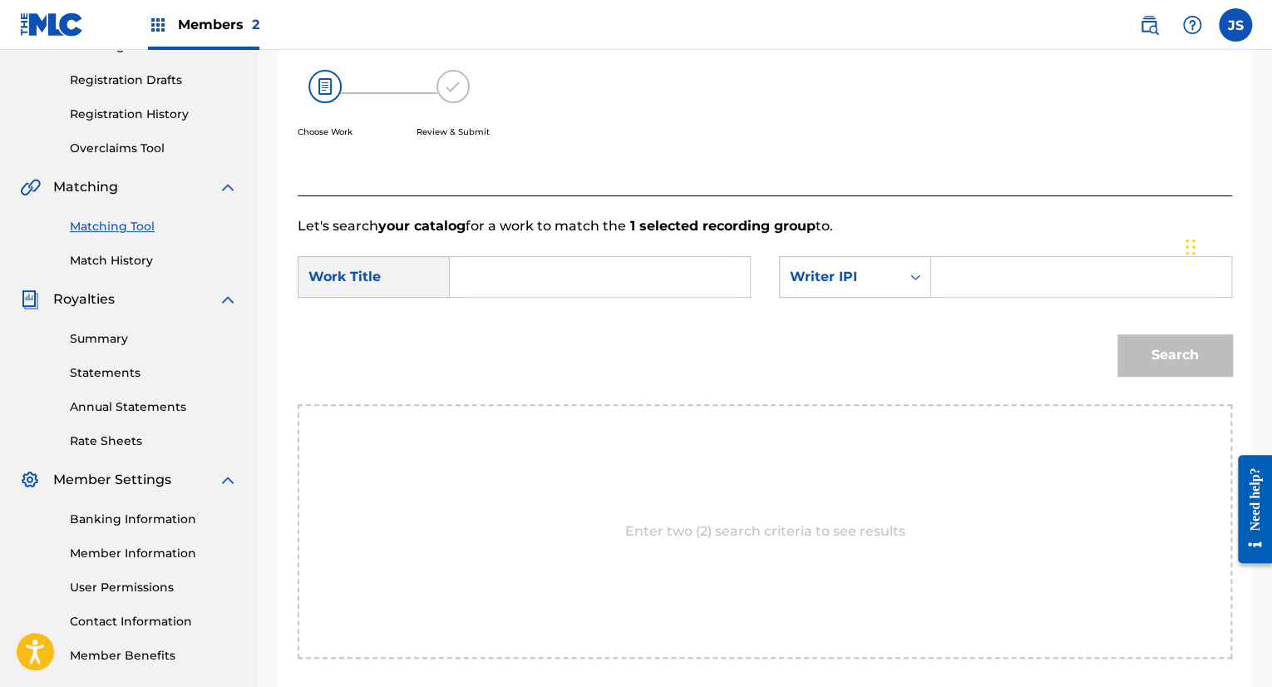
click at [954, 273] on input "Search Form" at bounding box center [1081, 277] width 272 height 40
type input "00642832350"
click at [528, 276] on input "Search Form" at bounding box center [600, 277] width 272 height 40
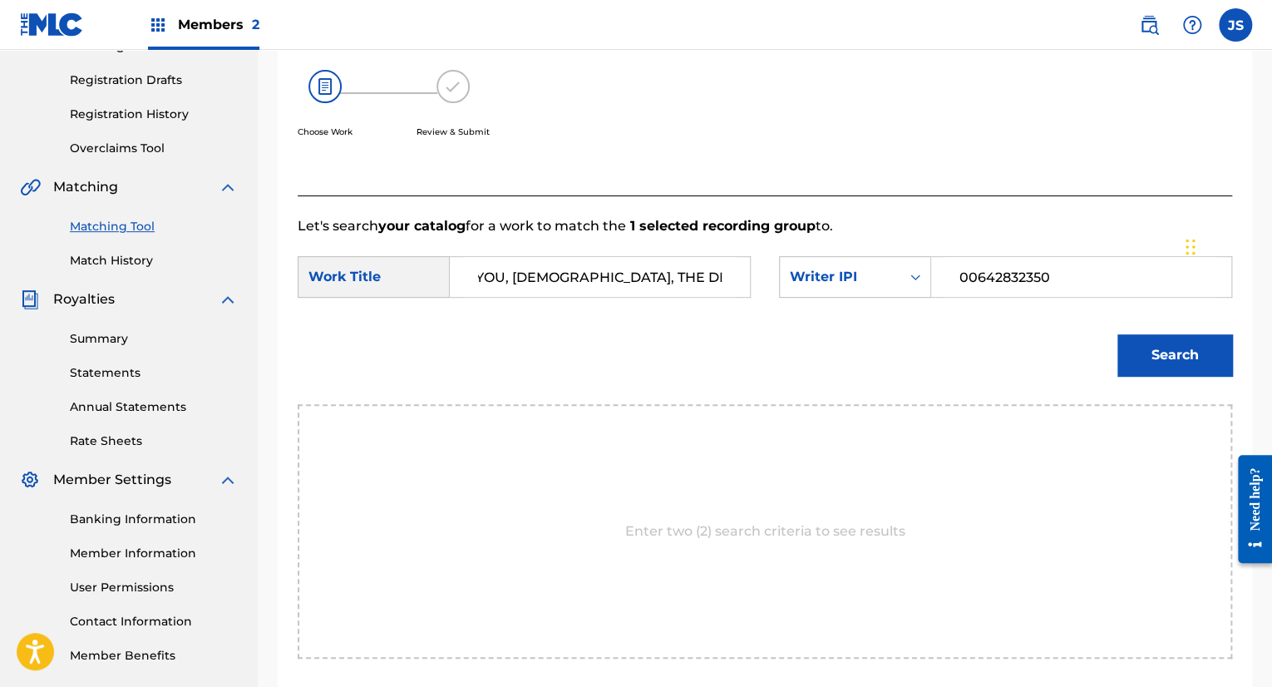
scroll to position [0, 13]
type input "YOU, [DEMOGRAPHIC_DATA], THE DEVIL AND THE DEAD"
click at [1177, 350] on button "Search" at bounding box center [1174, 355] width 115 height 42
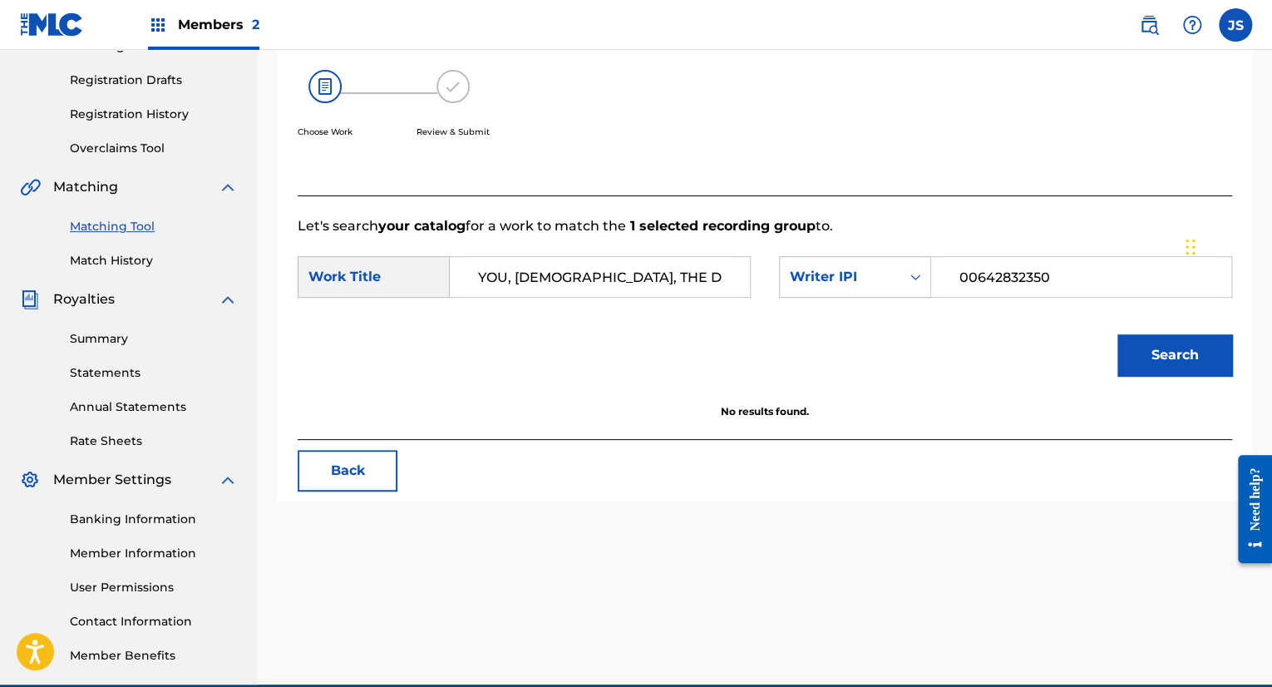
click at [1177, 350] on button "Search" at bounding box center [1174, 355] width 115 height 42
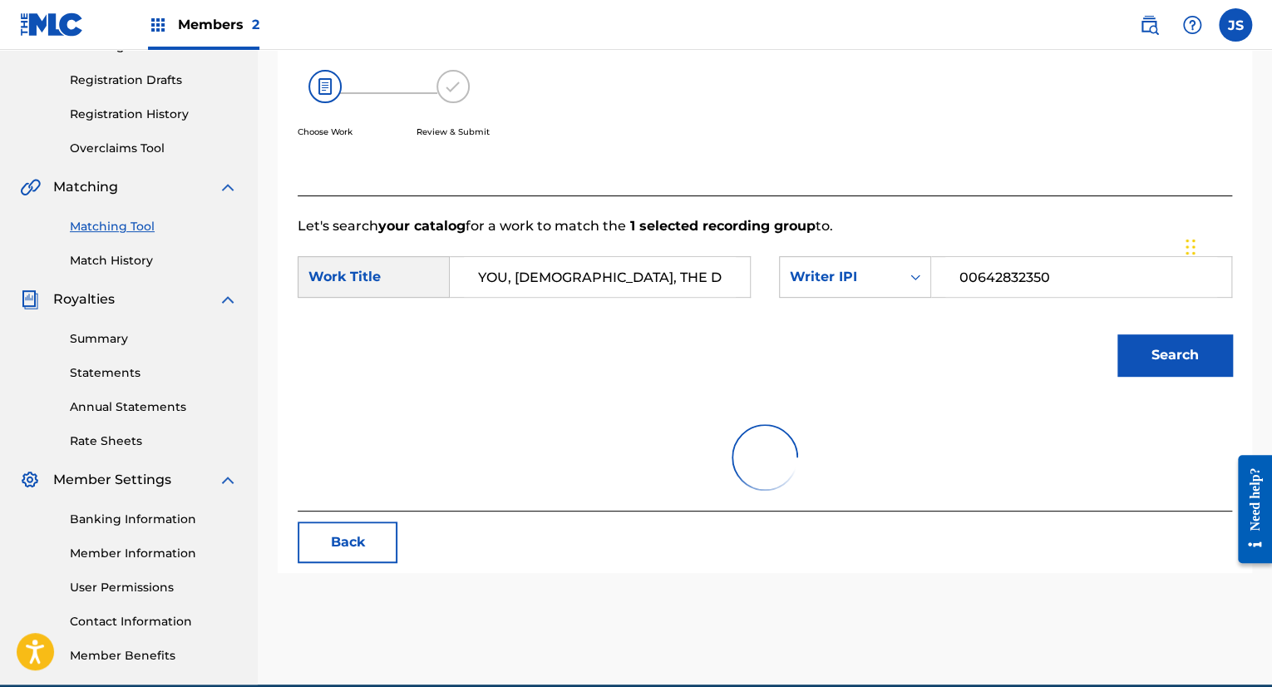
click at [1177, 350] on button "Search" at bounding box center [1174, 355] width 115 height 42
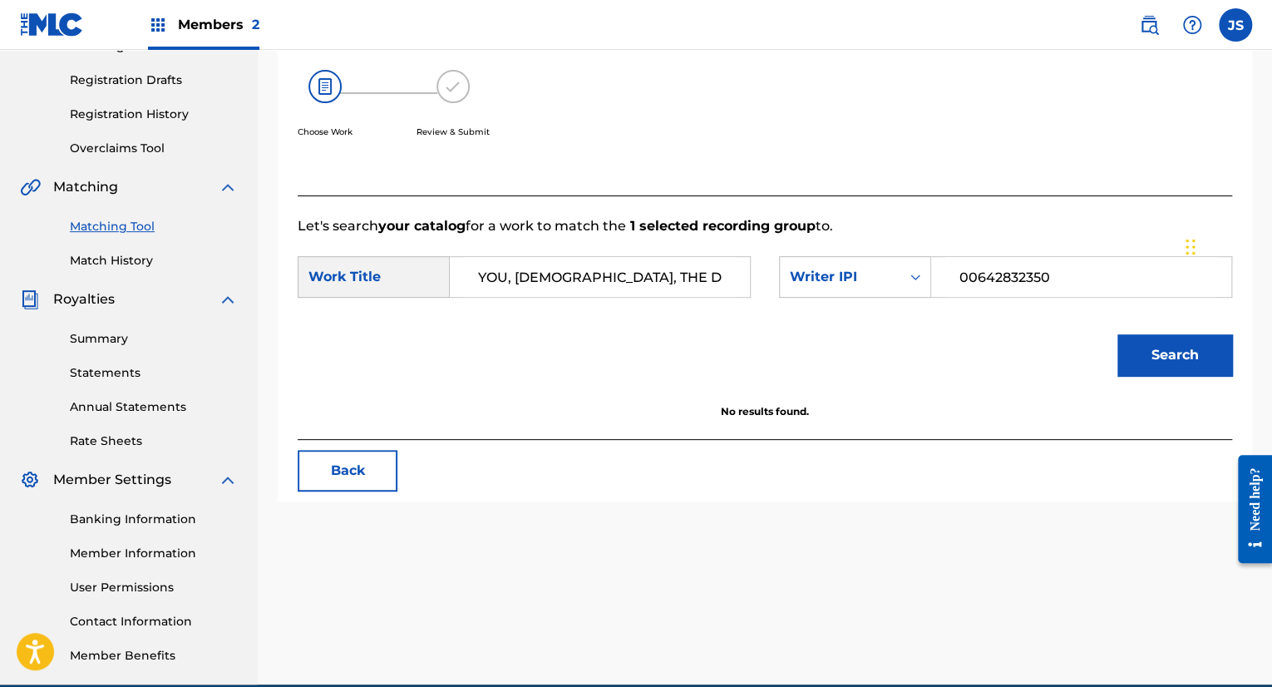
click at [1177, 350] on button "Search" at bounding box center [1174, 355] width 115 height 42
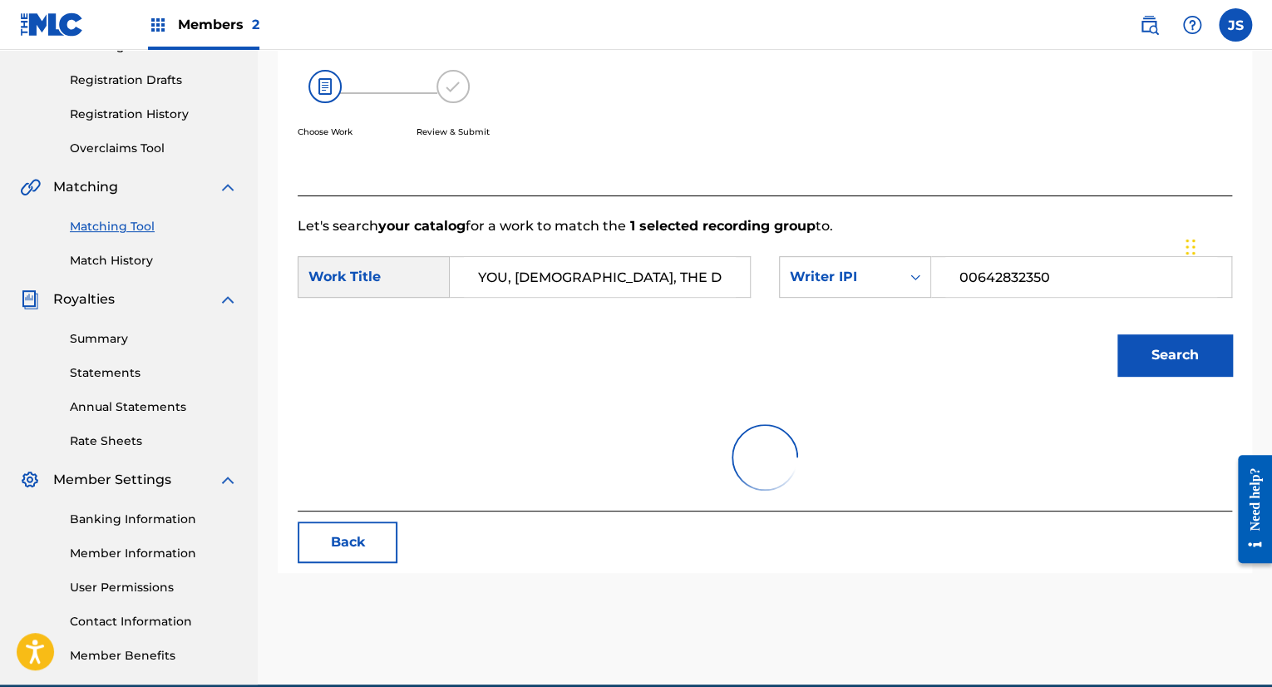
click at [1177, 350] on button "Search" at bounding box center [1174, 355] width 115 height 42
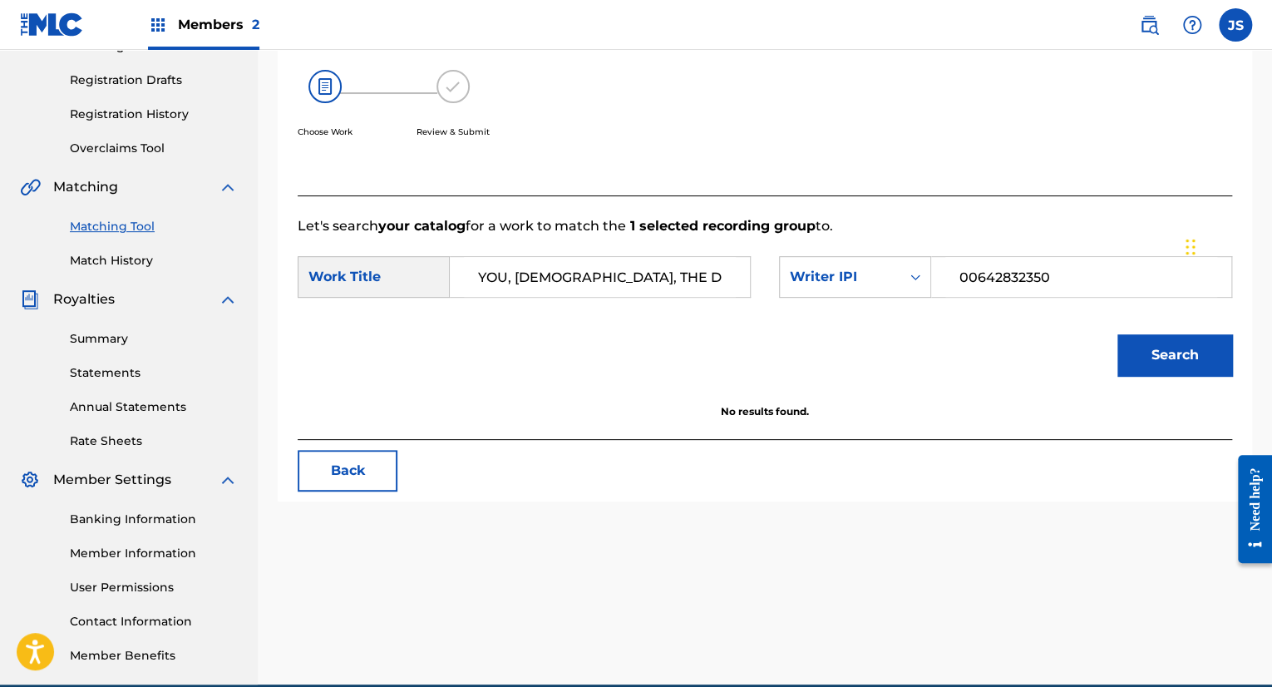
click at [1177, 350] on button "Search" at bounding box center [1174, 355] width 115 height 42
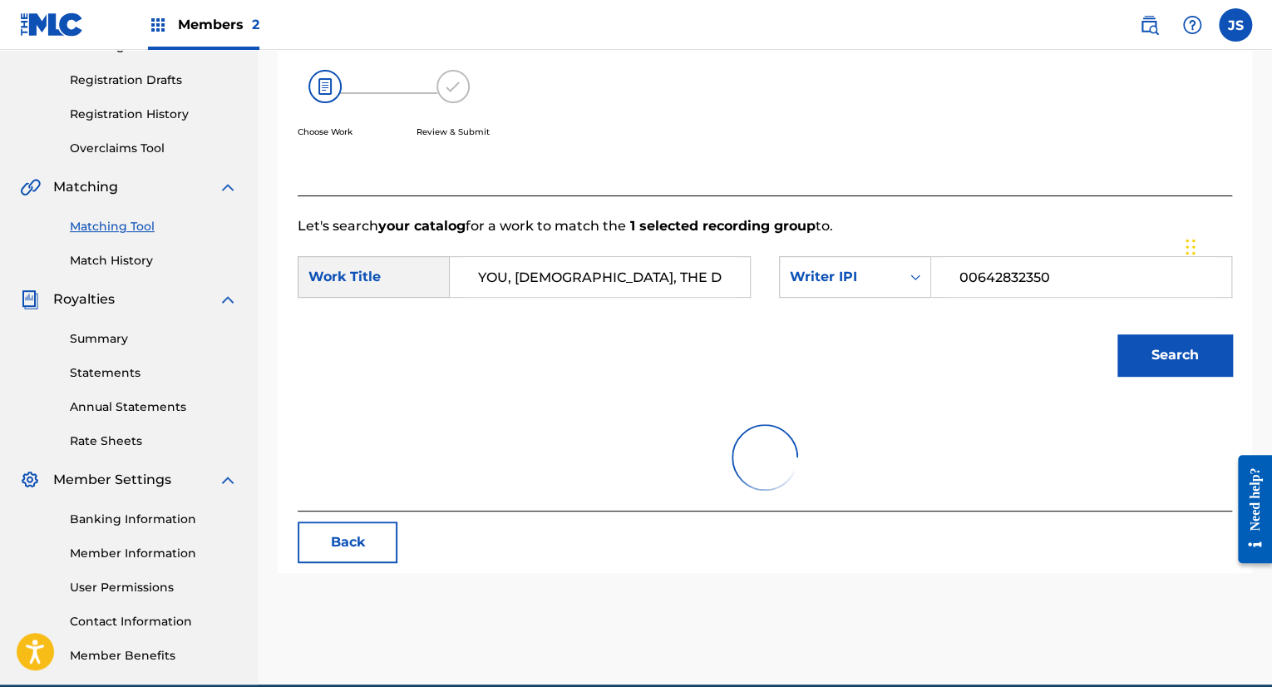
click at [1177, 350] on button "Search" at bounding box center [1174, 355] width 115 height 42
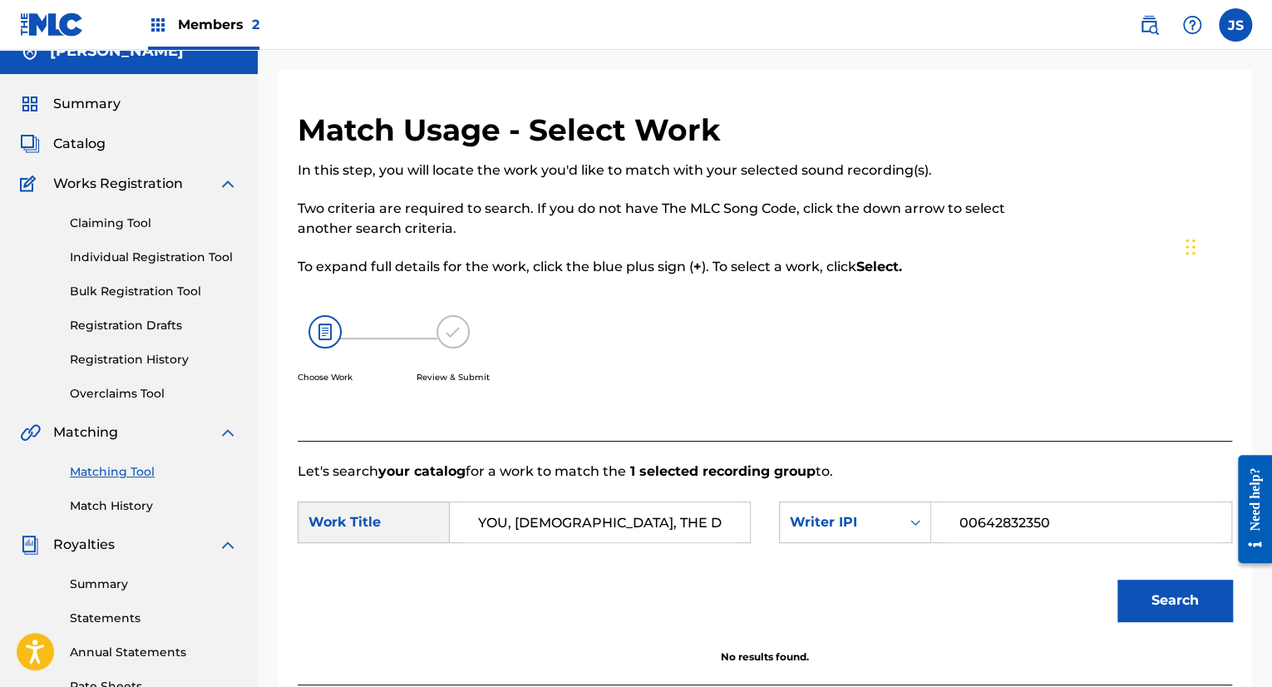
scroll to position [16, 0]
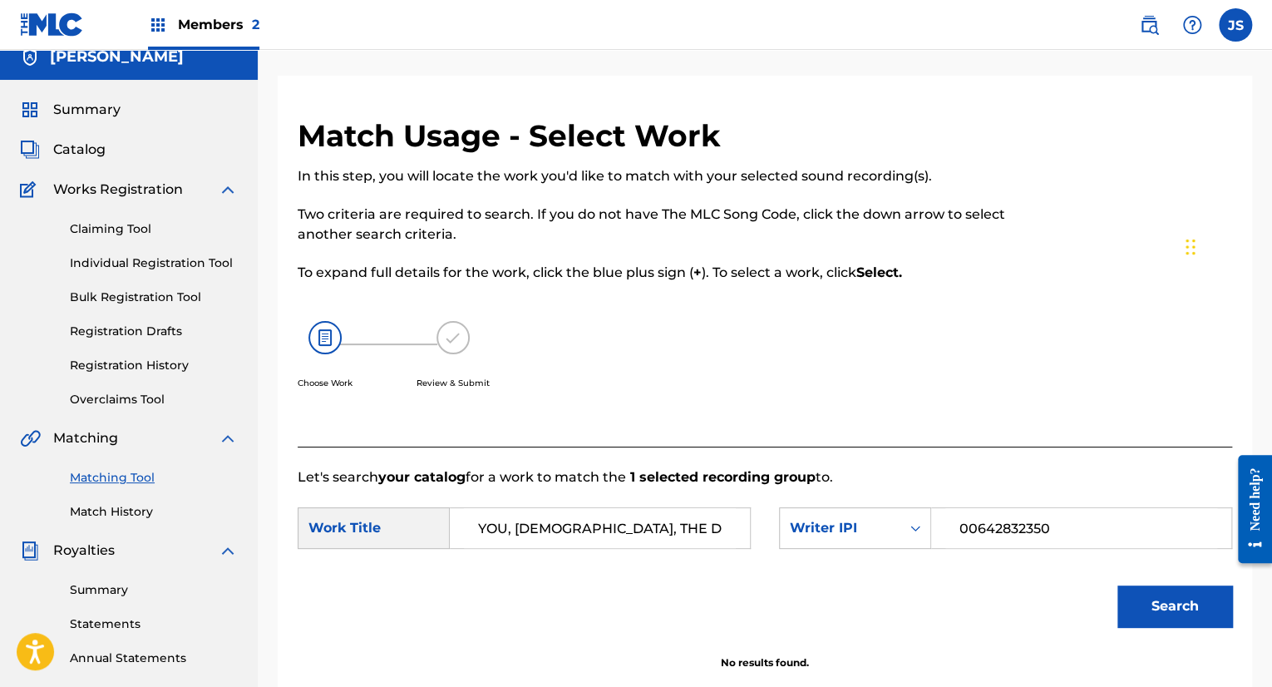
click at [119, 228] on link "Claiming Tool" at bounding box center [154, 228] width 168 height 17
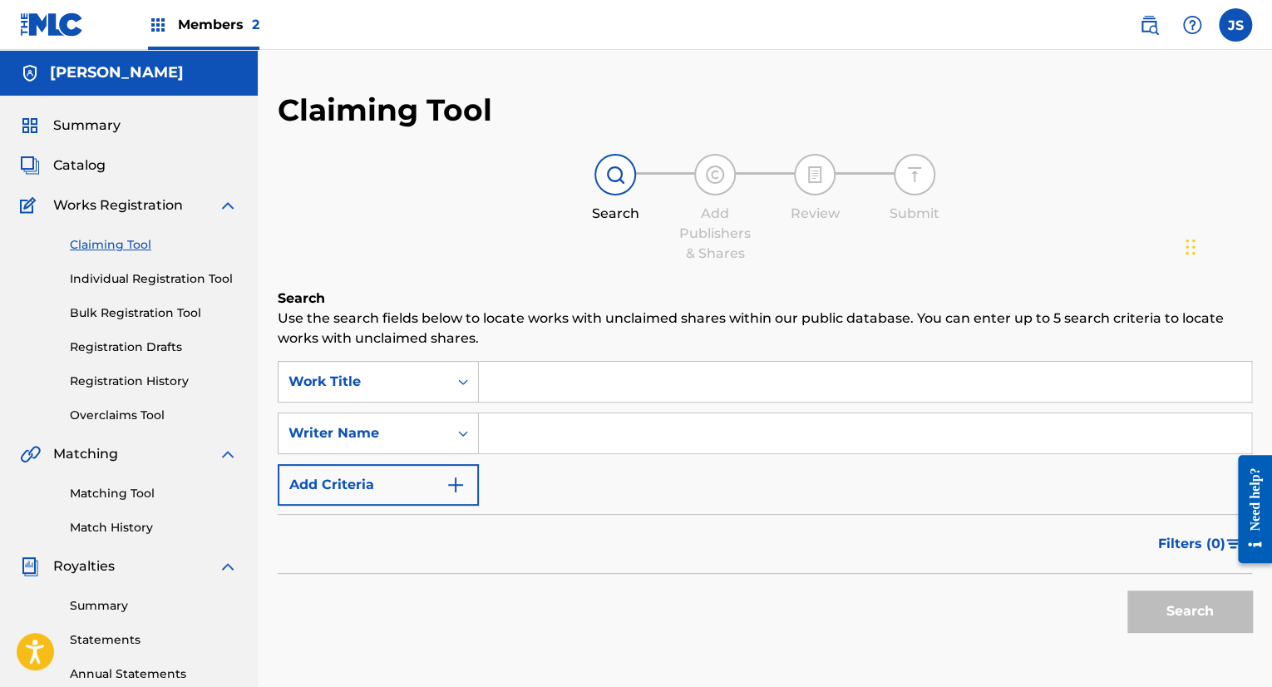
click at [584, 380] on input "Search Form" at bounding box center [865, 382] width 772 height 40
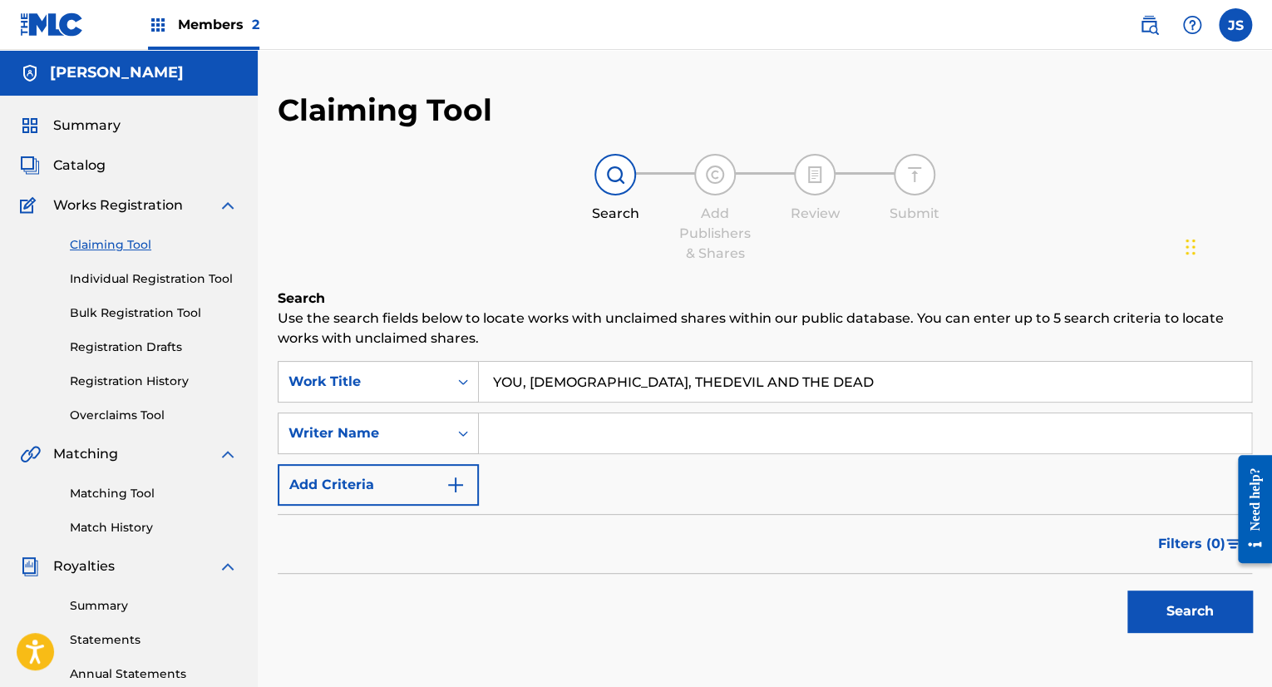
type input "YOU, [DEMOGRAPHIC_DATA], THEDEVIL AND THE DEAD"
click at [538, 427] on input "Search Form" at bounding box center [865, 433] width 772 height 40
type input "00642832350"
click at [1175, 620] on button "Search" at bounding box center [1189, 611] width 125 height 42
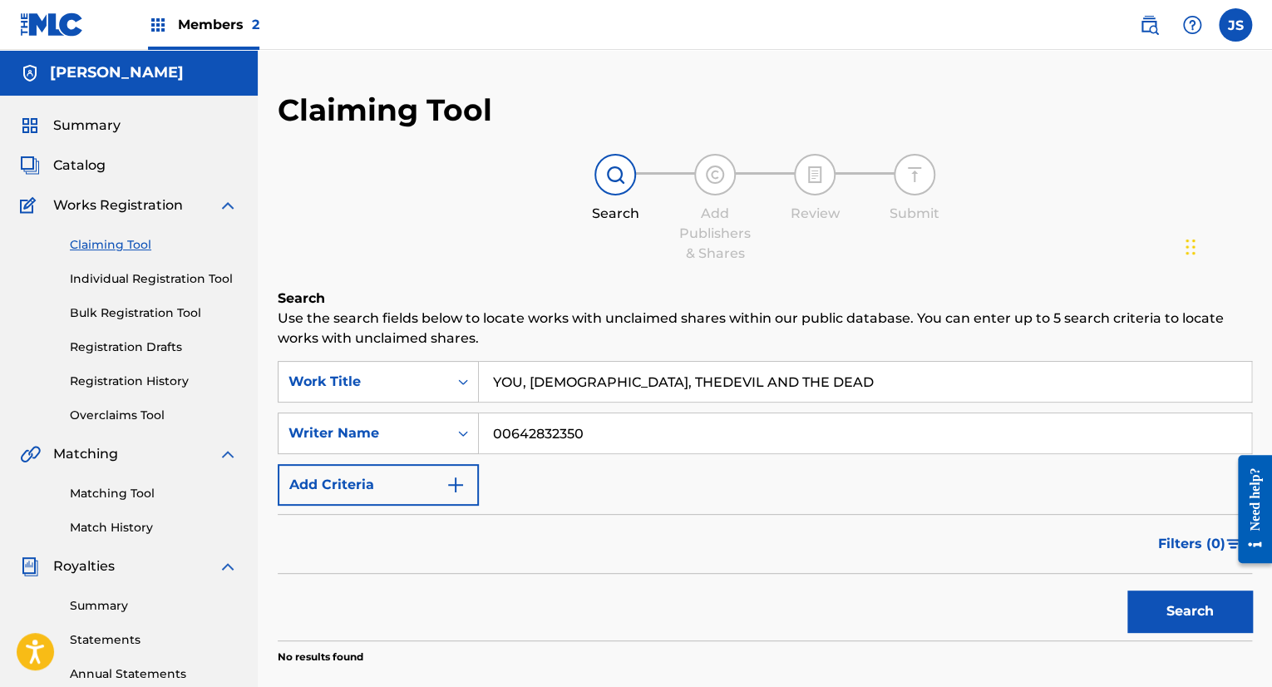
click at [183, 278] on link "Individual Registration Tool" at bounding box center [154, 278] width 168 height 17
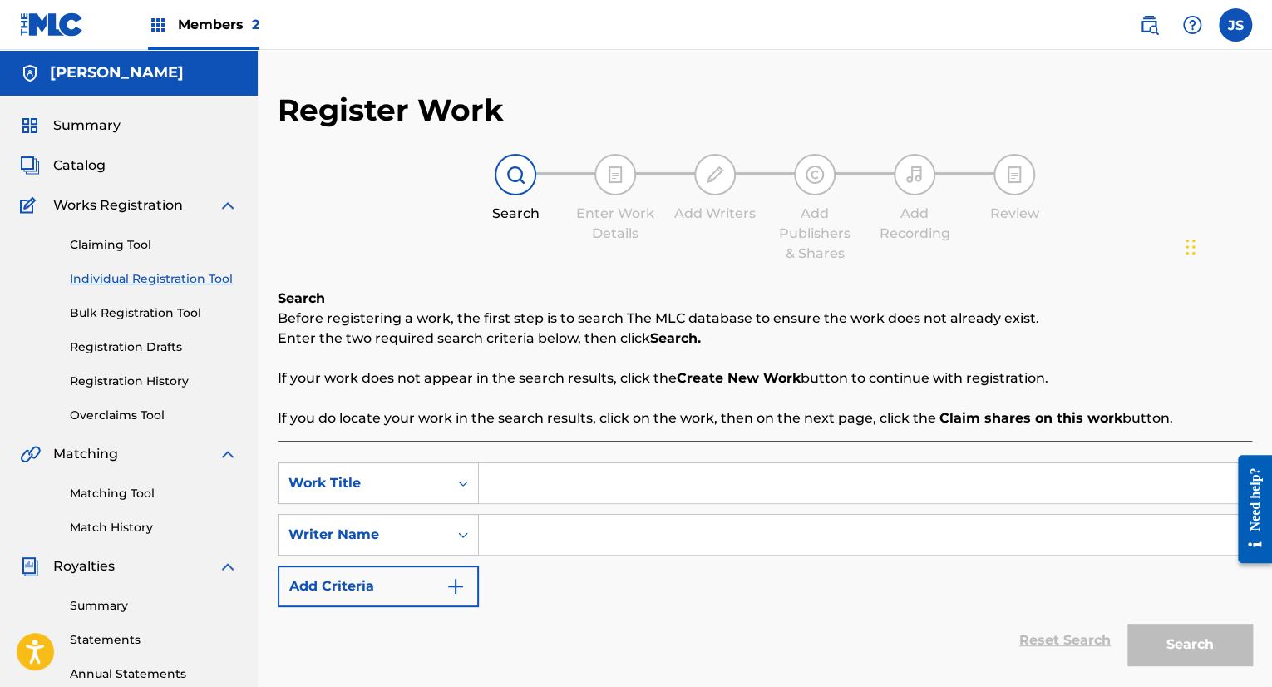
click at [135, 309] on link "Bulk Registration Tool" at bounding box center [154, 312] width 168 height 17
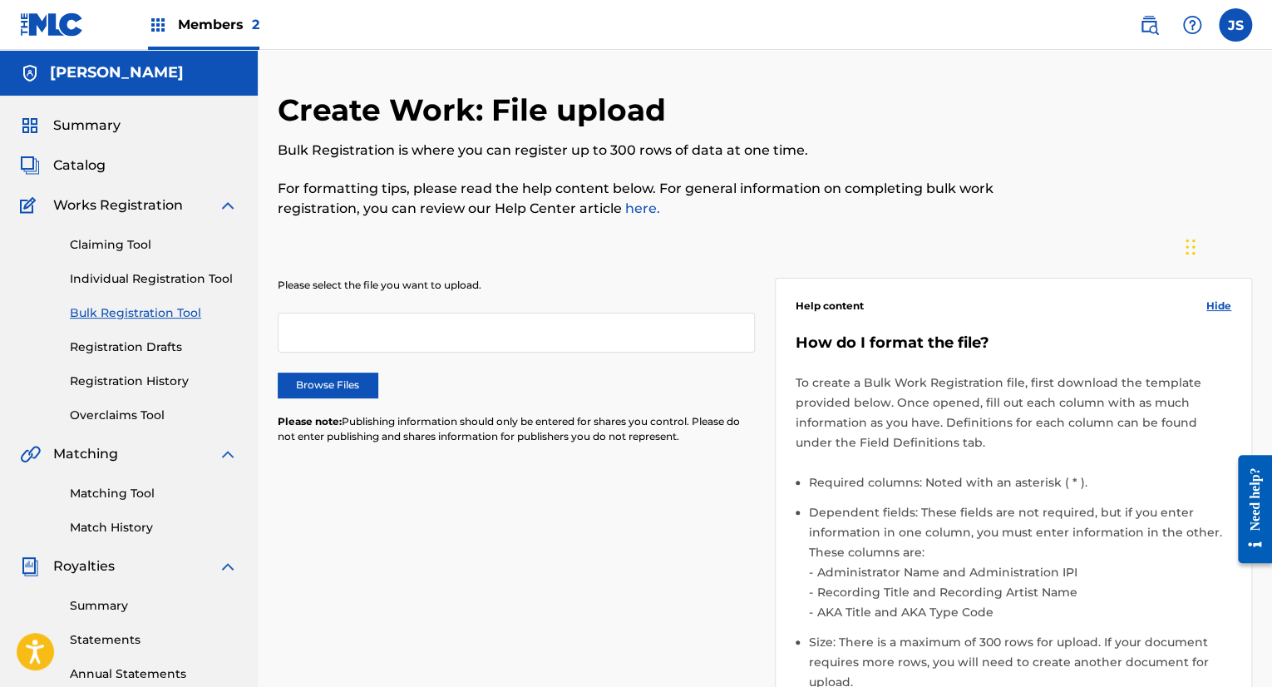
click at [342, 386] on label "Browse Files" at bounding box center [328, 384] width 100 height 25
click at [0, 0] on input "Browse Files" at bounding box center [0, 0] width 0 height 0
click at [329, 382] on label "Browse Files" at bounding box center [328, 384] width 100 height 25
click at [0, 0] on input "Browse Files" at bounding box center [0, 0] width 0 height 0
click at [314, 391] on label "Browse Files" at bounding box center [328, 384] width 100 height 25
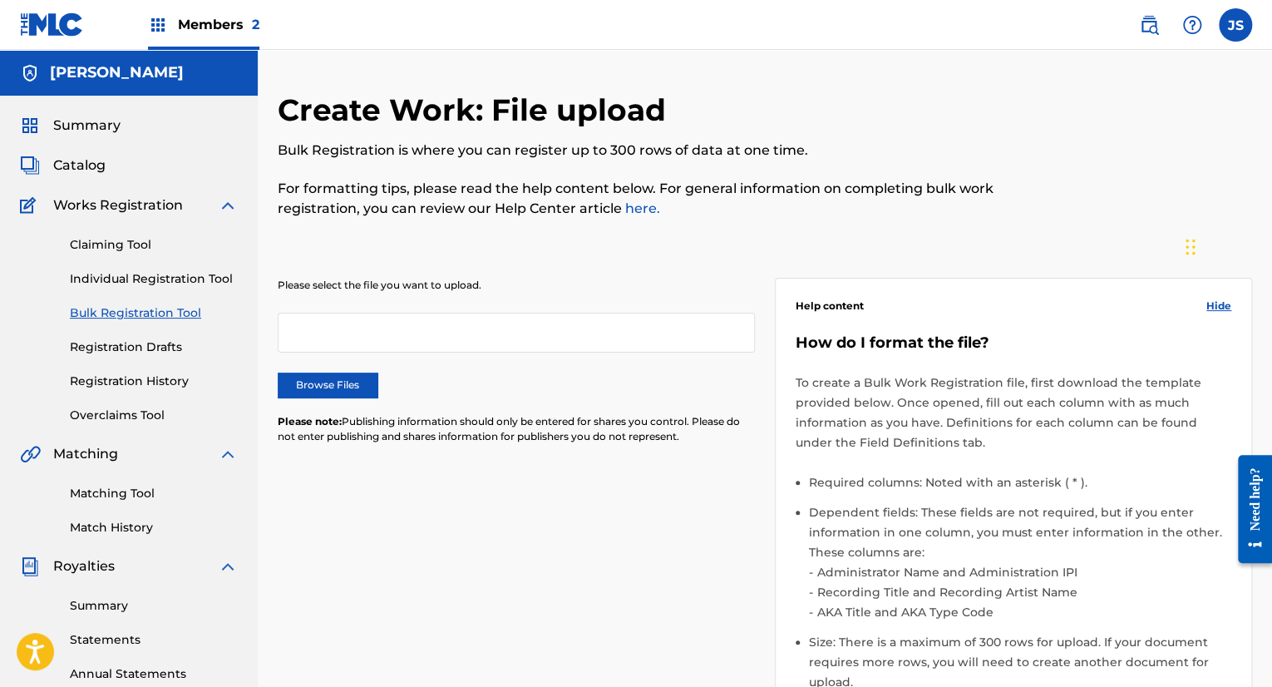
click at [0, 0] on input "Browse Files" at bounding box center [0, 0] width 0 height 0
click at [327, 386] on label "Browse Files" at bounding box center [328, 384] width 100 height 25
click at [0, 0] on input "Browse Files" at bounding box center [0, 0] width 0 height 0
click at [349, 382] on label "Browse Files" at bounding box center [328, 384] width 100 height 25
click at [0, 0] on input "Browse Files" at bounding box center [0, 0] width 0 height 0
